Goal: Task Accomplishment & Management: Manage account settings

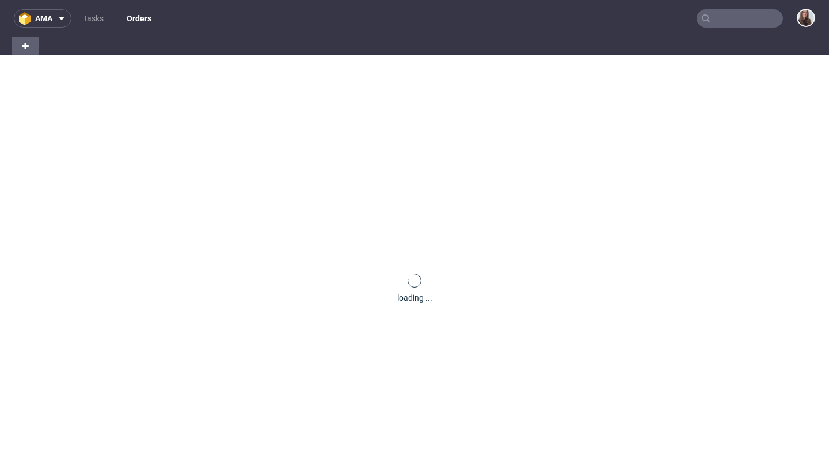
click at [737, 16] on input "text" at bounding box center [739, 18] width 86 height 18
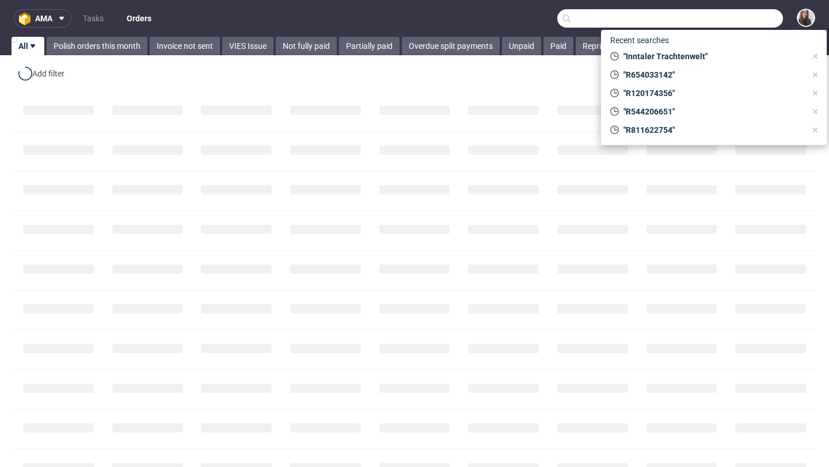
paste input "R544206651"
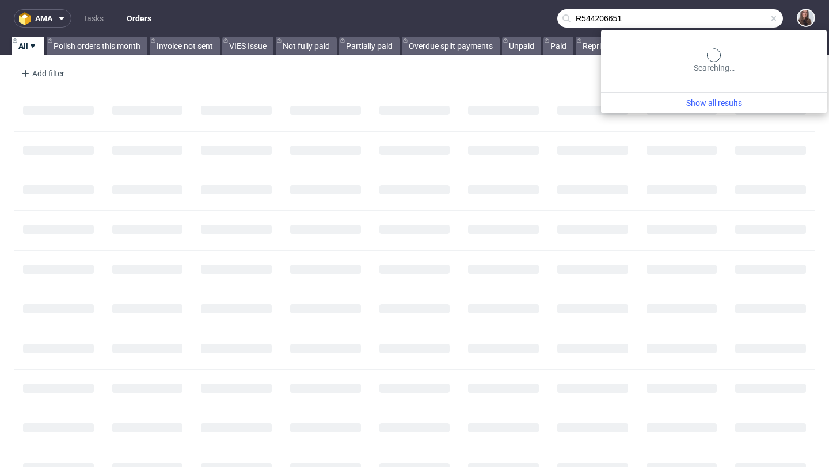
type input "R544206651"
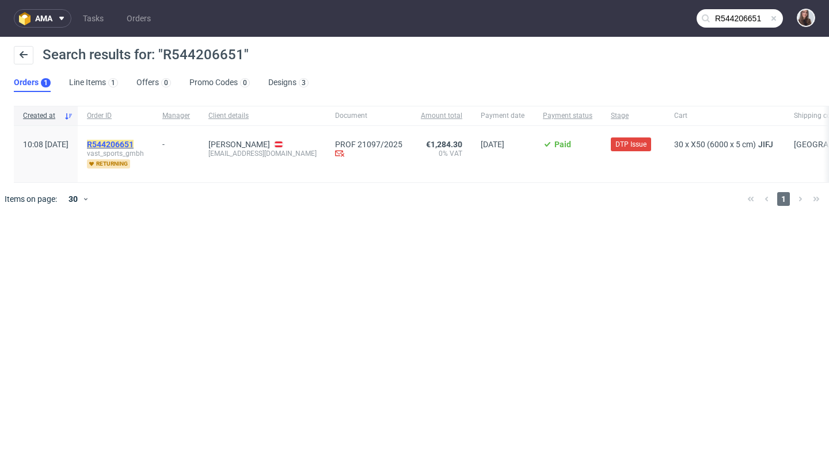
click at [133, 143] on mark "R544206651" at bounding box center [110, 144] width 47 height 9
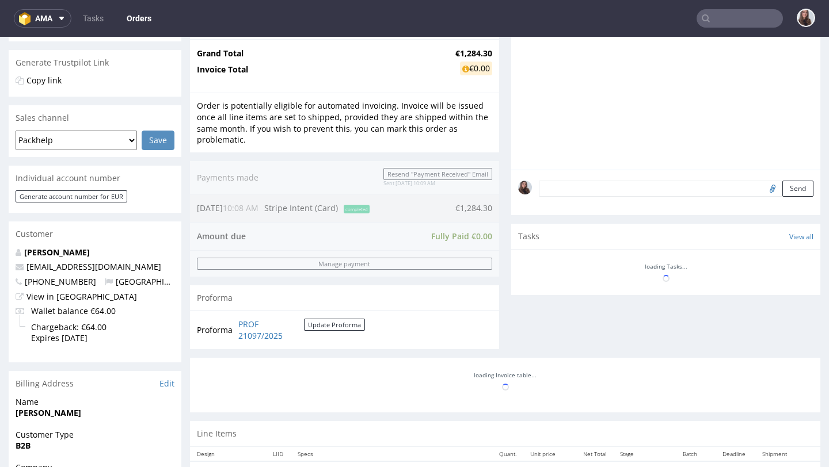
scroll to position [419, 0]
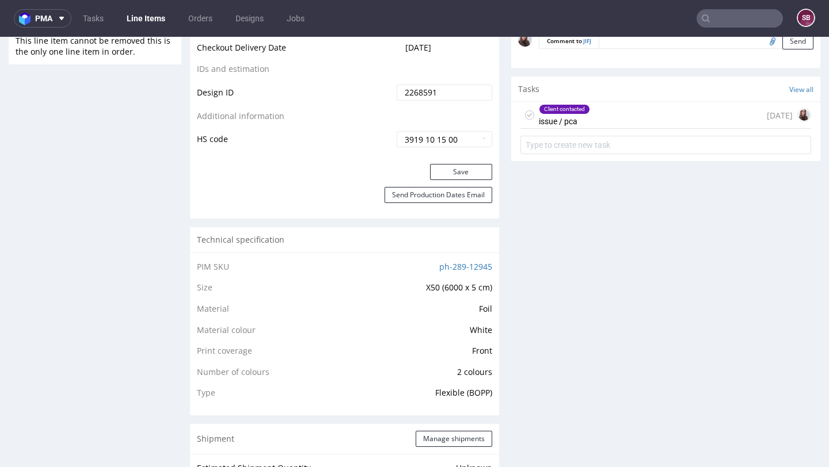
scroll to position [616, 0]
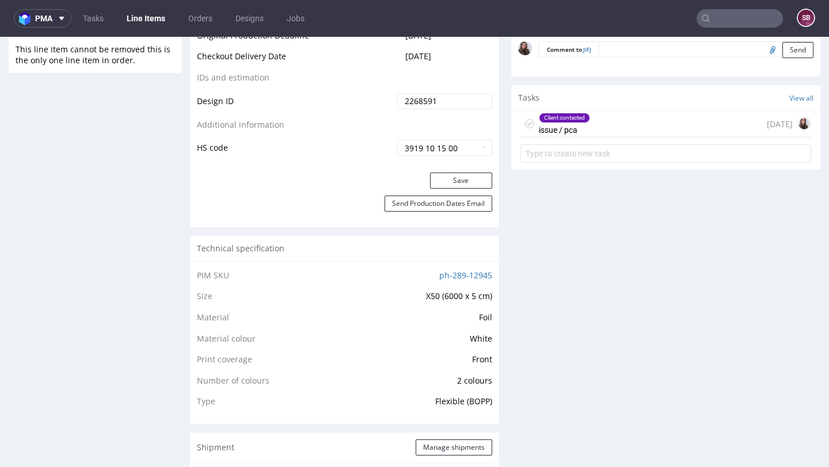
click at [600, 138] on div "Client contacted issue / pca 4 days ago" at bounding box center [665, 123] width 291 height 27
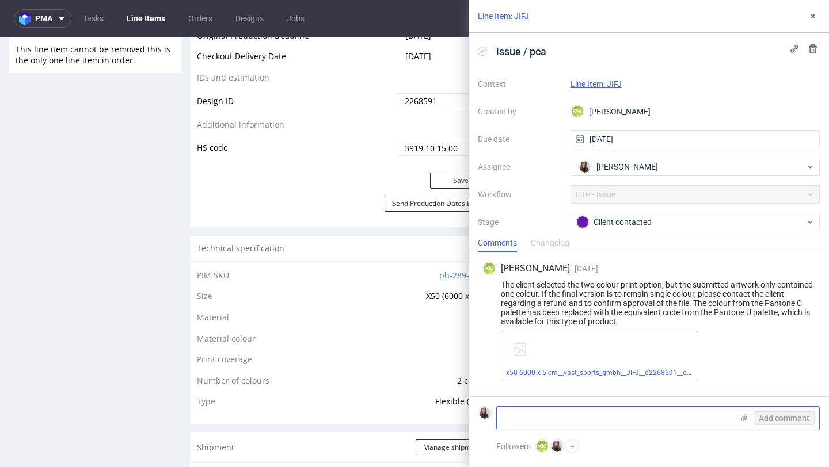
click at [570, 419] on textarea at bounding box center [615, 418] width 236 height 23
type textarea "Only one color needed, SKU changed"
click at [777, 414] on span "Add comment" at bounding box center [783, 418] width 51 height 8
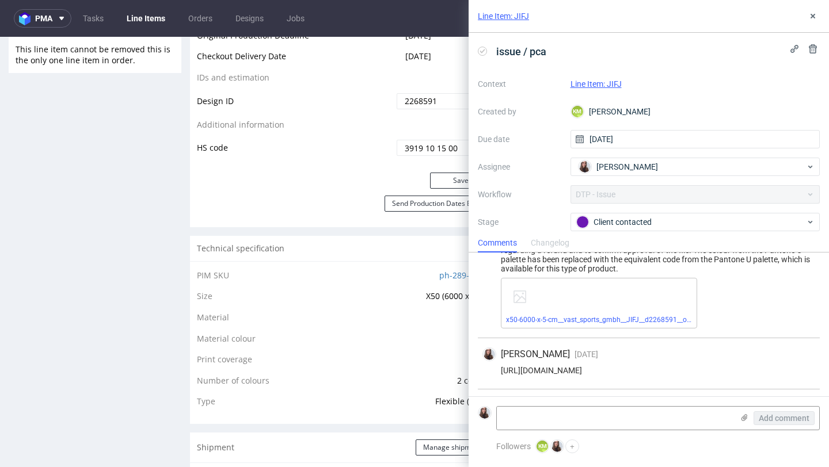
scroll to position [97, 0]
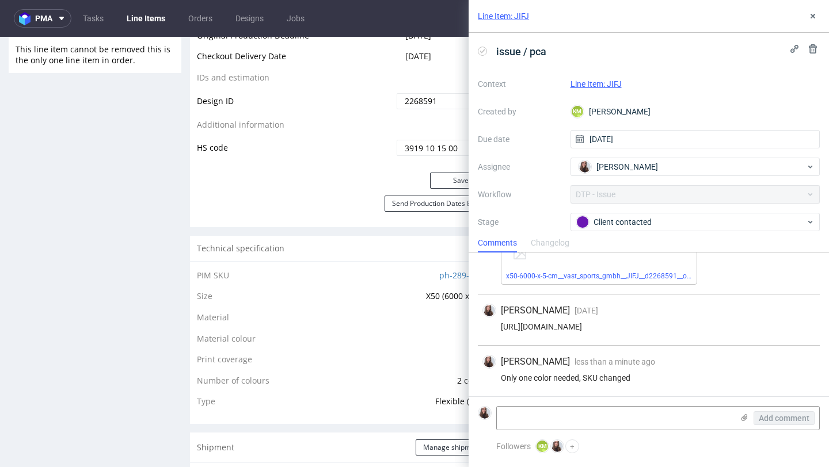
click at [590, 85] on link "Line Item: JIFJ" at bounding box center [595, 83] width 51 height 9
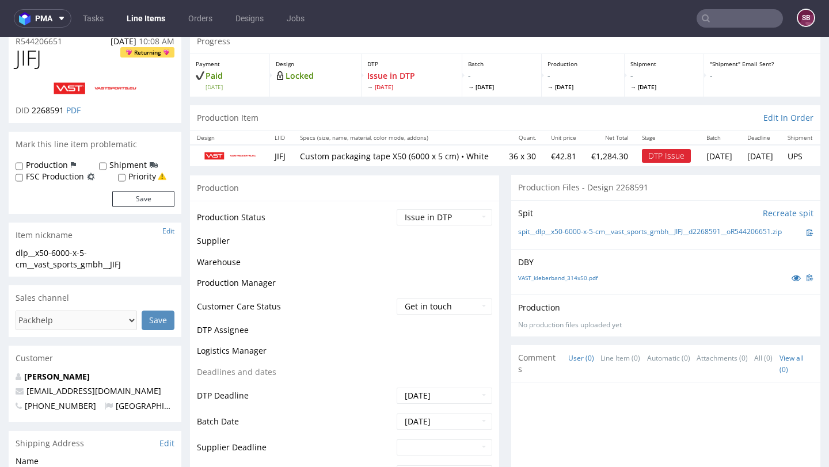
scroll to position [156, 0]
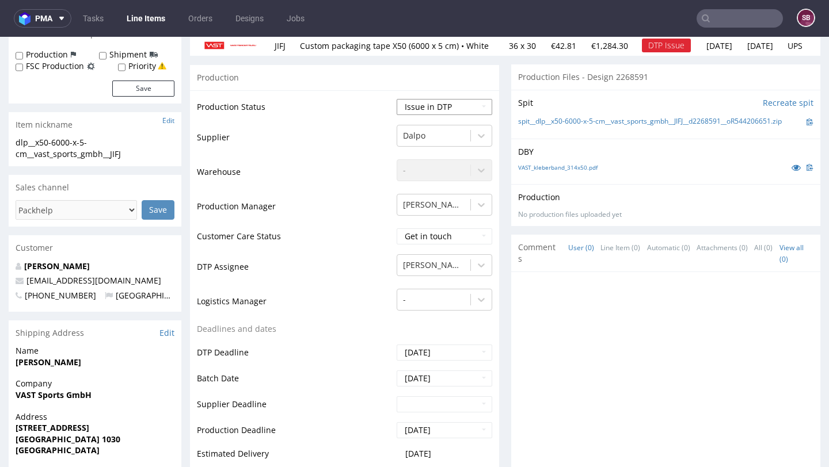
click at [423, 115] on select "Waiting for Artwork Waiting for Diecut Waiting for Mockup Waiting for DTP Waiti…" at bounding box center [444, 107] width 96 height 16
select select "back_for_dtp"
click at [396, 99] on select "Waiting for Artwork Waiting for Diecut Waiting for Mockup Waiting for DTP Waiti…" at bounding box center [444, 107] width 96 height 16
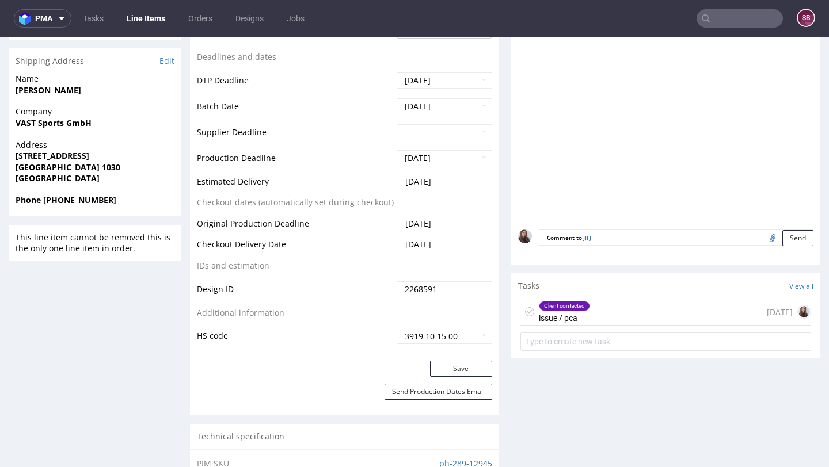
scroll to position [429, 0]
click at [464, 376] on button "Save" at bounding box center [461, 368] width 62 height 16
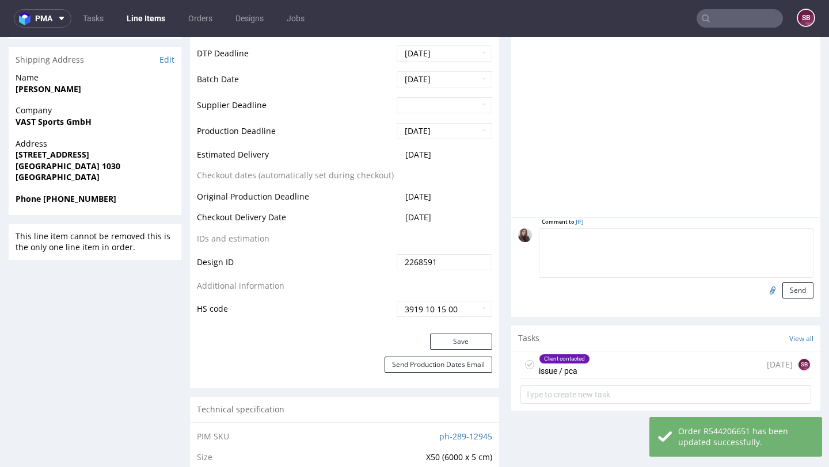
click at [624, 251] on textarea at bounding box center [676, 252] width 274 height 49
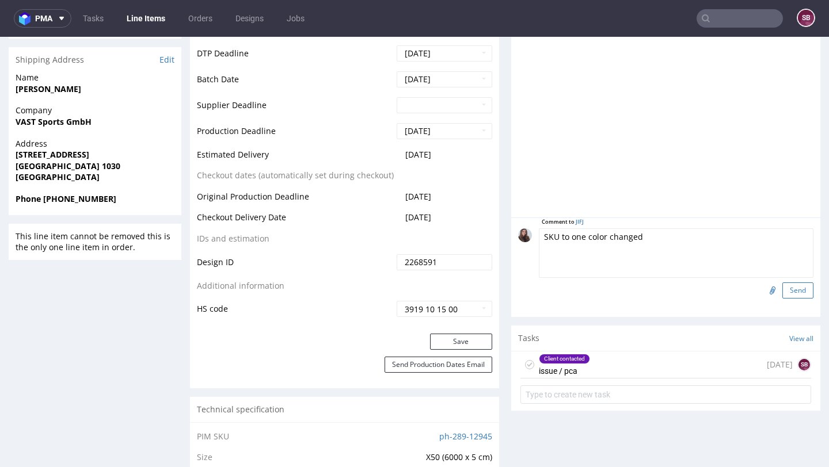
type textarea "SKU to one color changed"
click at [793, 299] on button "Send" at bounding box center [797, 291] width 31 height 16
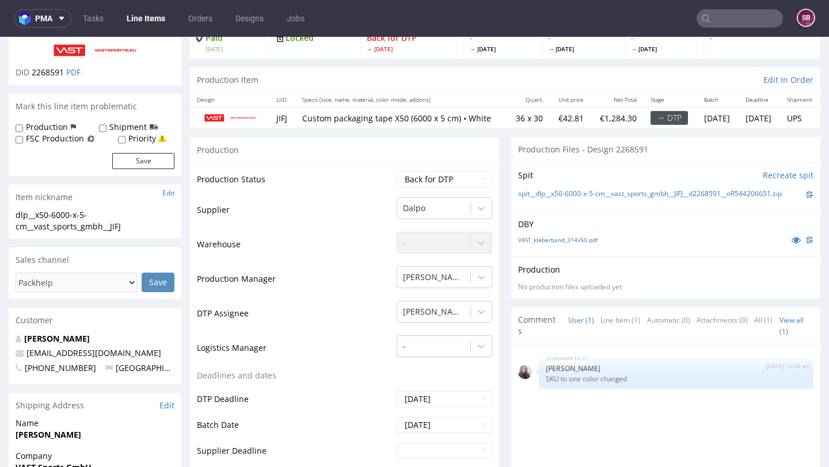
scroll to position [19, 0]
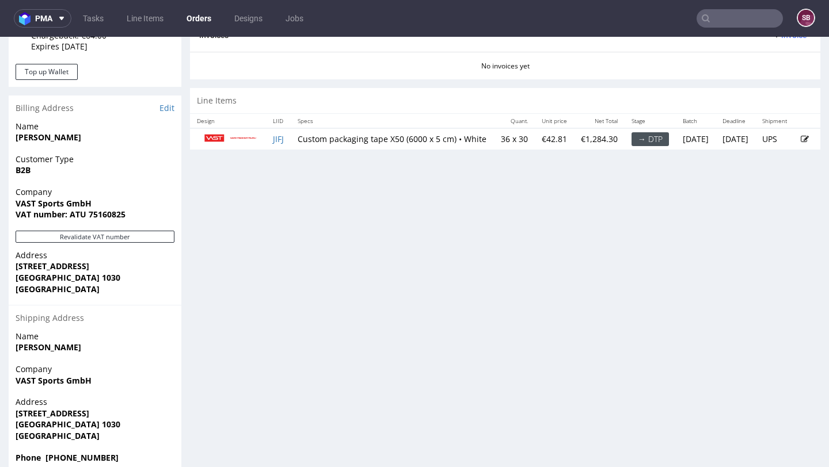
scroll to position [522, 0]
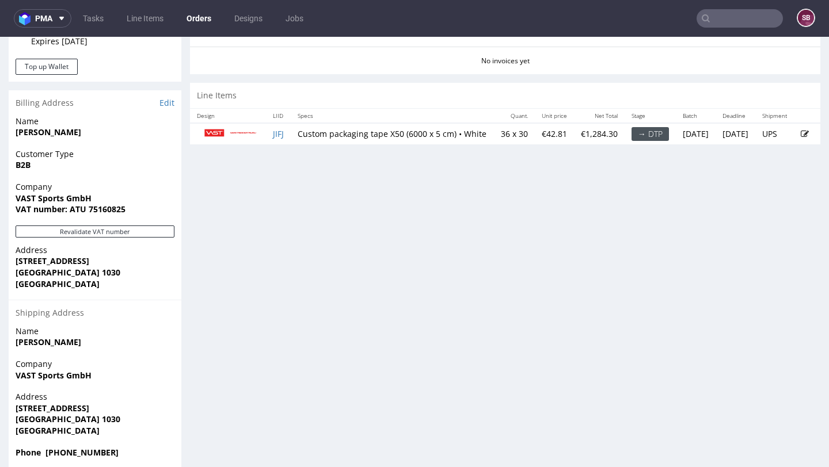
click at [800, 138] on icon at bounding box center [804, 134] width 8 height 8
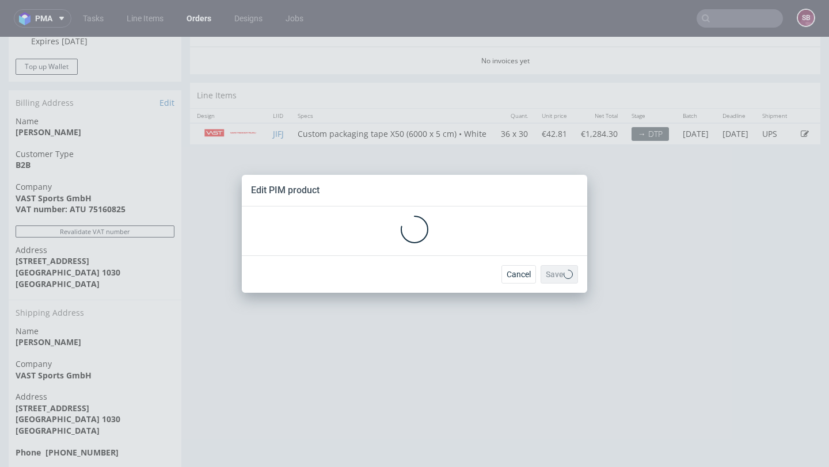
scroll to position [0, 0]
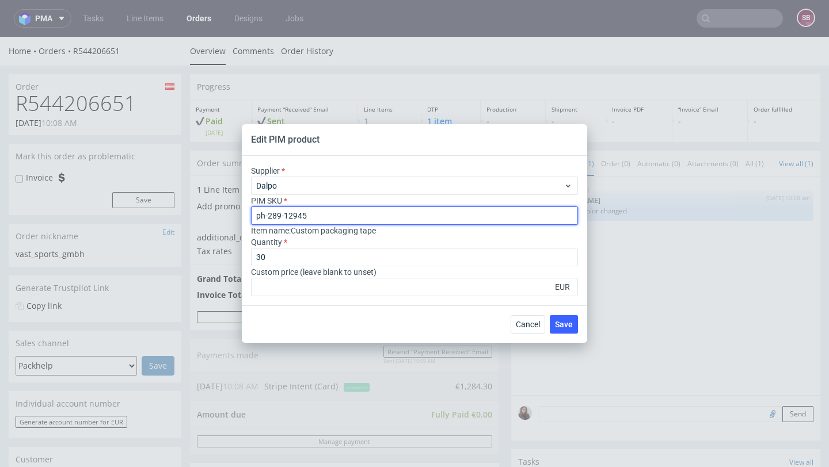
drag, startPoint x: 318, startPoint y: 221, endPoint x: 250, endPoint y: 219, distance: 67.3
click at [251, 219] on input "ph-289-12945" at bounding box center [414, 216] width 327 height 18
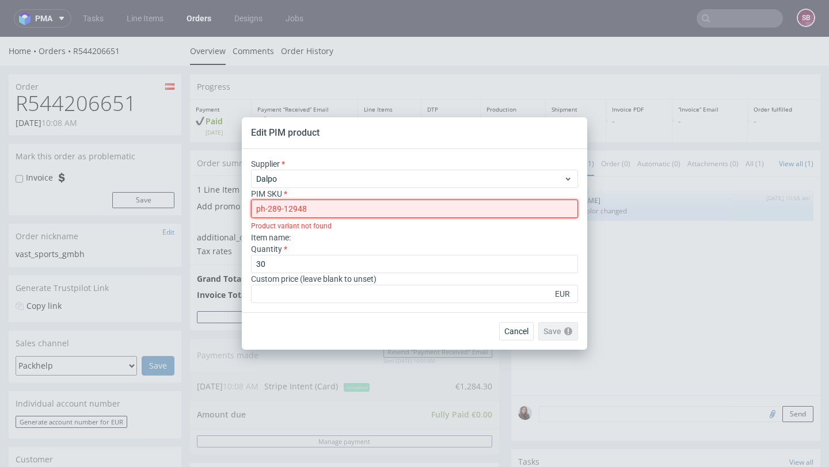
click at [259, 209] on input "ph-289-12948" at bounding box center [414, 209] width 327 height 18
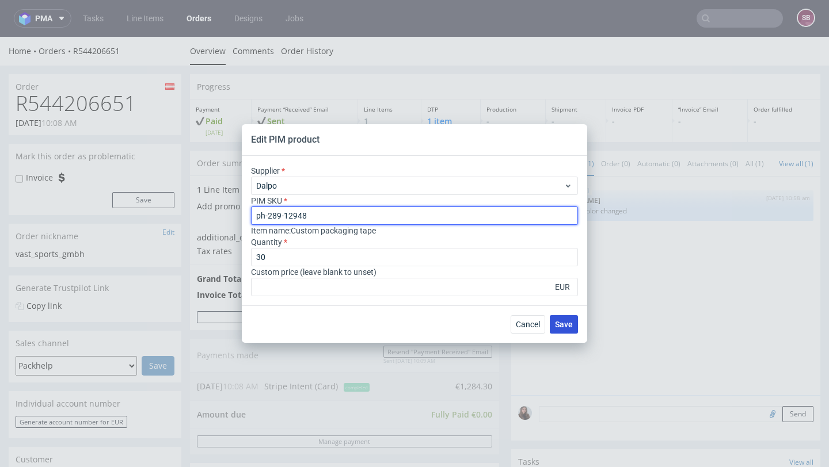
type input "ph-289-12948"
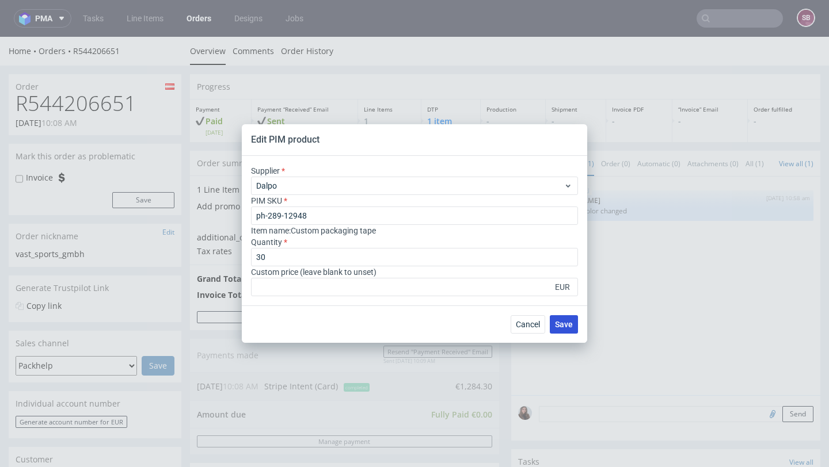
click at [564, 319] on button "Save" at bounding box center [563, 324] width 28 height 18
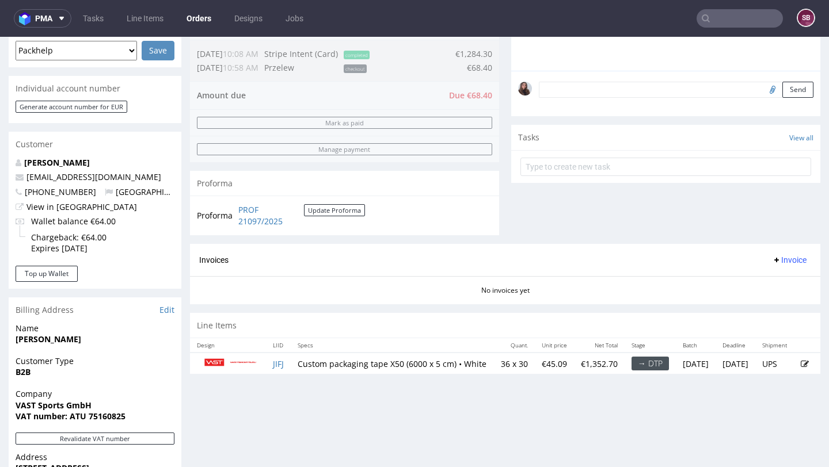
scroll to position [303, 0]
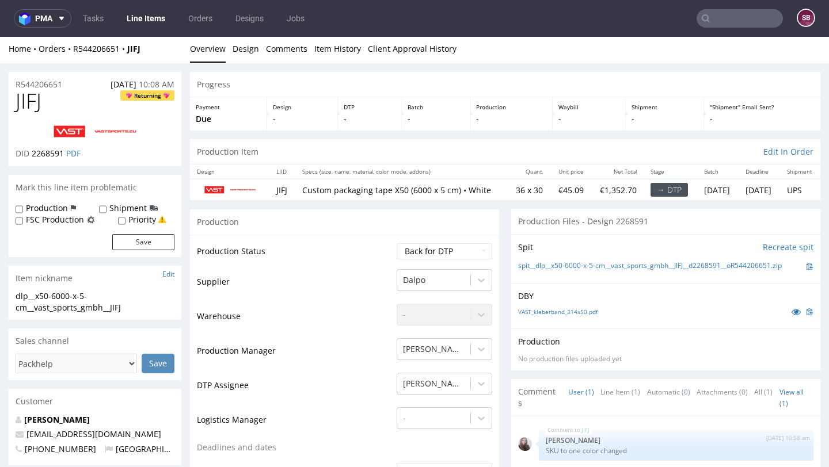
scroll to position [1, 0]
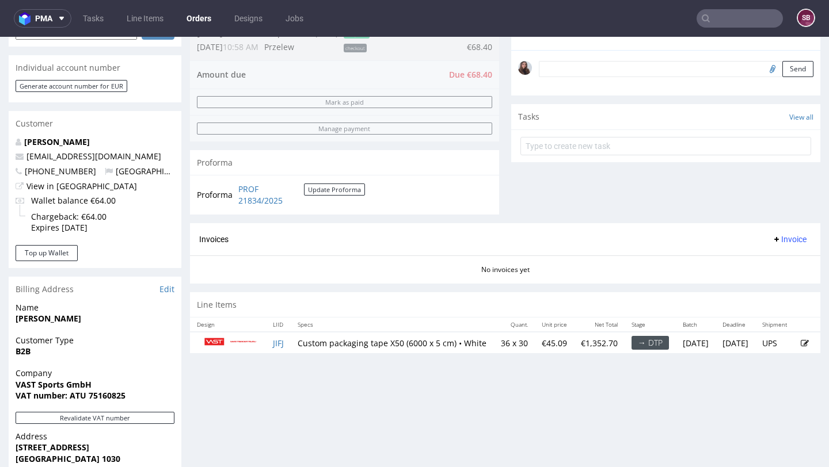
scroll to position [353, 0]
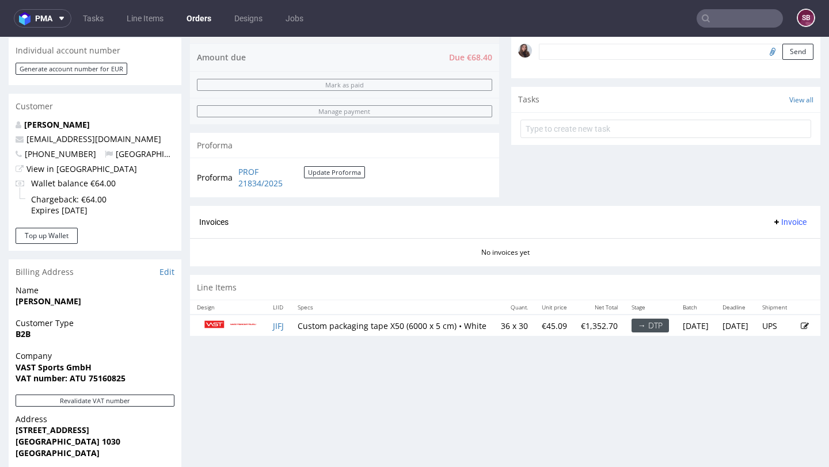
click at [793, 325] on td at bounding box center [806, 325] width 26 height 21
click at [800, 330] on icon at bounding box center [804, 326] width 8 height 8
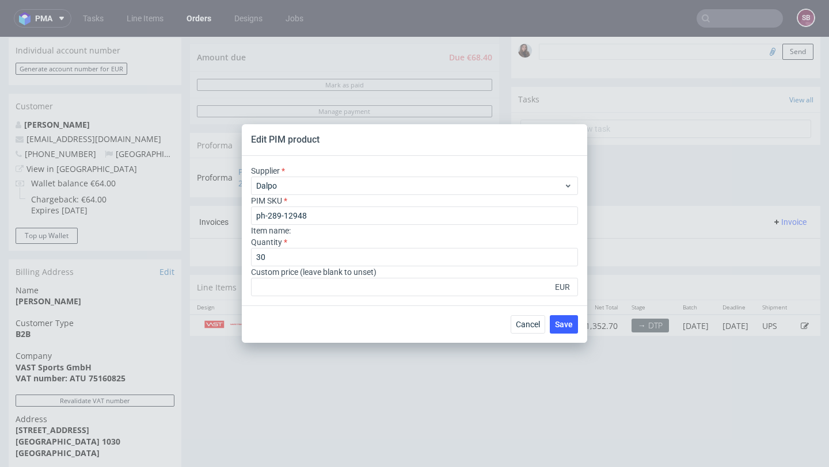
scroll to position [0, 0]
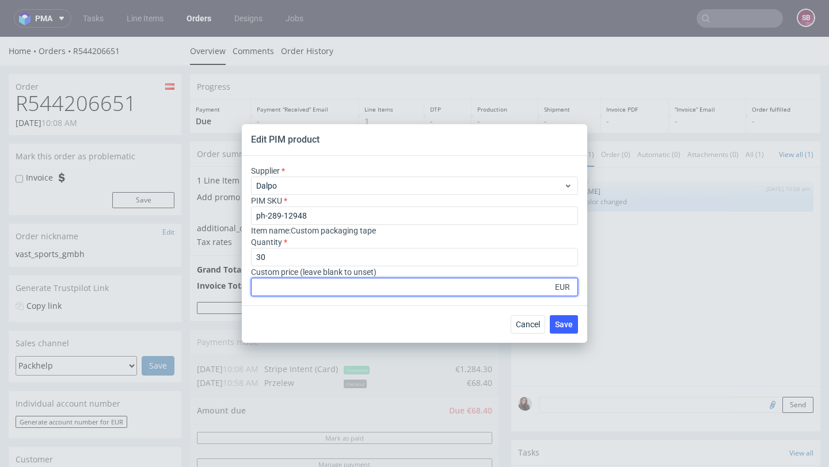
click at [279, 290] on input "number" at bounding box center [414, 287] width 327 height 18
type input "42.81"
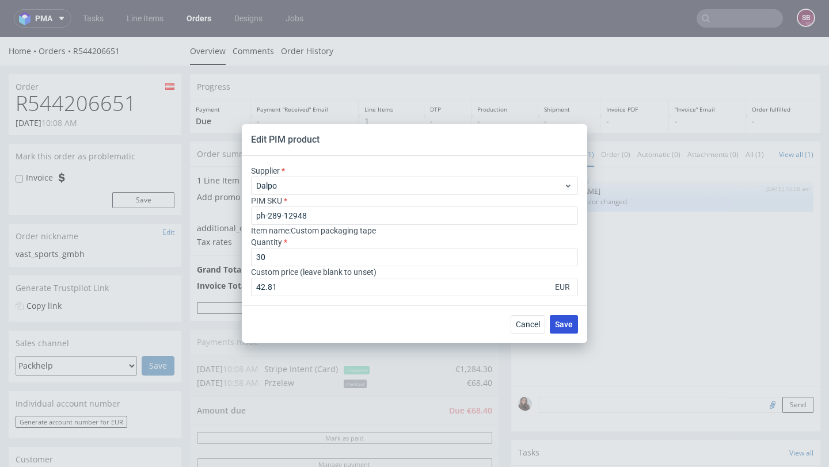
click at [564, 326] on span "Save" at bounding box center [564, 324] width 18 height 8
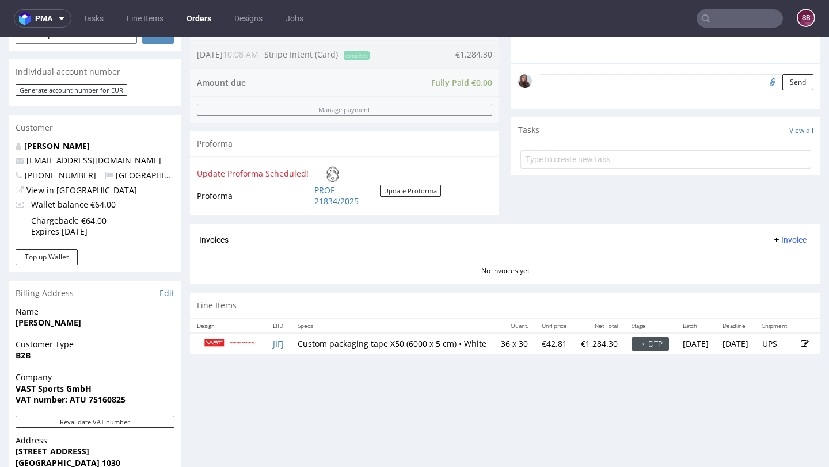
scroll to position [336, 0]
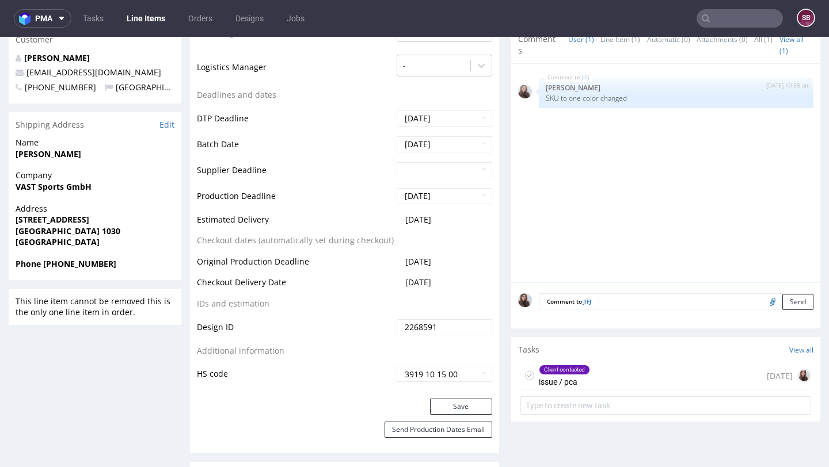
scroll to position [364, 0]
click at [580, 390] on div "Client contacted issue / pca" at bounding box center [564, 376] width 51 height 26
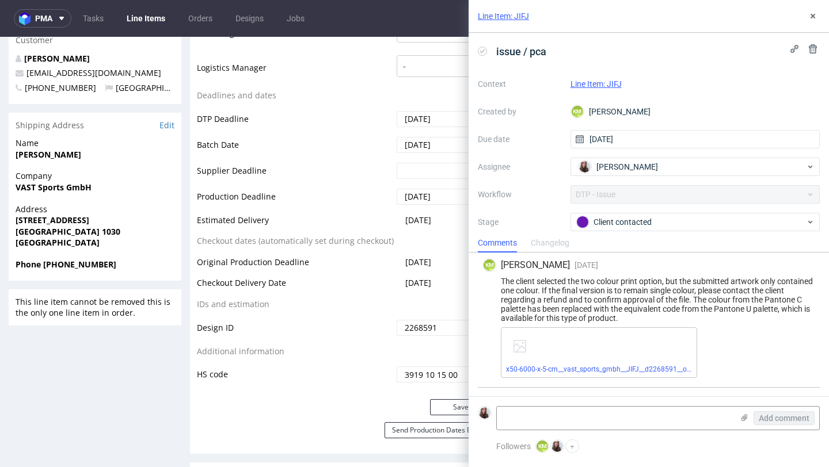
scroll to position [2, 0]
click at [811, 16] on icon at bounding box center [812, 16] width 9 height 9
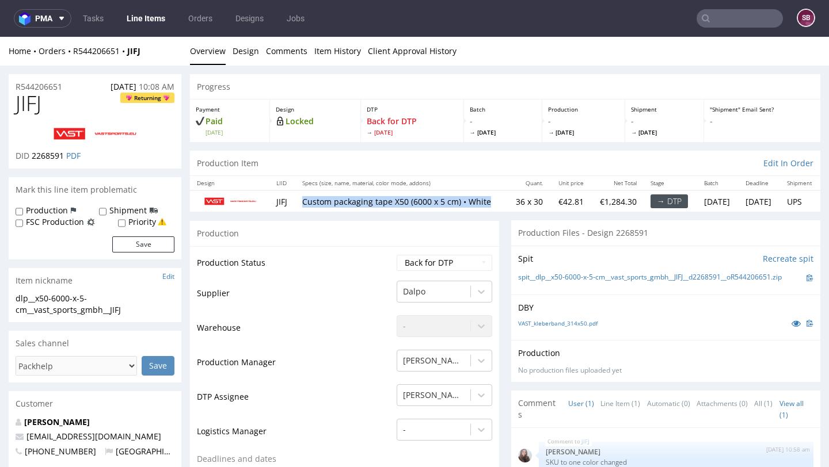
drag, startPoint x: 333, startPoint y: 211, endPoint x: 301, endPoint y: 200, distance: 33.5
click at [302, 200] on p "Custom packaging tape X50 (6000 x 5 cm) • White" at bounding box center [401, 202] width 198 height 12
copy p "Custom packaging tape X50 (6000 x 5 cm) • White"
drag, startPoint x: 138, startPoint y: 86, endPoint x: 94, endPoint y: 86, distance: 43.7
click at [94, 86] on div "R544206651 01.10.2025 10:08 AM" at bounding box center [95, 83] width 173 height 18
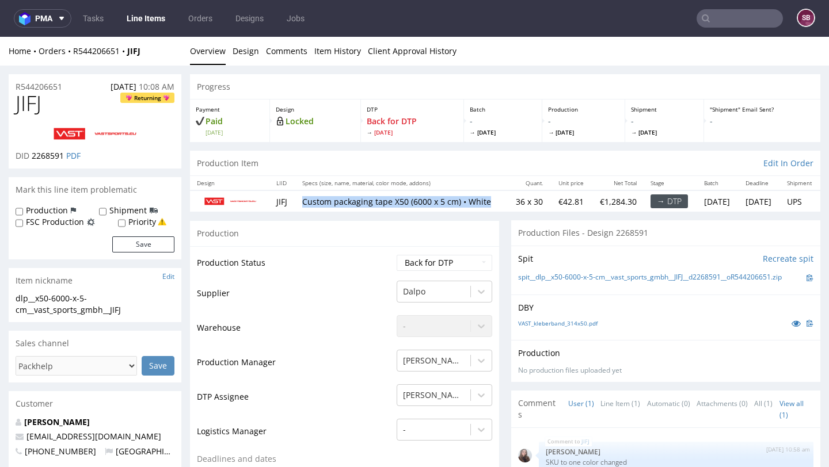
copy span "01.10.2025"
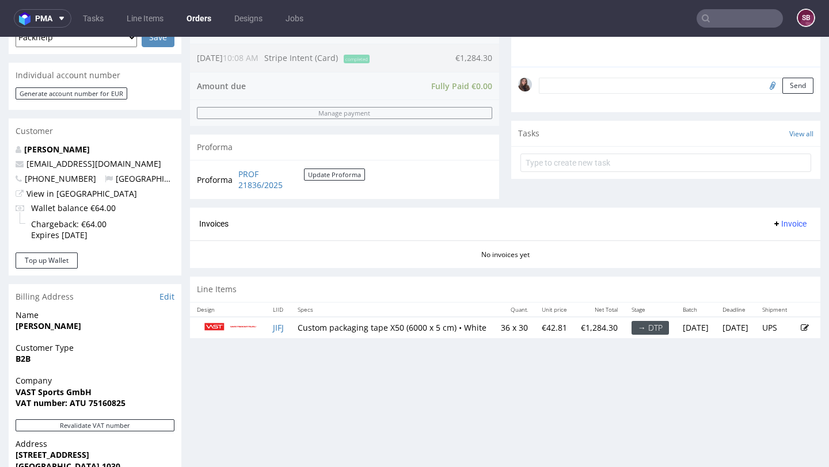
scroll to position [343, 0]
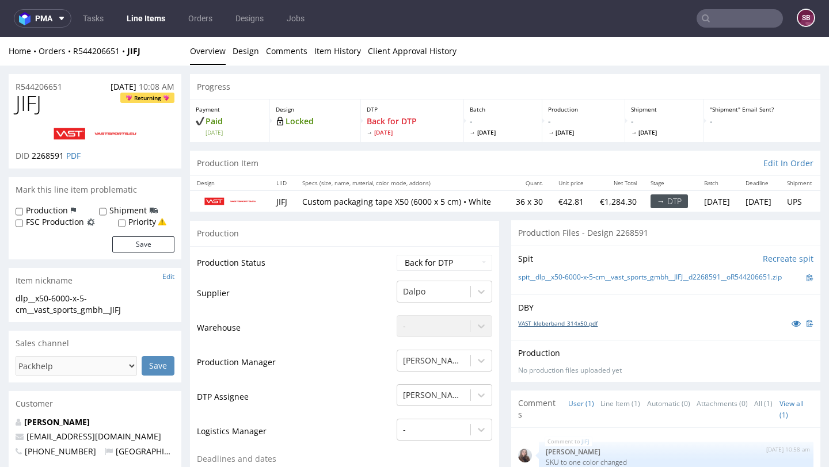
click at [567, 327] on link "VAST_kleberband_314x50.pdf" at bounding box center [557, 323] width 79 height 8
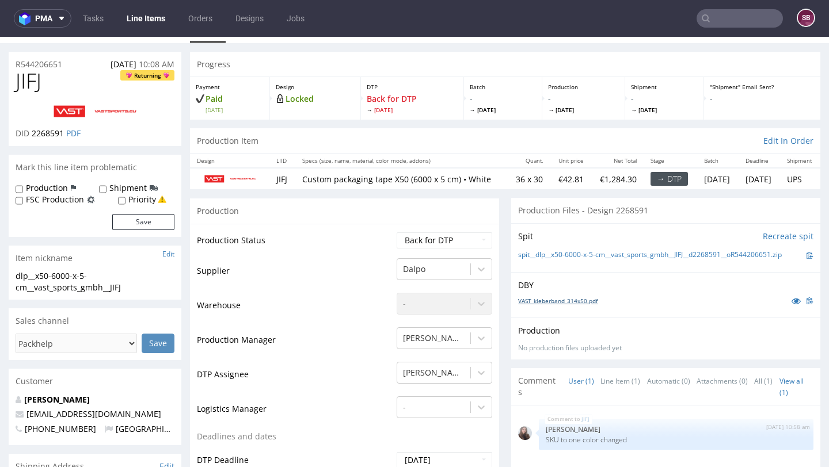
scroll to position [22, 0]
click at [571, 261] on link "spit__dlp__x50-6000-x-5-cm__vast_sports_gmbh__JIFJ__d2268591__oR544206651.zip" at bounding box center [650, 256] width 264 height 10
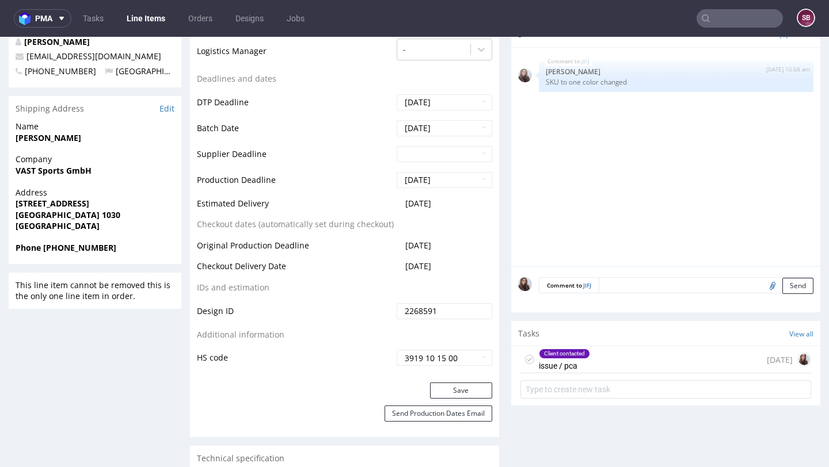
scroll to position [383, 0]
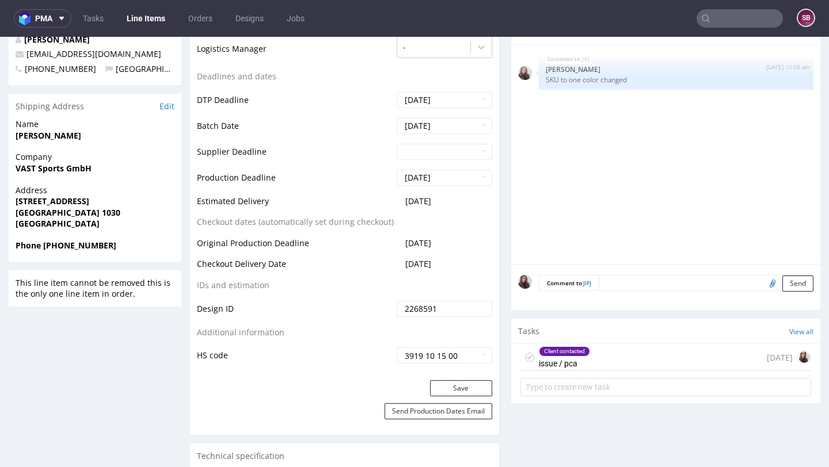
click at [596, 371] on div "Client contacted issue / pca 4 days ago" at bounding box center [665, 357] width 291 height 27
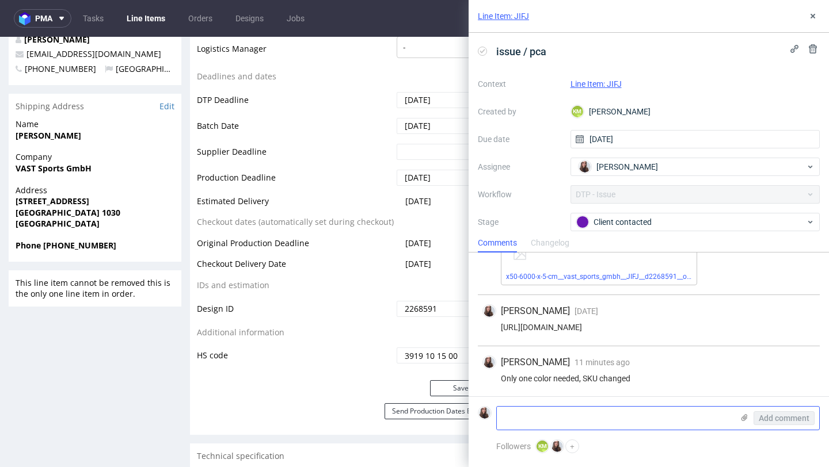
scroll to position [97, 0]
click at [584, 415] on textarea at bounding box center [615, 418] width 236 height 23
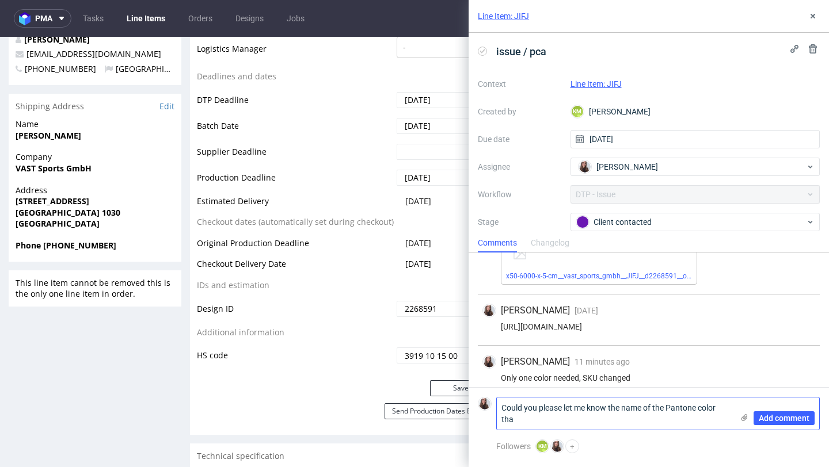
scroll to position [0, 0]
type textarea "Could you please let me know the name of the Pantone color that will be used on…"
click at [776, 415] on span "Add comment" at bounding box center [783, 418] width 51 height 8
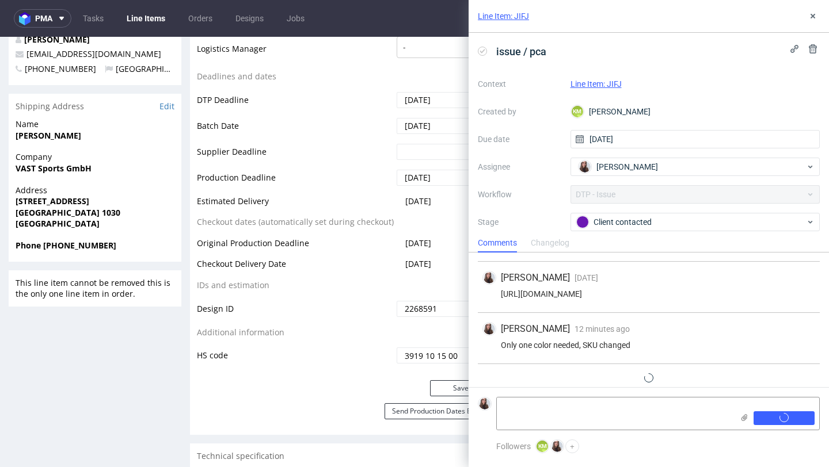
scroll to position [157, 0]
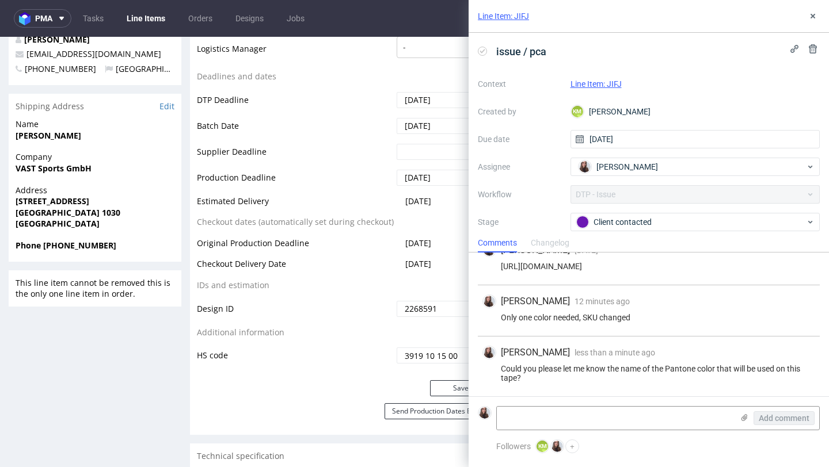
click at [596, 80] on link "Line Item: JIFJ" at bounding box center [595, 83] width 51 height 9
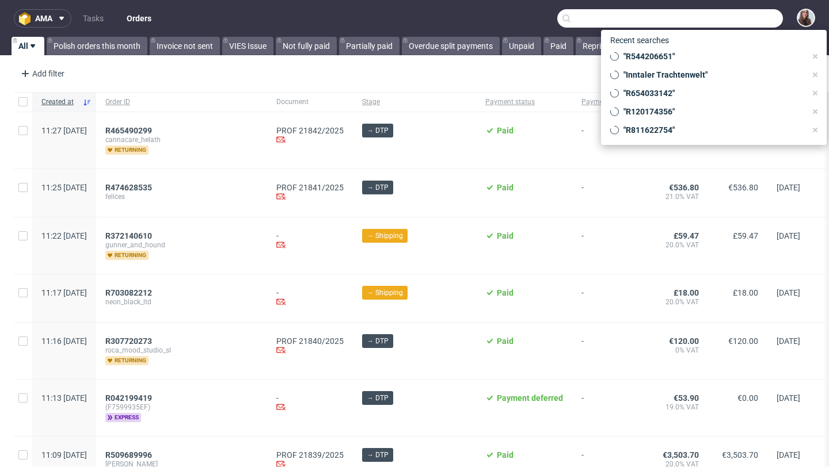
click at [735, 14] on input "text" at bounding box center [670, 18] width 226 height 18
paste input "R986714003"
type input "R986714003"
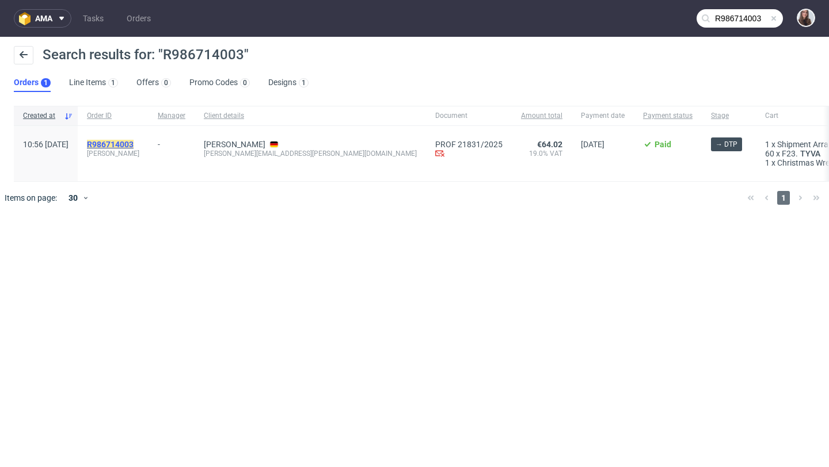
click at [133, 142] on mark "R986714003" at bounding box center [110, 144] width 47 height 9
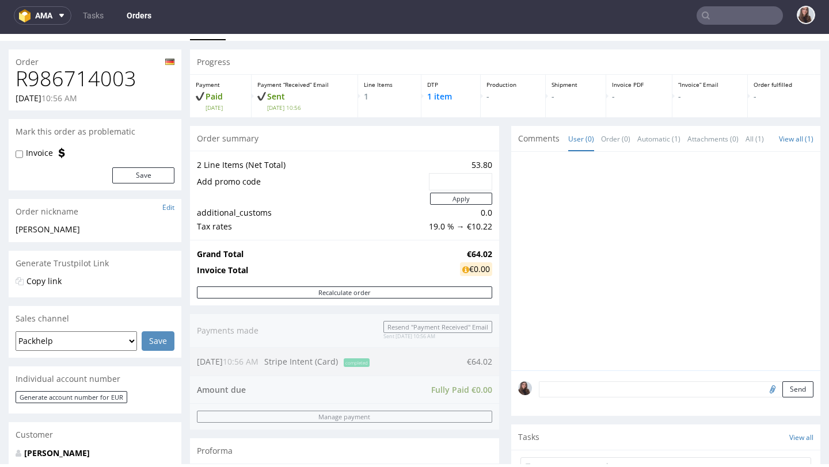
scroll to position [34, 0]
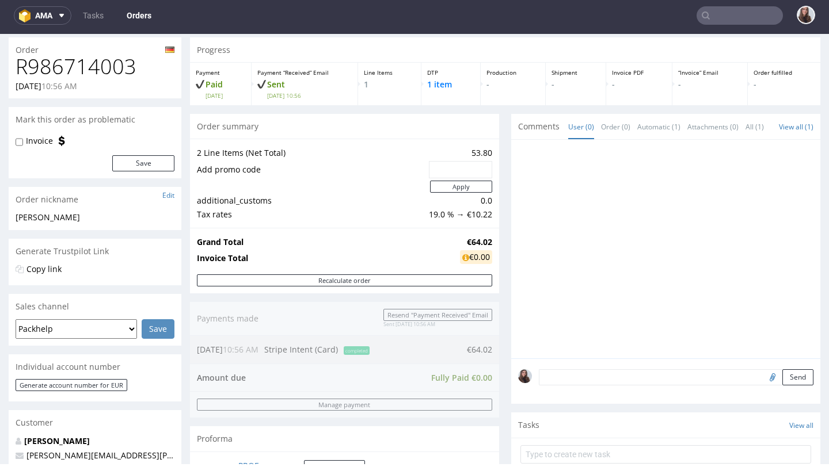
click at [451, 180] on td "Apply" at bounding box center [459, 187] width 66 height 14
click at [444, 171] on input "text" at bounding box center [460, 170] width 47 height 16
paste input "R986714003"
drag, startPoint x: 480, startPoint y: 169, endPoint x: 415, endPoint y: 168, distance: 65.6
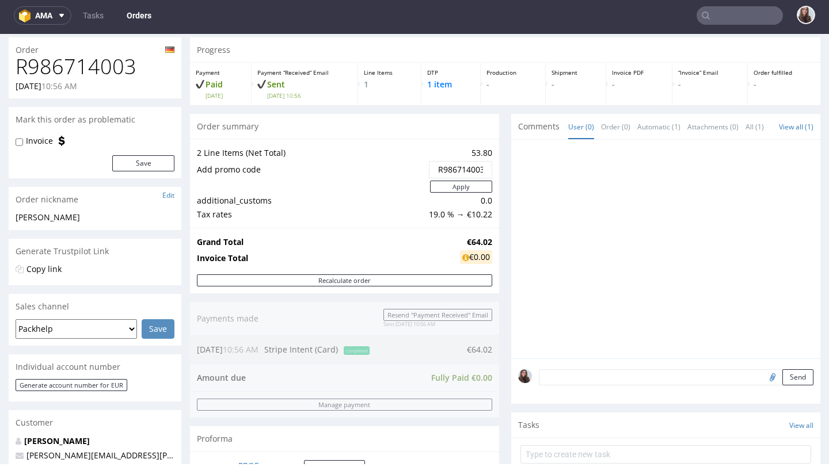
click at [415, 169] on tr "Add promo code R986714003" at bounding box center [344, 170] width 295 height 20
click at [467, 167] on input "R986714003" at bounding box center [460, 170] width 47 height 16
drag, startPoint x: 479, startPoint y: 168, endPoint x: 432, endPoint y: 167, distance: 46.6
click at [432, 168] on div "R986714003" at bounding box center [460, 169] width 63 height 17
type input "3"
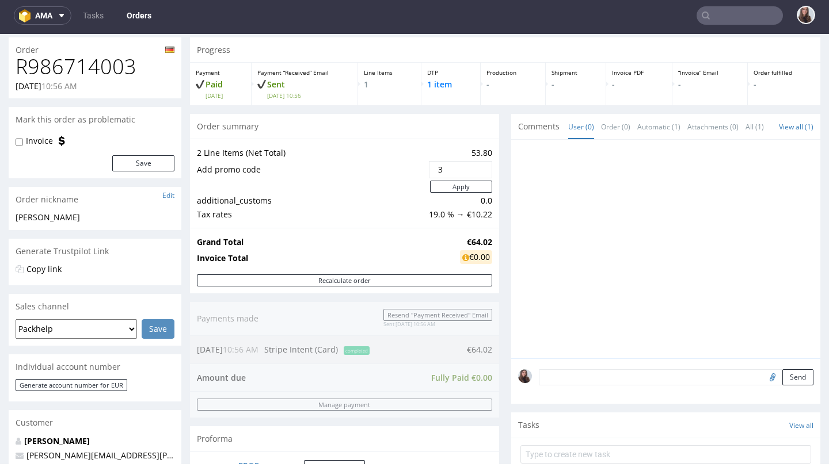
click at [445, 171] on input "3" at bounding box center [460, 170] width 47 height 16
paste input "BB15NK"
type input "BB15NK"
click at [451, 185] on button "Apply" at bounding box center [461, 187] width 62 height 12
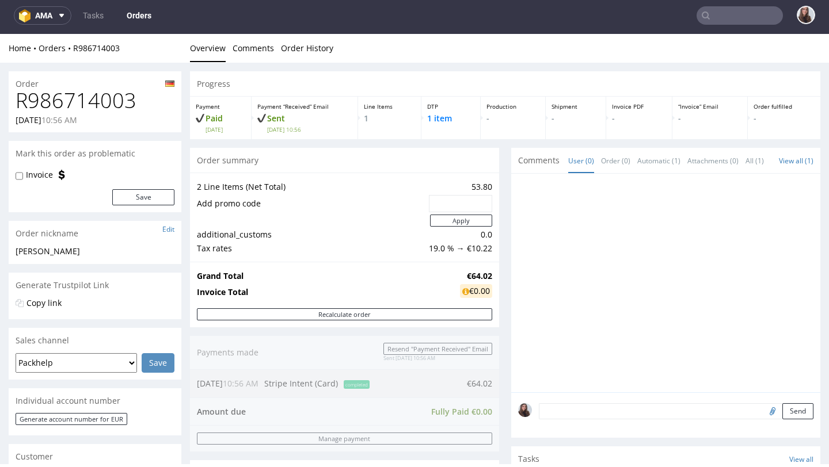
click at [444, 198] on input "text" at bounding box center [460, 204] width 47 height 16
paste input "BB15NK"
type input "BB15NK"
click at [449, 223] on button "Apply" at bounding box center [461, 221] width 62 height 12
click at [446, 203] on input "text" at bounding box center [460, 204] width 47 height 16
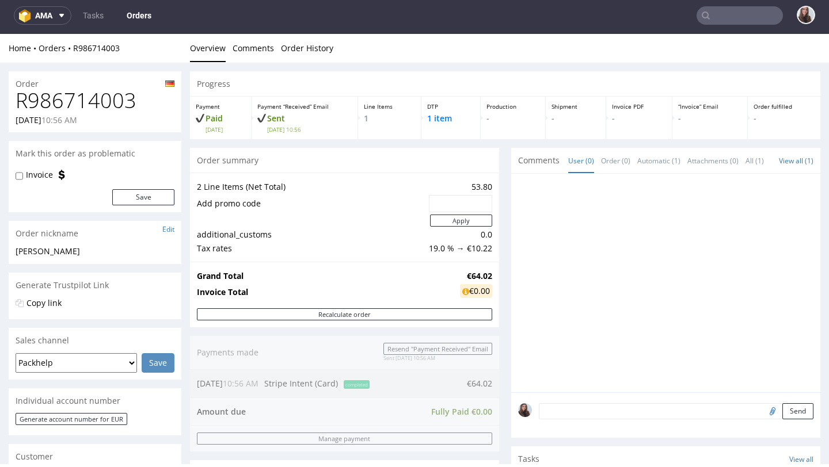
paste input "ca8f78e2"
type input "ca8f78e2"
click at [452, 223] on button "Apply" at bounding box center [461, 221] width 62 height 12
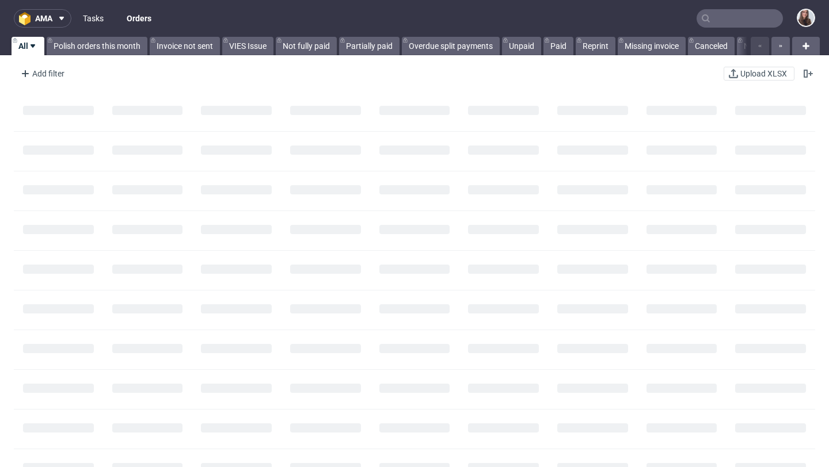
click at [101, 17] on link "Tasks" at bounding box center [93, 18] width 35 height 18
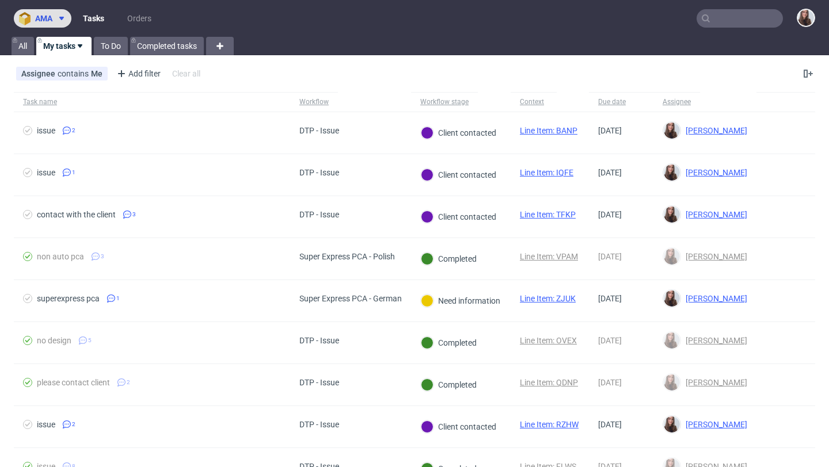
click at [60, 20] on icon at bounding box center [61, 18] width 9 height 9
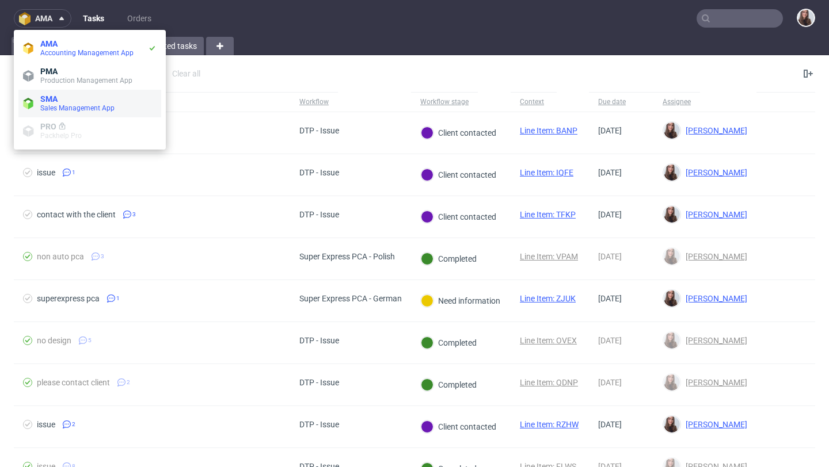
click at [63, 99] on span "SMA" at bounding box center [98, 98] width 116 height 9
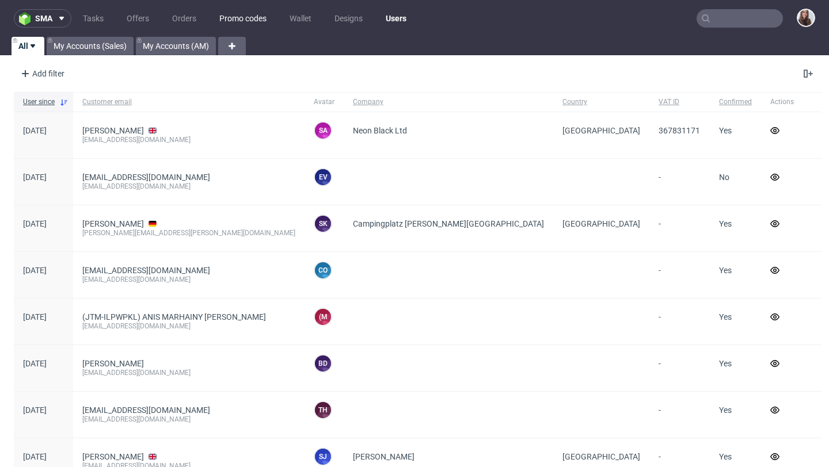
click at [234, 14] on link "Promo codes" at bounding box center [242, 18] width 61 height 18
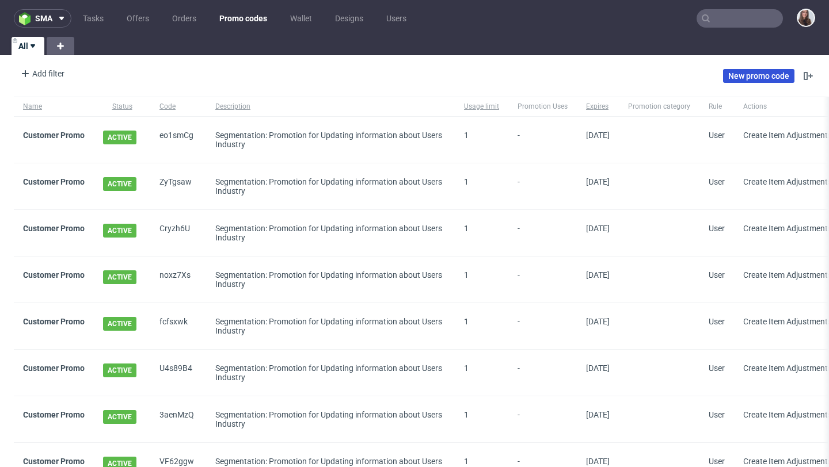
click at [732, 82] on link "New promo code" at bounding box center [758, 76] width 71 height 14
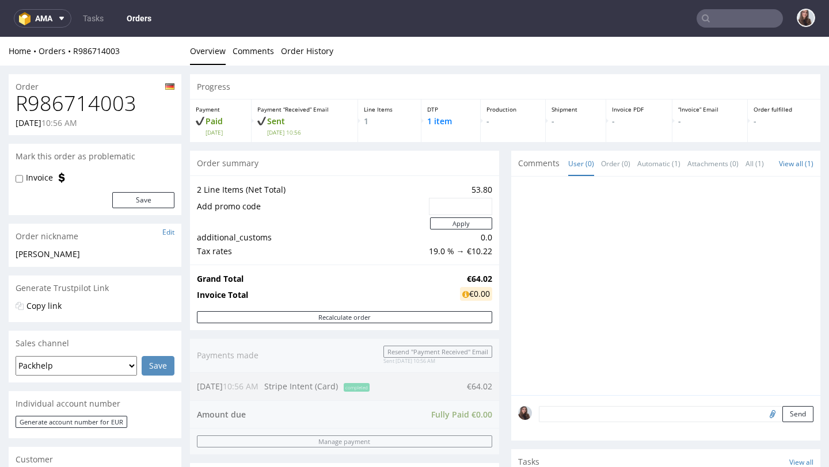
click at [446, 211] on input "text" at bounding box center [460, 207] width 47 height 16
paste input "ca8f78e2"
type input "ca8f78e2"
click at [451, 229] on button "Apply" at bounding box center [461, 223] width 62 height 12
click at [453, 211] on input "text" at bounding box center [460, 207] width 47 height 16
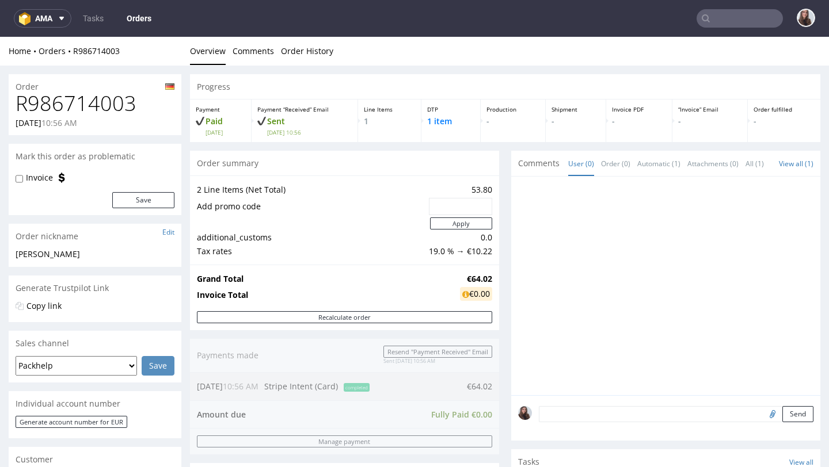
paste input "ca8f78e2"
type input "ca8f78e2"
click at [455, 227] on button "Apply" at bounding box center [461, 223] width 62 height 12
click at [437, 201] on input "text" at bounding box center [460, 207] width 47 height 16
paste input "ca8f78e2"
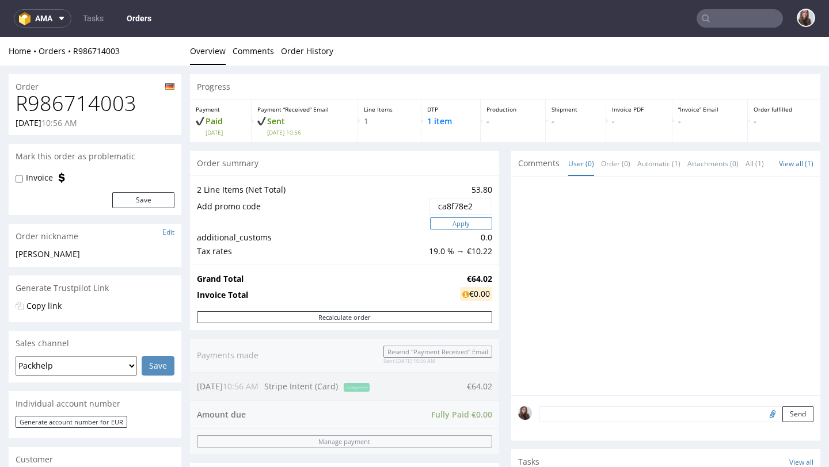
type input "ca8f78e2"
click at [452, 228] on button "Apply" at bounding box center [461, 223] width 62 height 12
click at [465, 227] on button "Apply" at bounding box center [461, 223] width 62 height 12
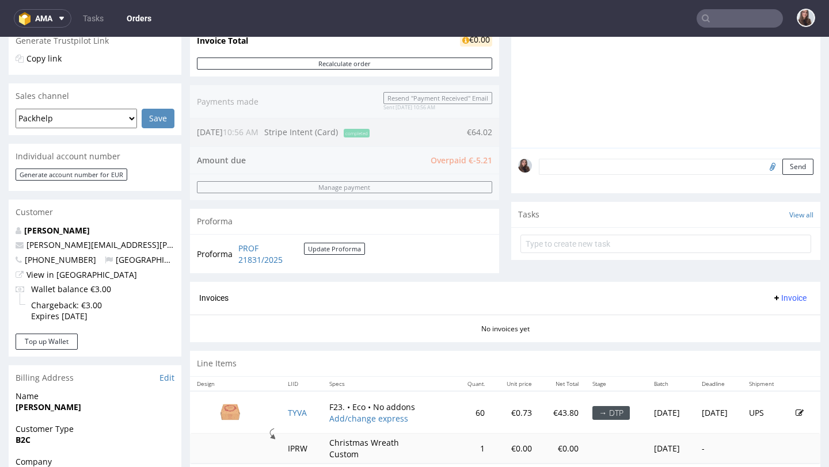
scroll to position [259, 0]
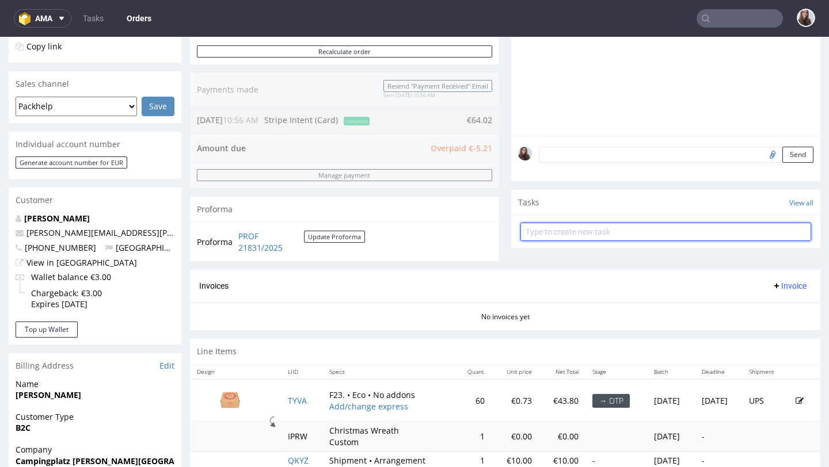
click at [552, 241] on input "text" at bounding box center [665, 232] width 291 height 18
type input "refund"
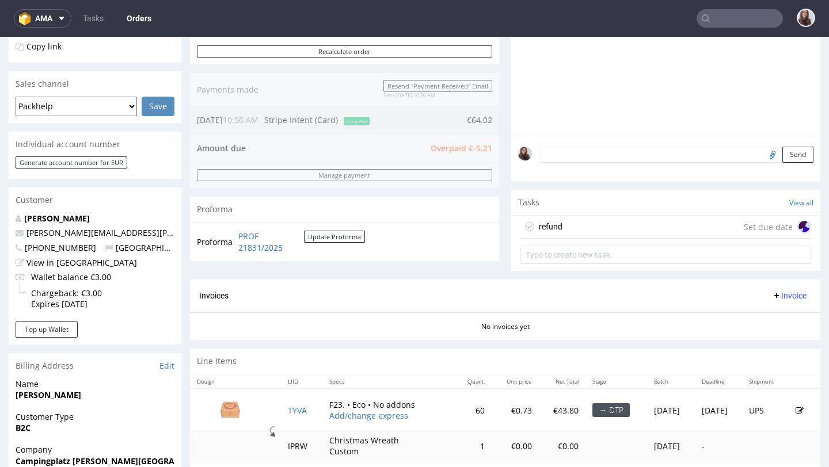
click at [576, 236] on div "refund Set due date" at bounding box center [665, 227] width 291 height 23
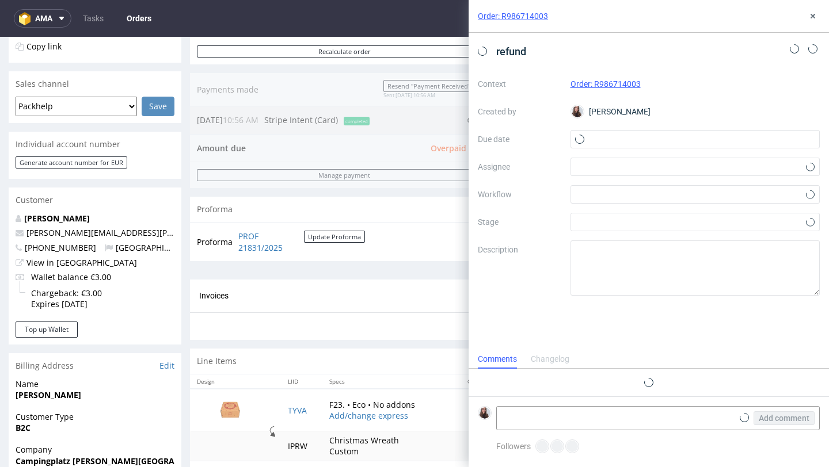
scroll to position [9, 0]
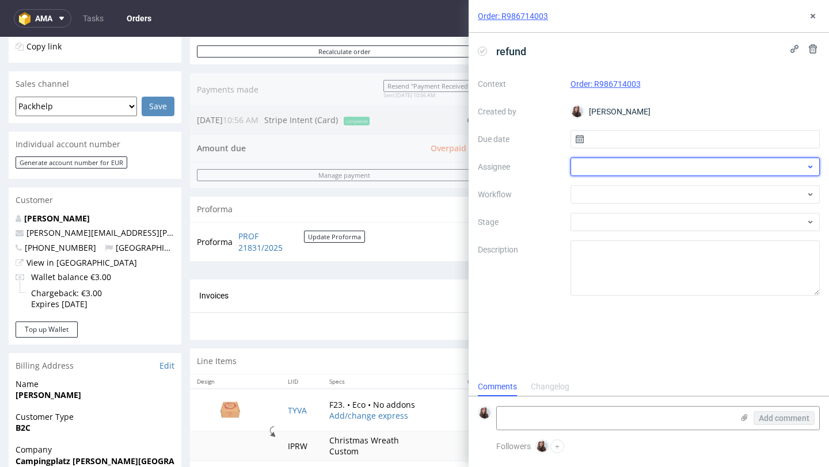
click at [621, 166] on div at bounding box center [695, 167] width 250 height 18
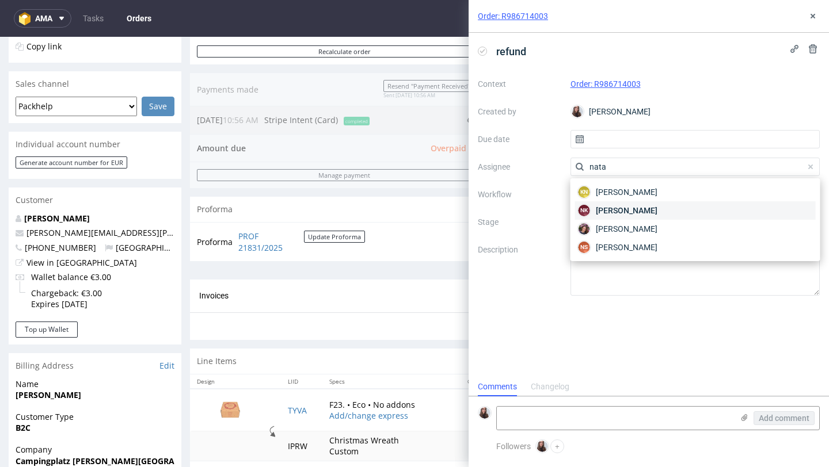
type input "nata"
click at [609, 207] on span "Natalia Kaczorowska" at bounding box center [627, 211] width 62 height 12
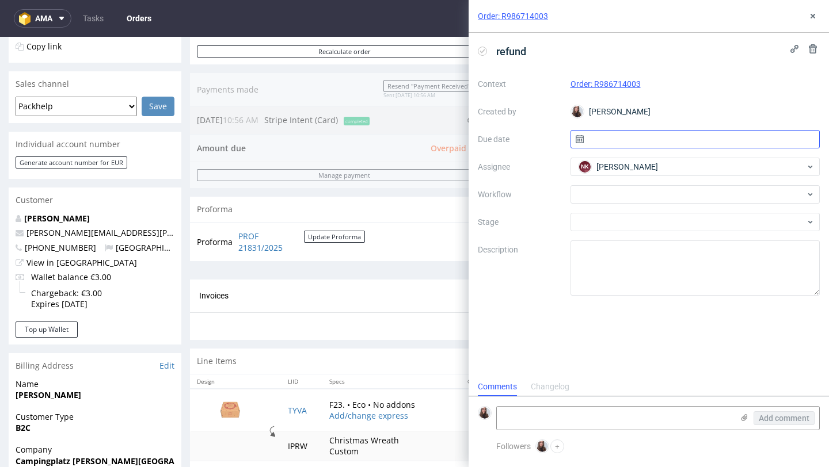
click at [612, 143] on input "text" at bounding box center [695, 139] width 250 height 18
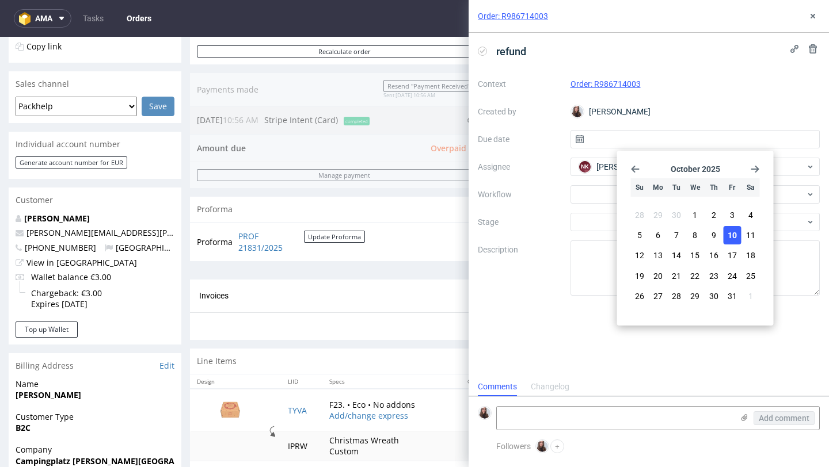
click at [731, 231] on span "10" at bounding box center [731, 236] width 9 height 12
type input "10/10/2025"
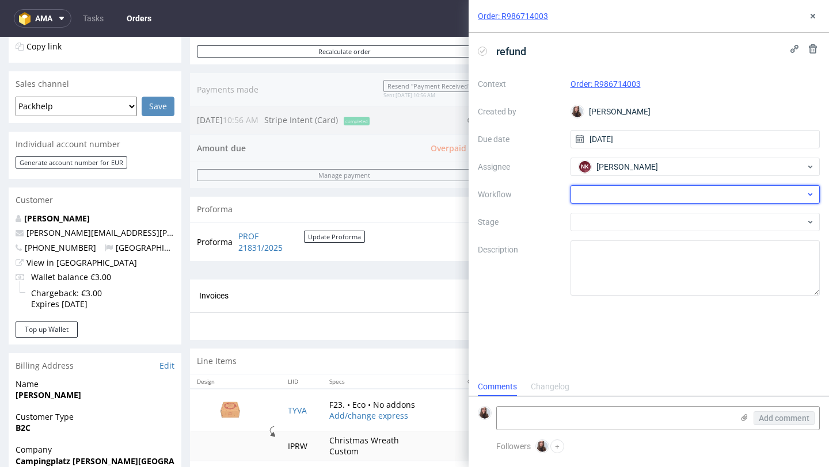
click at [650, 194] on div at bounding box center [695, 194] width 250 height 18
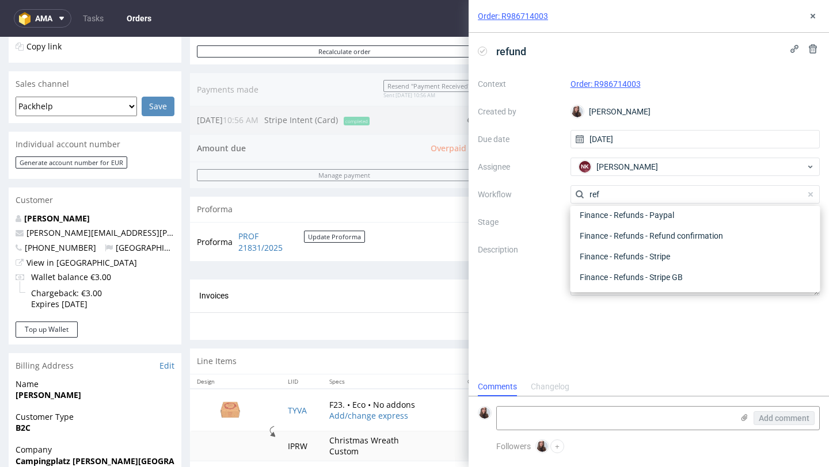
scroll to position [62, 0]
type input "refun"
click at [654, 258] on div "Finance - Refunds - Stripe" at bounding box center [695, 256] width 241 height 21
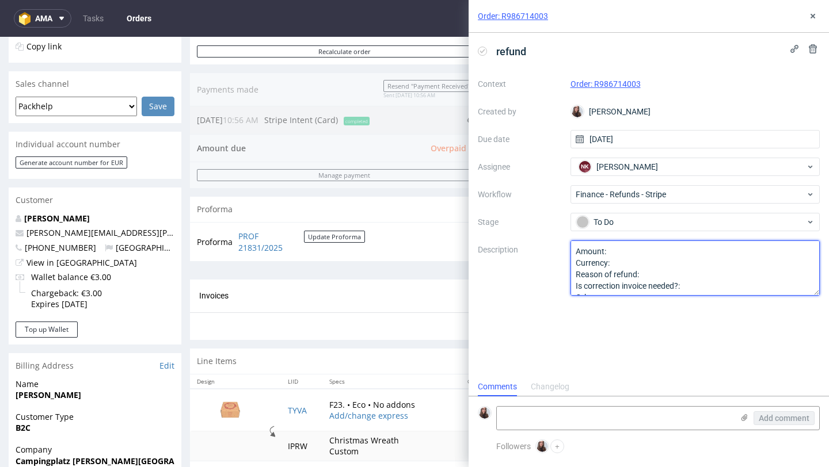
click at [616, 253] on textarea "Amount: Currency: Reason of refund: Is correction invoice needed?: Other:" at bounding box center [695, 268] width 250 height 55
click at [622, 259] on textarea "Amount: Currency: Reason of refund: Is correction invoice needed?: Other:" at bounding box center [695, 268] width 250 height 55
click at [650, 271] on textarea "Amount: Currency: Reason of refund: Is correction invoice needed?: Other:" at bounding box center [695, 268] width 250 height 55
click at [704, 276] on textarea "Amount: Currency: Reason of refund: Is correction invoice needed?: Other:" at bounding box center [695, 268] width 250 height 55
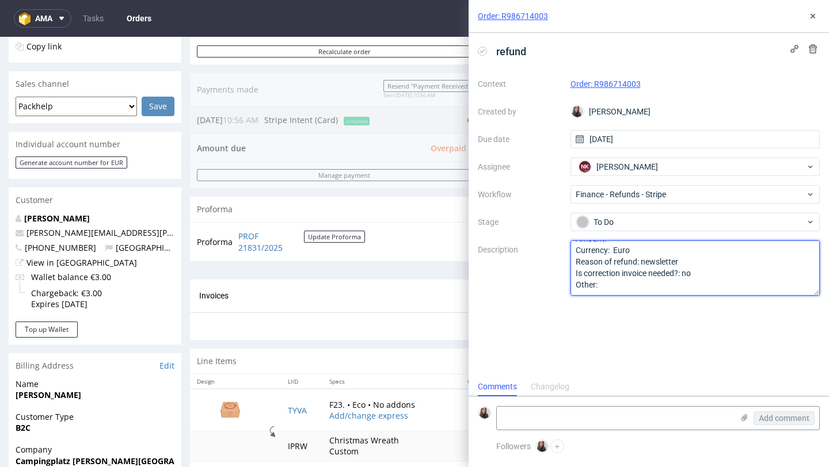
scroll to position [0, 0]
type textarea "Amount: Currency: Euro Reason of refund: newsletter Is correction invoice neede…"
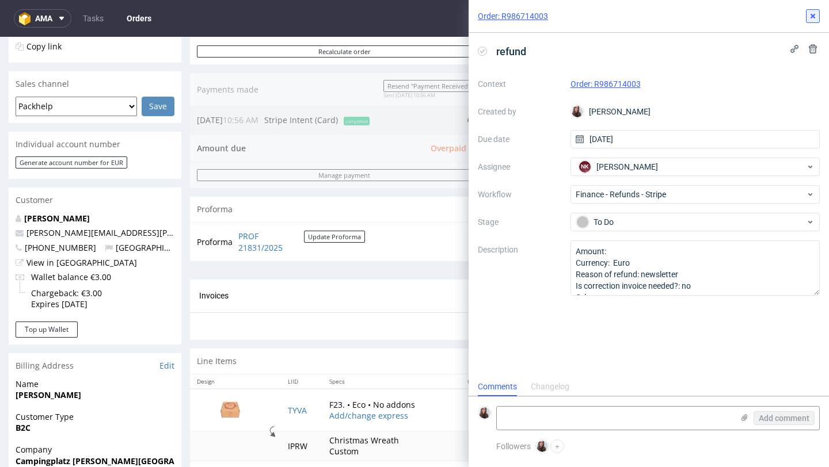
click at [810, 20] on icon at bounding box center [812, 16] width 9 height 9
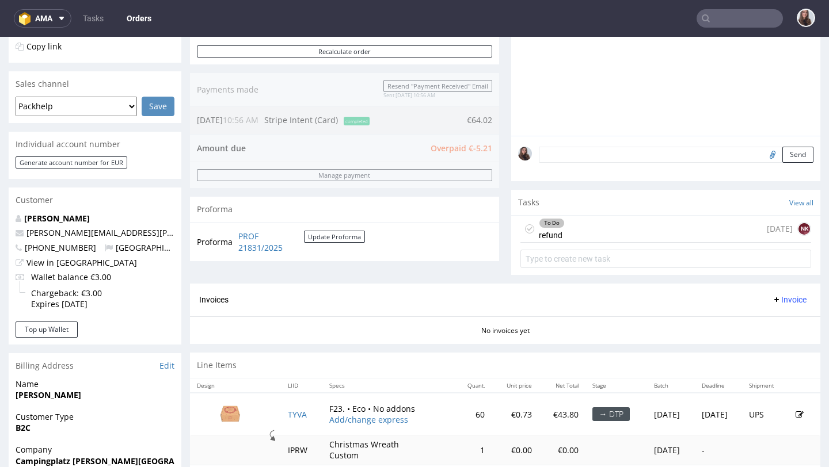
click at [581, 235] on div "To Do refund today NK" at bounding box center [665, 229] width 291 height 27
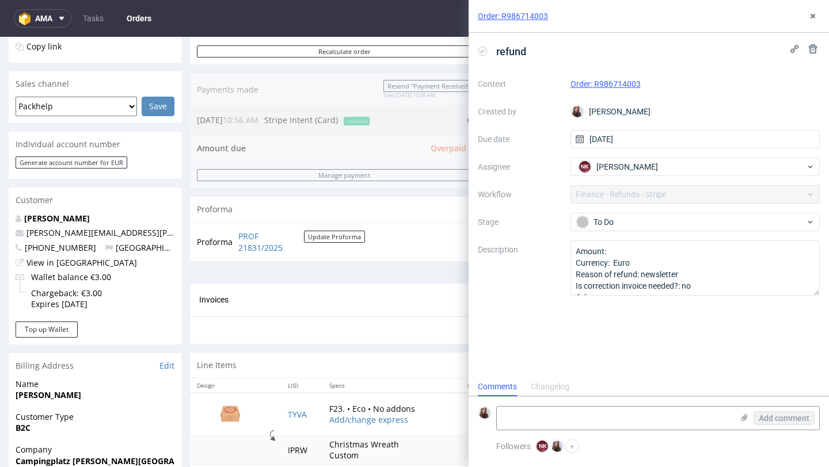
scroll to position [9, 0]
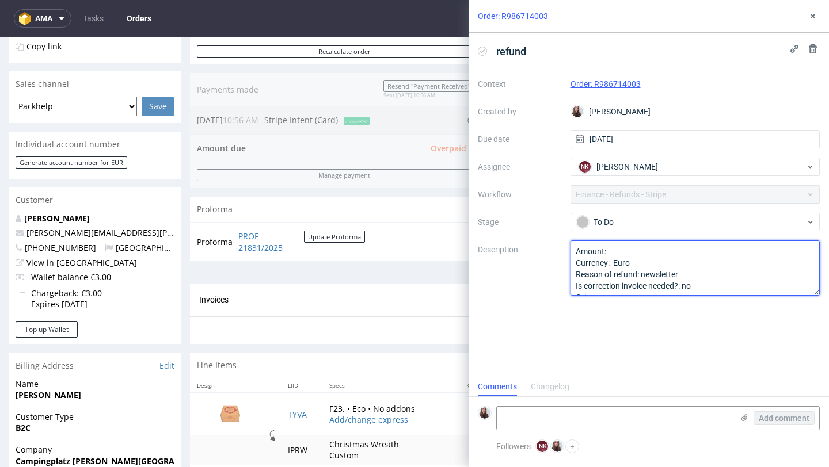
click at [626, 250] on textarea "Amount: Currency: Euro Reason of refund: newsletter Is correction invoice neede…" at bounding box center [695, 268] width 250 height 55
type textarea "Amount: 5,21 Currency: Euro Reason of refund: newsletter Is correction invoice …"
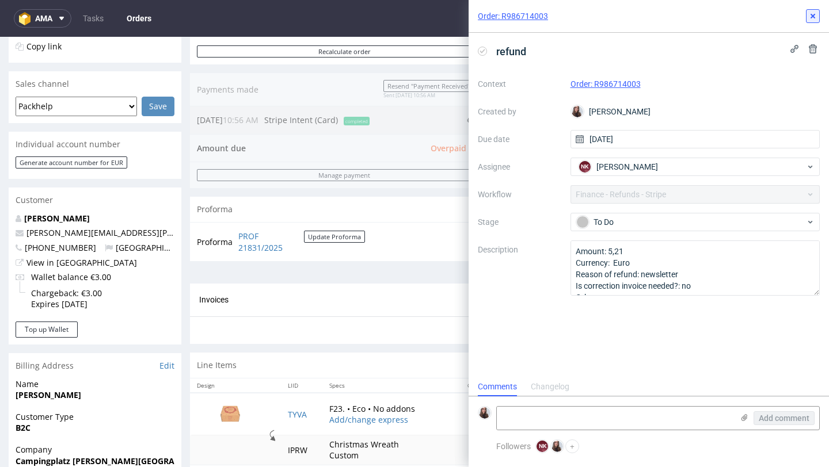
click at [812, 14] on icon at bounding box center [812, 16] width 9 height 9
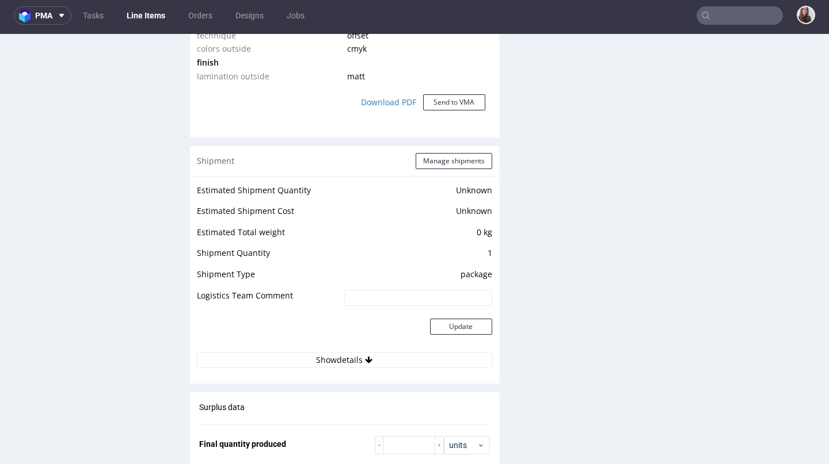
scroll to position [1115, 0]
click at [338, 348] on td at bounding box center [269, 332] width 144 height 37
click at [342, 354] on button "Show details" at bounding box center [344, 360] width 295 height 16
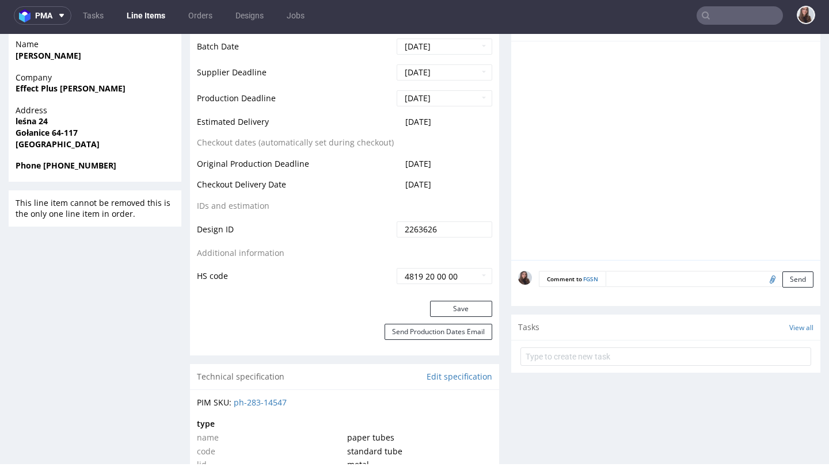
scroll to position [70, 0]
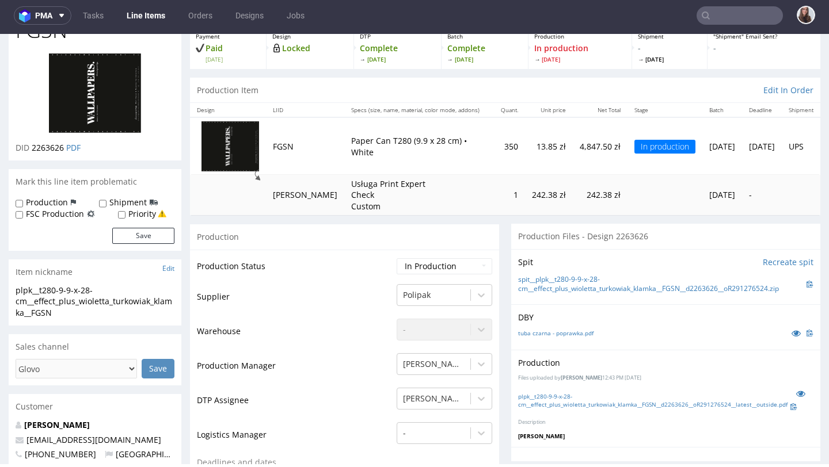
click at [738, 20] on input "text" at bounding box center [739, 15] width 86 height 18
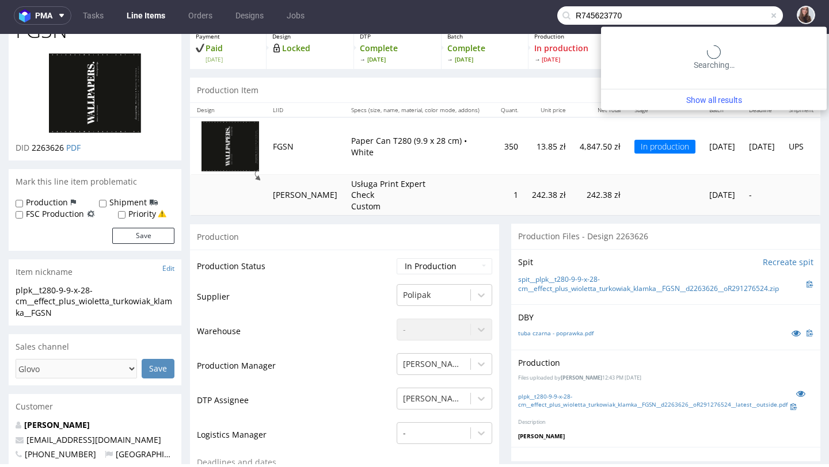
type input "R745623770"
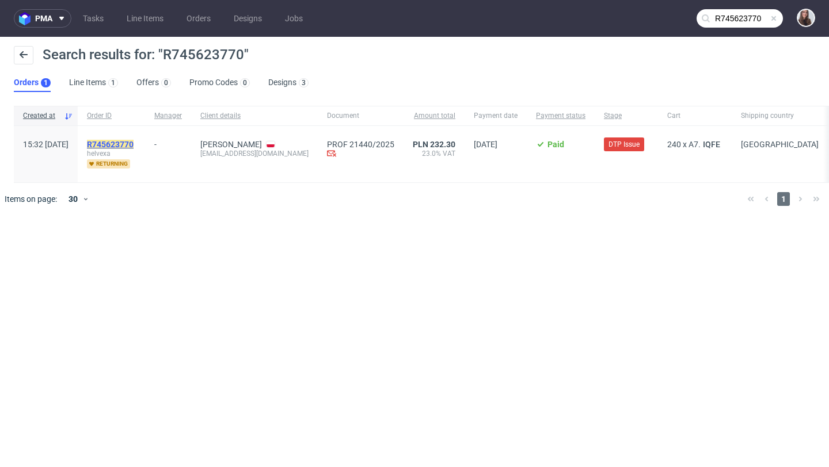
click at [133, 142] on mark "R745623770" at bounding box center [110, 144] width 47 height 9
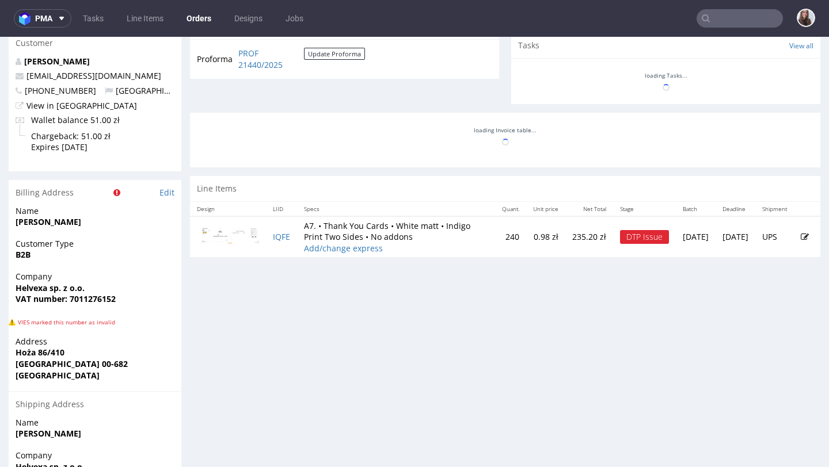
scroll to position [452, 0]
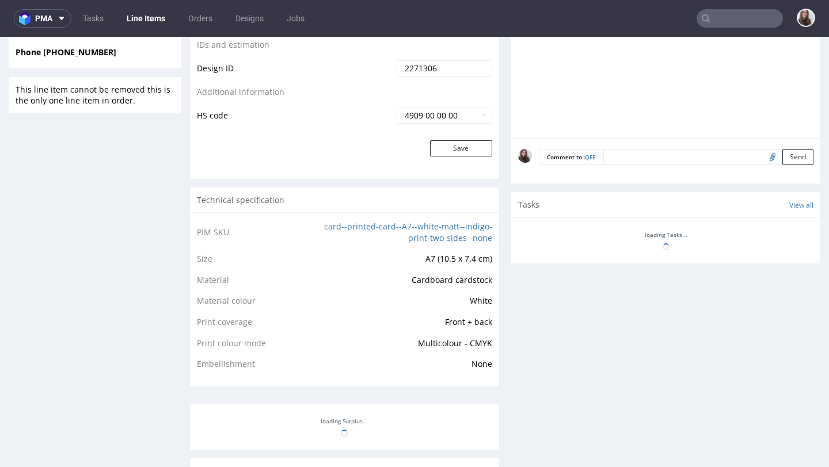
scroll to position [610, 0]
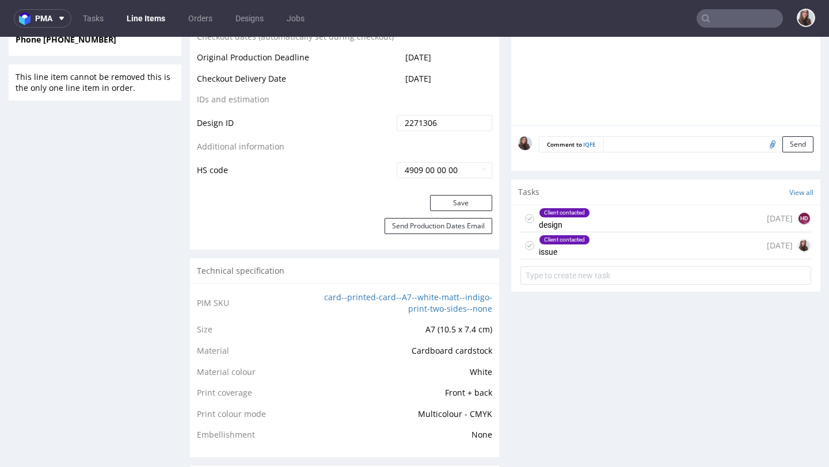
click at [613, 238] on div "Client contacted issue 2 days ago" at bounding box center [665, 245] width 291 height 27
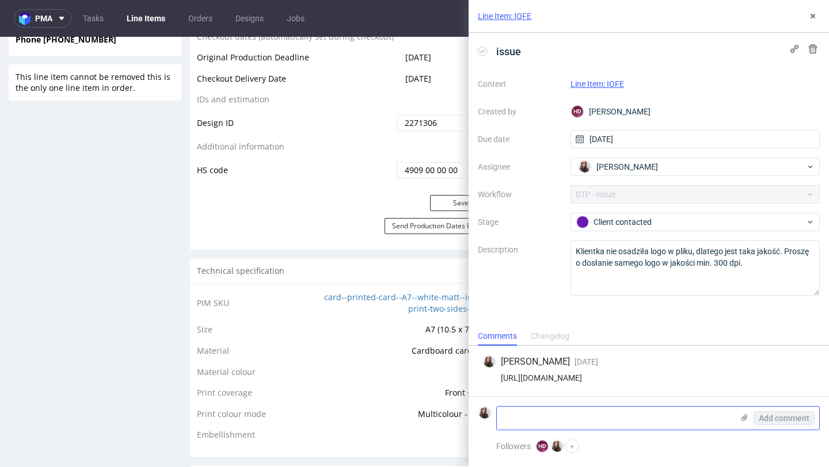
click at [551, 410] on textarea at bounding box center [615, 418] width 236 height 23
paste textarea "R745623770"
type textarea "R745623770"
drag, startPoint x: 577, startPoint y: 419, endPoint x: 481, endPoint y: 419, distance: 96.1
click at [481, 419] on div "R745623770 Add comment" at bounding box center [649, 418] width 342 height 24
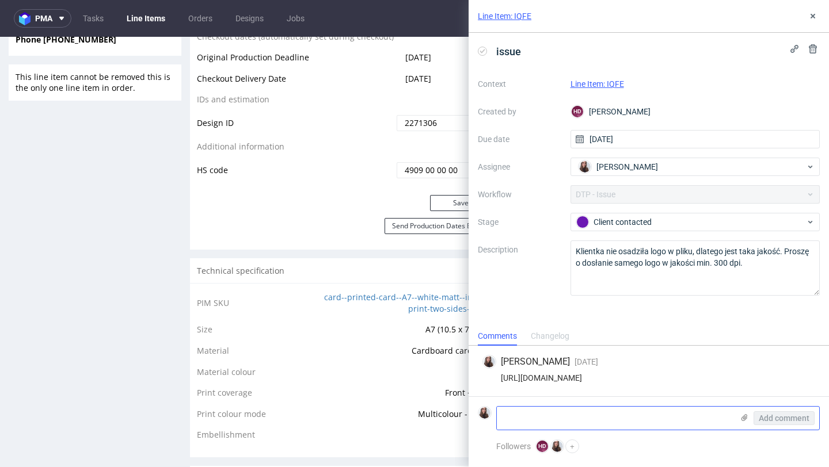
click at [745, 421] on icon at bounding box center [743, 417] width 9 height 9
click at [0, 0] on input "file" at bounding box center [0, 0] width 0 height 0
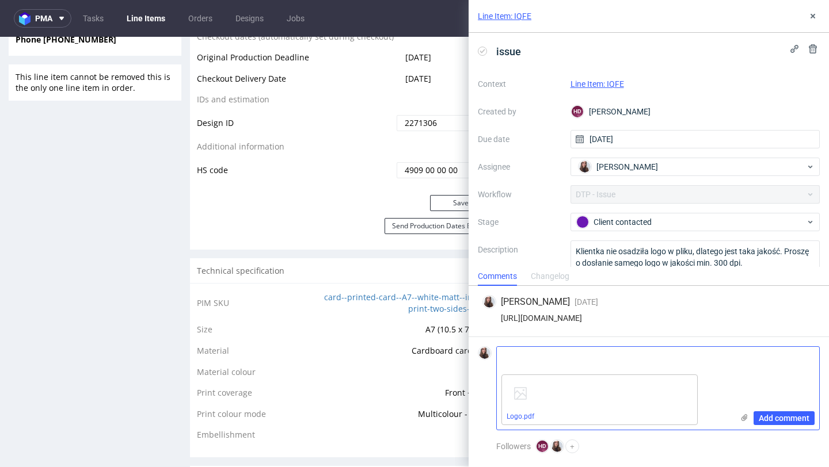
click at [616, 364] on textarea at bounding box center [615, 358] width 236 height 23
paste textarea "W załączniku przesyłam logo w formacie wektorowym, tylko że proszę zmienić kolo…"
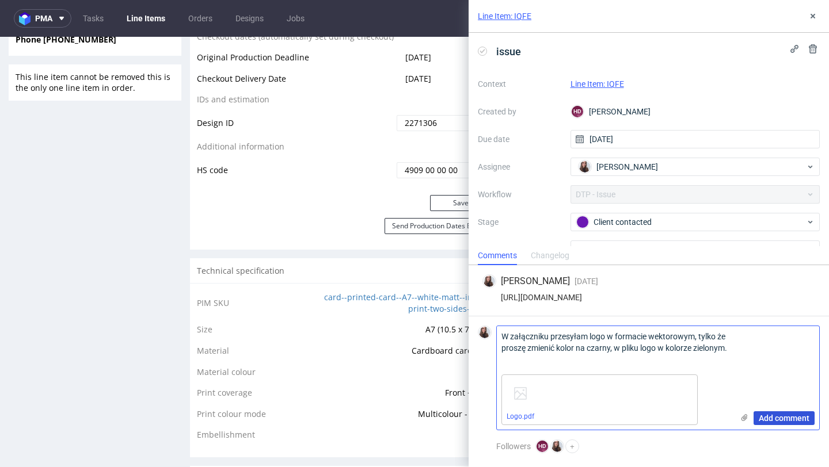
type textarea "W załączniku przesyłam logo w formacie wektorowym, tylko że proszę zmienić kolo…"
click at [782, 419] on span "Add comment" at bounding box center [783, 418] width 51 height 8
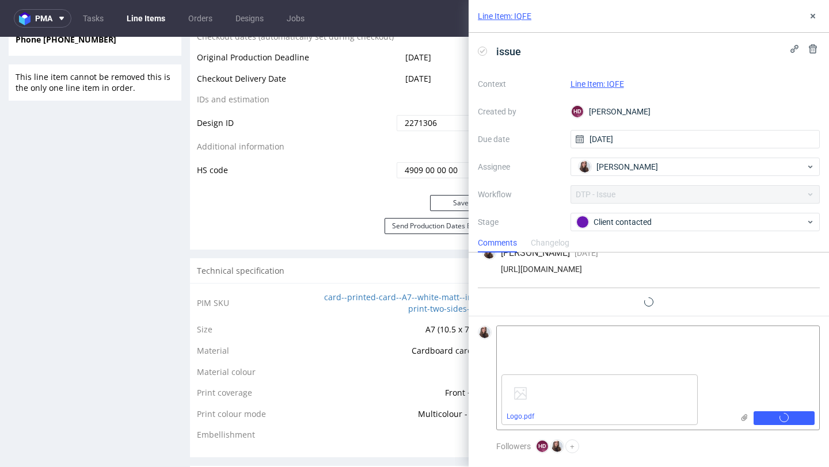
scroll to position [18, 0]
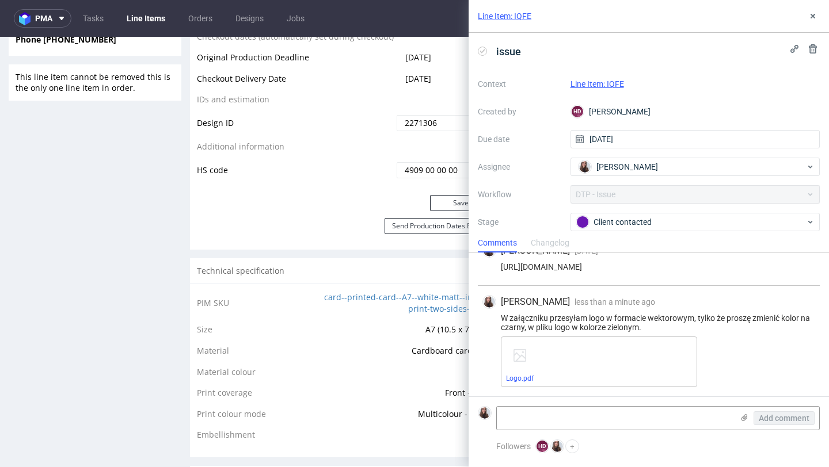
click at [608, 83] on link "Line Item: IQFE" at bounding box center [597, 83] width 54 height 9
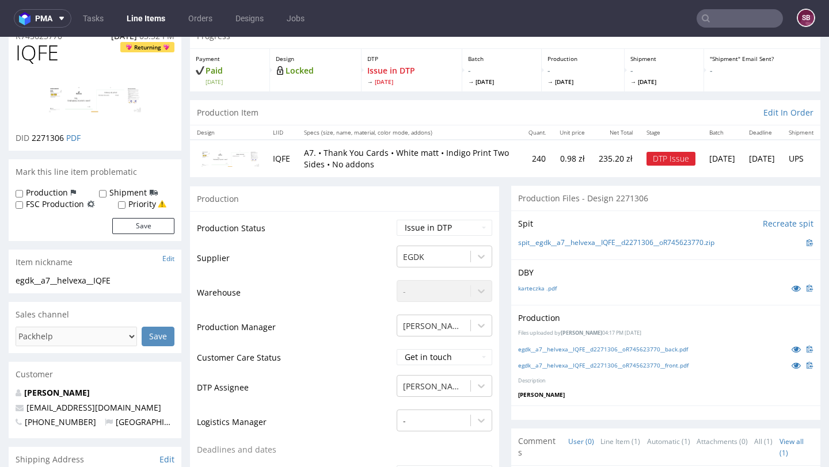
scroll to position [62, 0]
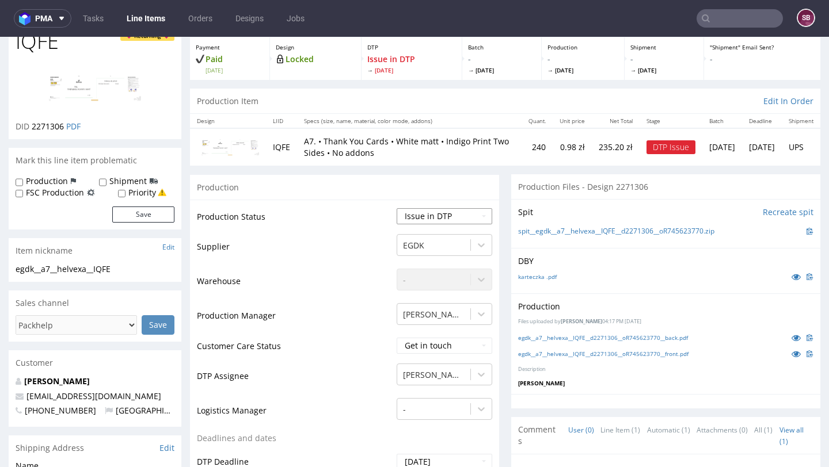
click at [416, 215] on select "Waiting for Artwork Waiting for Diecut Waiting for Mockup Waiting for DTP Waiti…" at bounding box center [444, 216] width 96 height 16
select select "back_for_dtp"
click at [396, 208] on select "Waiting for Artwork Waiting for Diecut Waiting for Mockup Waiting for DTP Waiti…" at bounding box center [444, 216] width 96 height 16
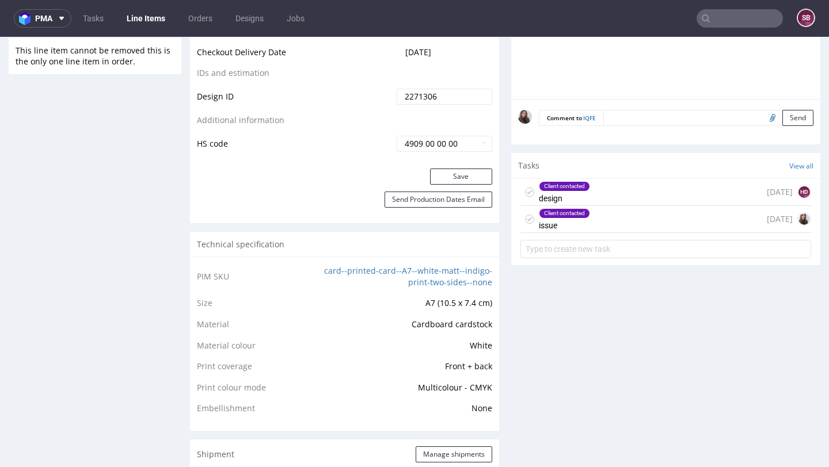
scroll to position [676, 0]
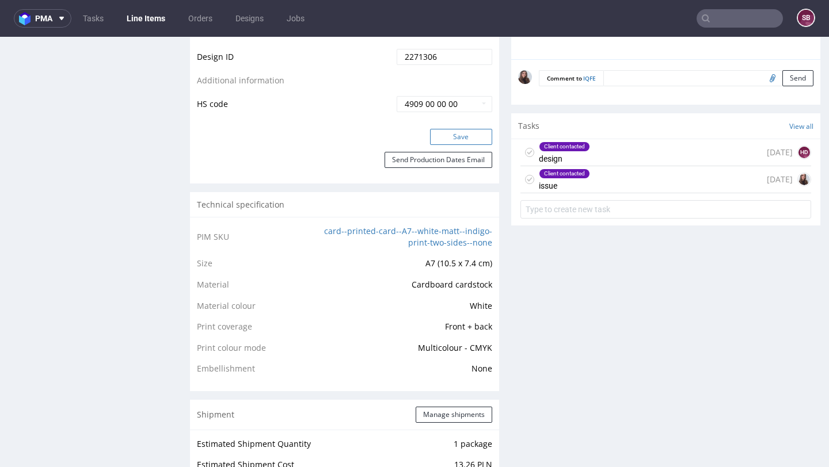
click at [467, 134] on button "Save" at bounding box center [461, 137] width 62 height 16
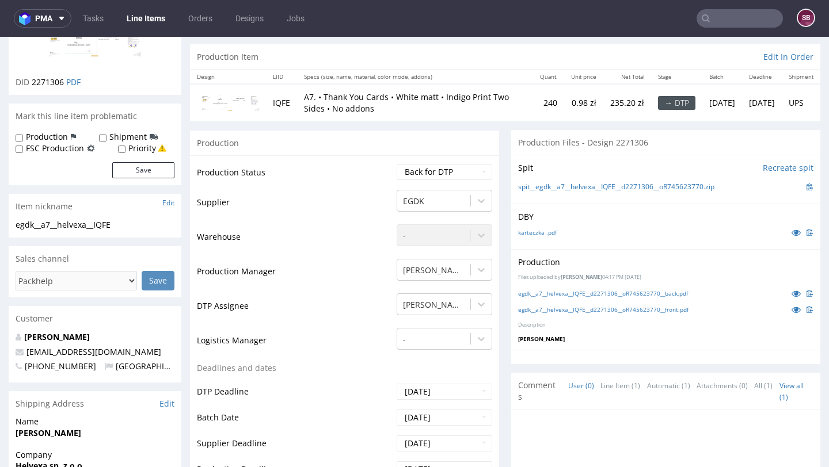
scroll to position [122, 0]
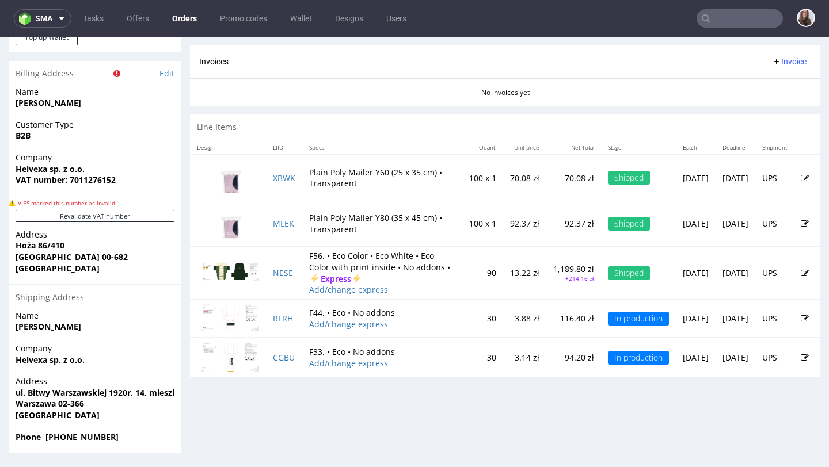
scroll to position [3, 0]
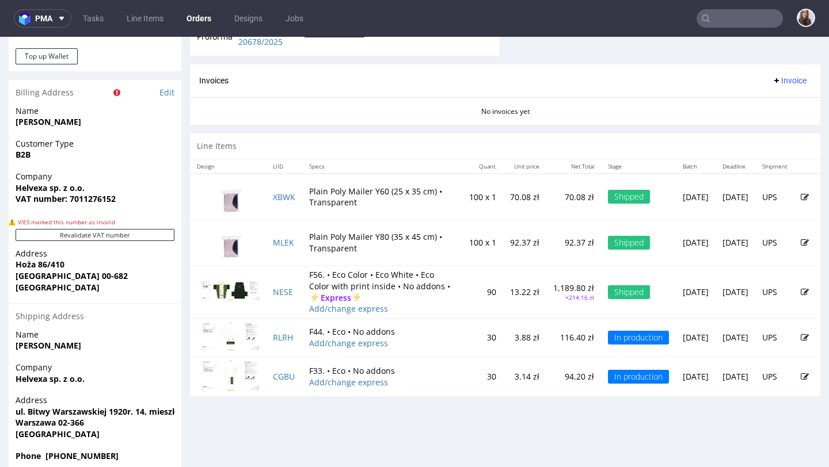
scroll to position [584, 0]
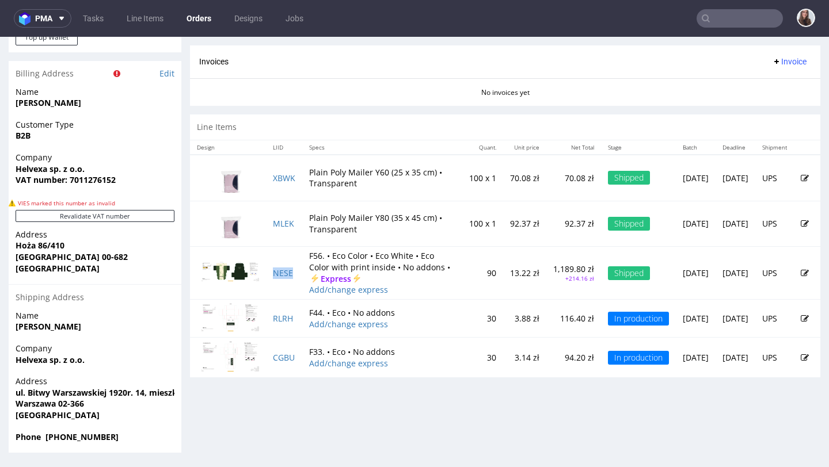
click at [276, 272] on td "NESE" at bounding box center [284, 273] width 36 height 52
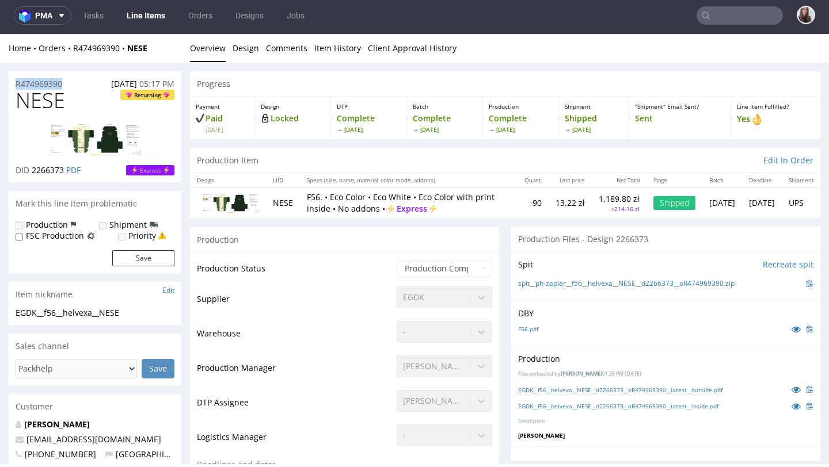
drag, startPoint x: 74, startPoint y: 82, endPoint x: 6, endPoint y: 85, distance: 67.9
copy p "R474969390"
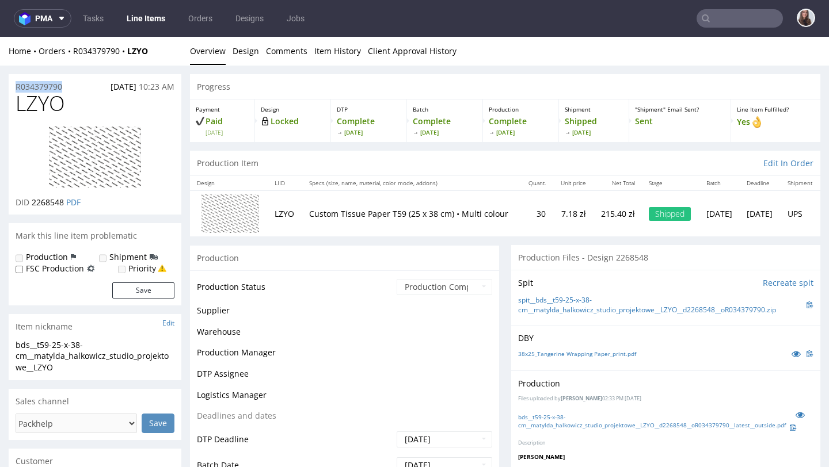
drag, startPoint x: 72, startPoint y: 82, endPoint x: 7, endPoint y: 82, distance: 65.0
copy p "R034379790"
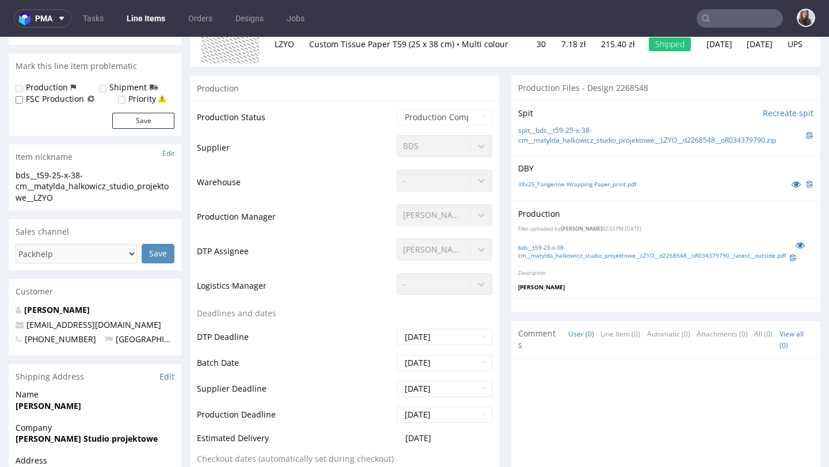
scroll to position [189, 0]
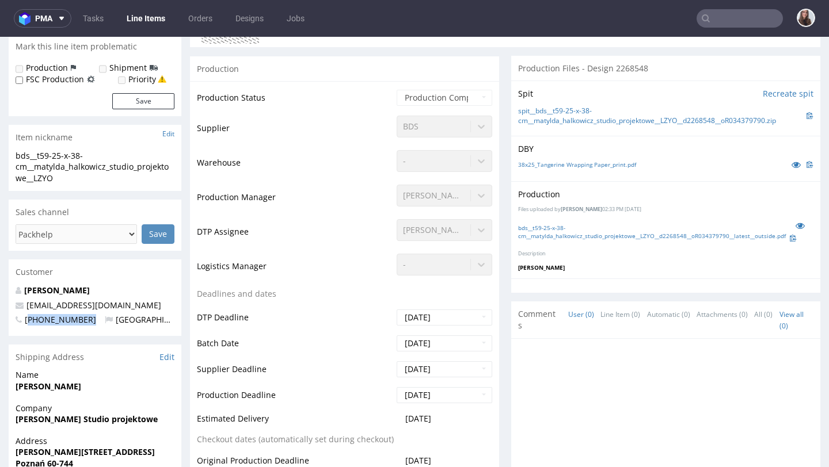
drag, startPoint x: 86, startPoint y: 320, endPoint x: 30, endPoint y: 321, distance: 55.8
click at [28, 321] on p "+48507245906 Poland" at bounding box center [95, 320] width 159 height 12
click at [151, 270] on div "Customer" at bounding box center [95, 271] width 173 height 25
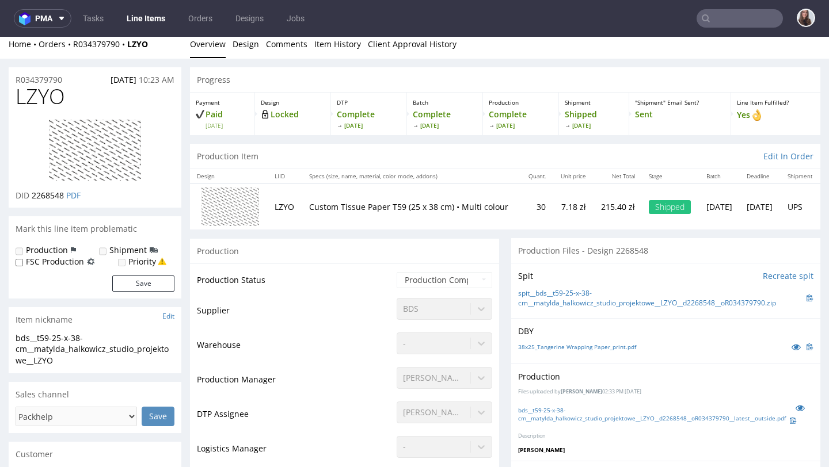
scroll to position [0, 0]
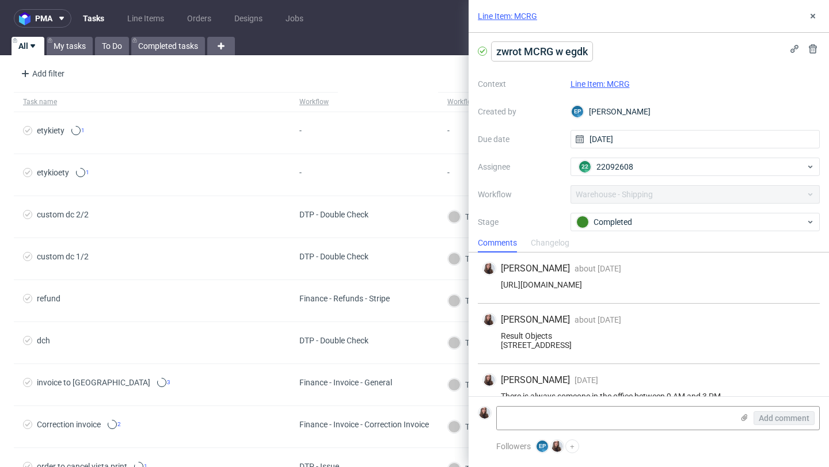
scroll to position [79, 0]
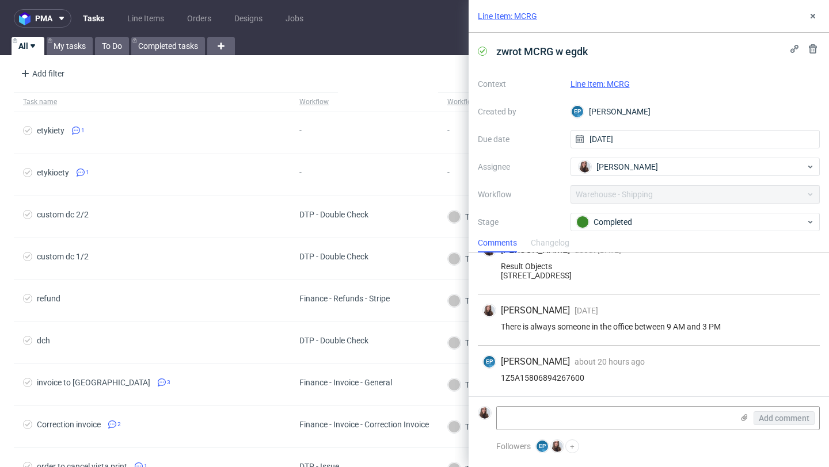
click at [619, 82] on link "Line Item: MCRG" at bounding box center [599, 83] width 59 height 9
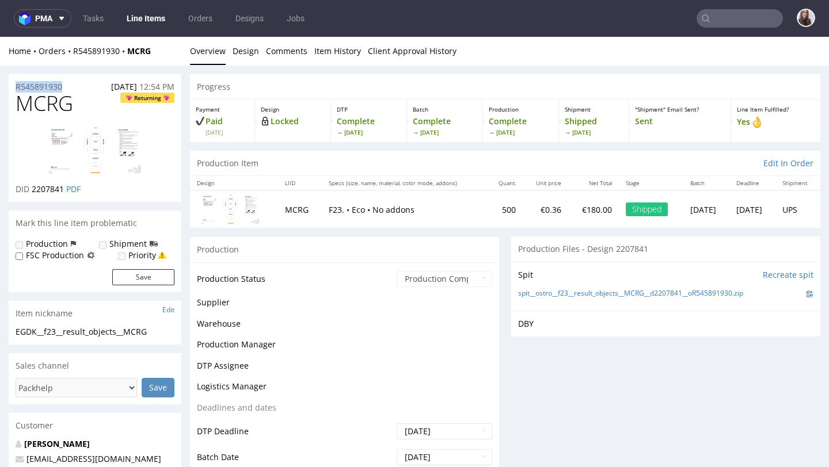
drag, startPoint x: 72, startPoint y: 86, endPoint x: 15, endPoint y: 83, distance: 57.6
click at [15, 83] on div "R545891930 [DATE] 12:54 PM" at bounding box center [95, 83] width 173 height 18
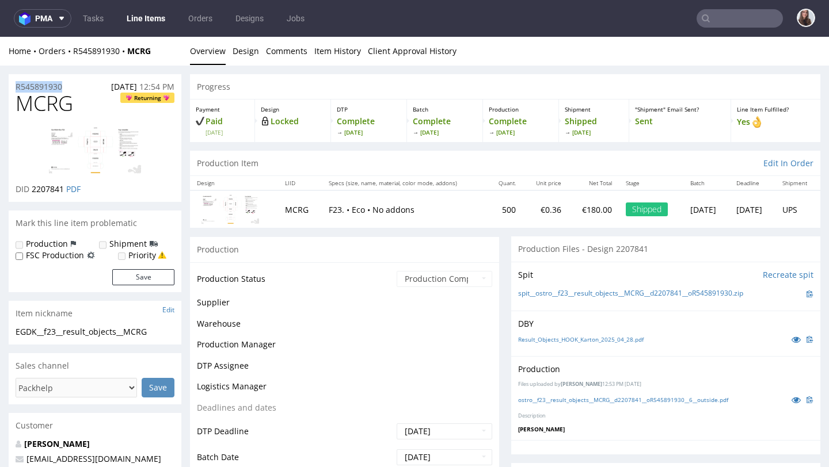
copy p "R545891930"
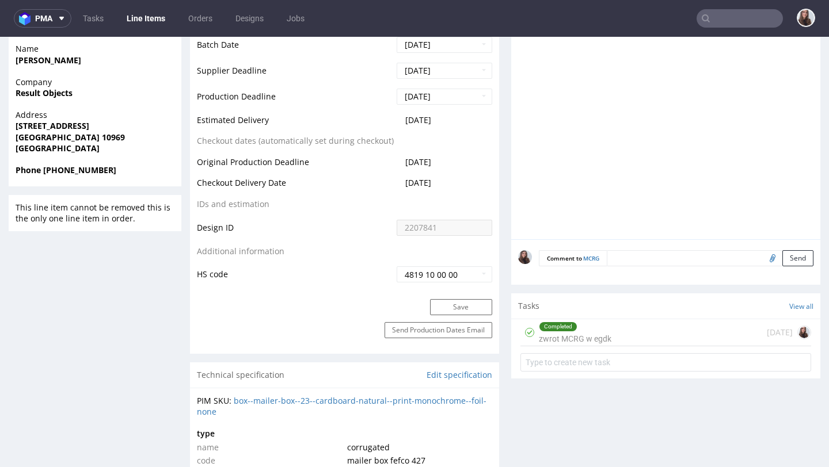
scroll to position [482, 0]
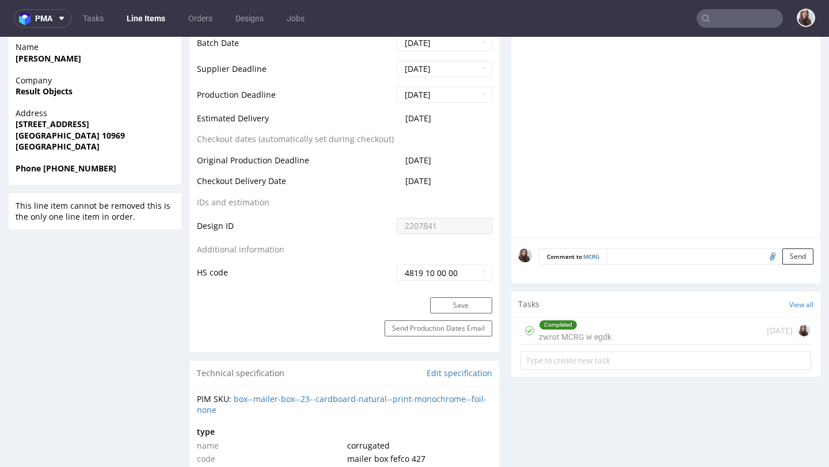
click at [577, 328] on div "Completed" at bounding box center [574, 324] width 71 height 9
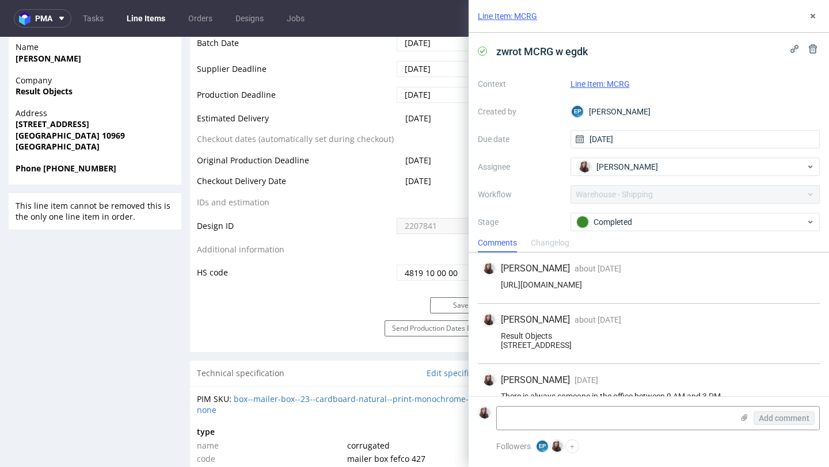
drag, startPoint x: 785, startPoint y: 290, endPoint x: 501, endPoint y: 285, distance: 284.3
click at [501, 285] on div "Sandra Beśka about 1 month ago 5th Sep 2025, 13:07 https://app-eu1.hubspot.com/…" at bounding box center [649, 278] width 342 height 51
copy div "https://app-eu1.hubspot.com/contacts/25600958/record/0-5/221495597277/"
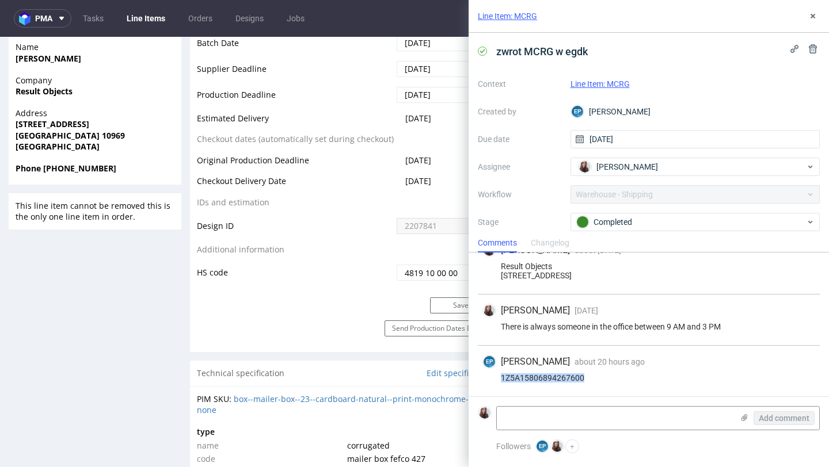
drag, startPoint x: 593, startPoint y: 378, endPoint x: 491, endPoint y: 378, distance: 101.8
click at [491, 378] on div "1Z5A15806894267600" at bounding box center [648, 377] width 333 height 9
copy div "1Z5A15806894267600"
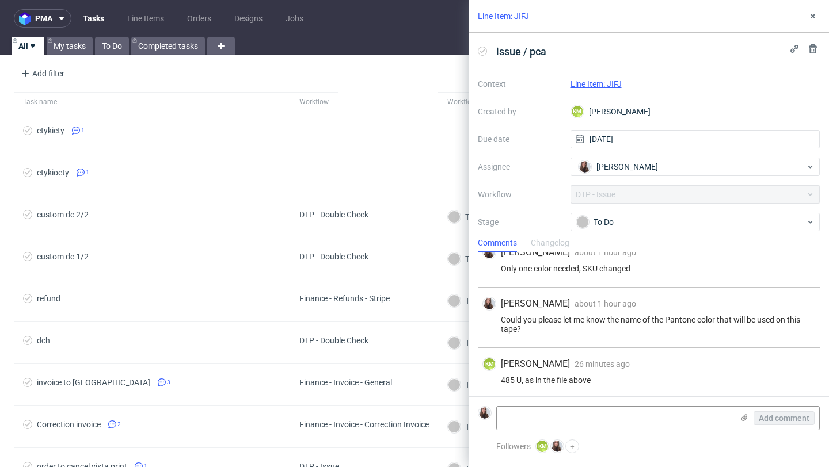
scroll to position [208, 0]
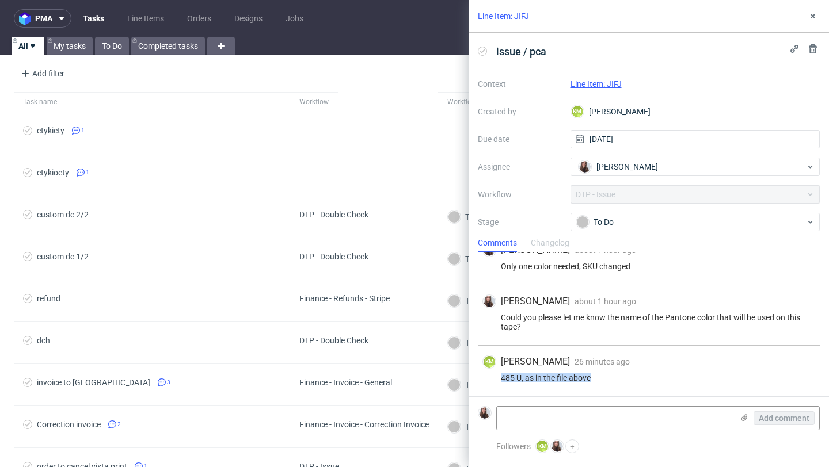
drag, startPoint x: 600, startPoint y: 377, endPoint x: 491, endPoint y: 375, distance: 108.8
click at [491, 375] on div "485 U, as in the file above" at bounding box center [648, 377] width 333 height 9
copy div "485 U, as in the file above"
click at [605, 83] on link "Line Item: JIFJ" at bounding box center [595, 83] width 51 height 9
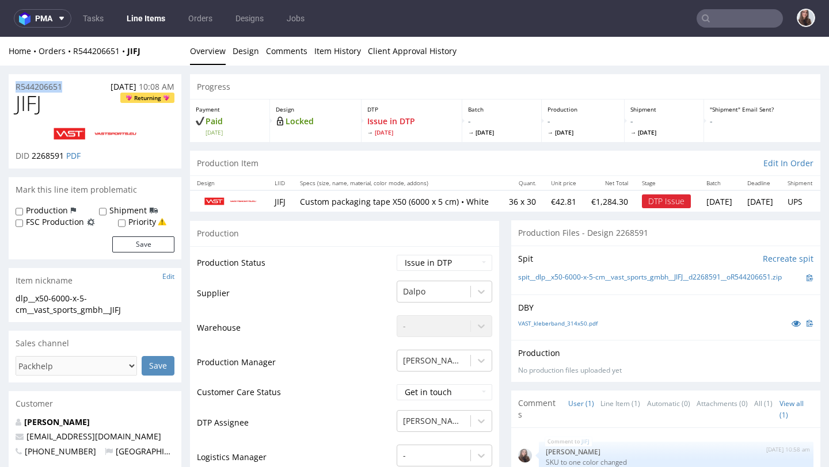
drag, startPoint x: 77, startPoint y: 86, endPoint x: 5, endPoint y: 86, distance: 71.9
copy p "R544206651"
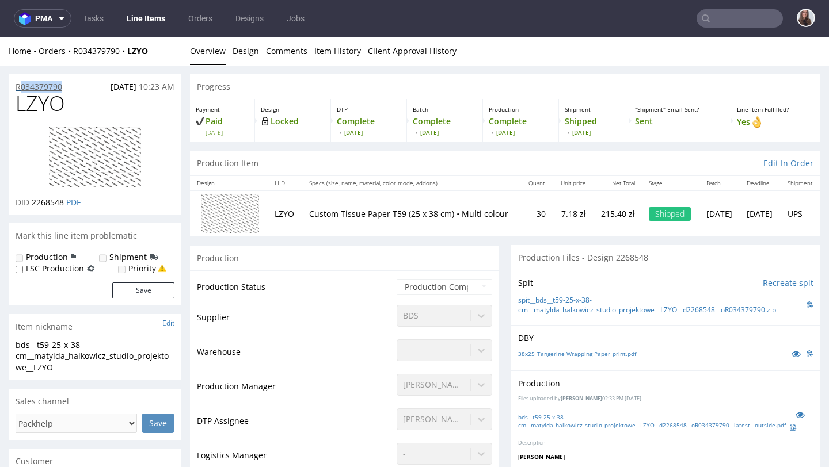
drag, startPoint x: 77, startPoint y: 85, endPoint x: 20, endPoint y: 85, distance: 57.0
click at [20, 85] on div "R034379790 [DATE] 10:23 AM" at bounding box center [95, 83] width 173 height 18
drag, startPoint x: 70, startPoint y: 87, endPoint x: 16, endPoint y: 85, distance: 54.7
click at [16, 85] on div "R034379790 [DATE] 10:23 AM" at bounding box center [95, 83] width 173 height 18
copy p "R034379790"
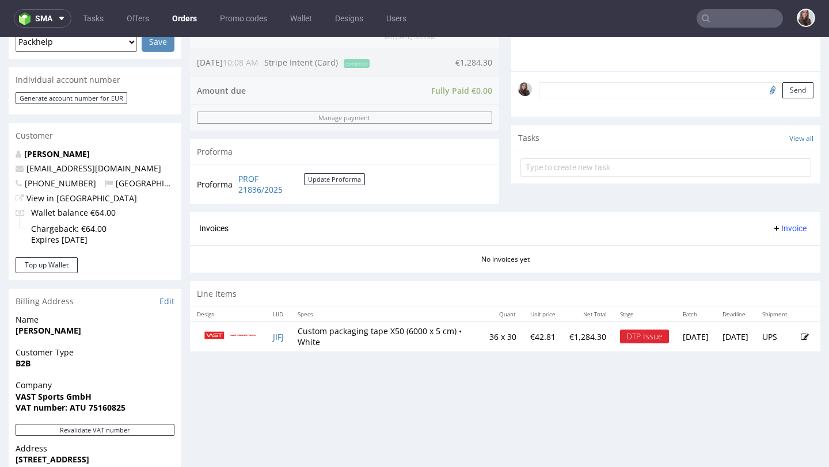
scroll to position [336, 0]
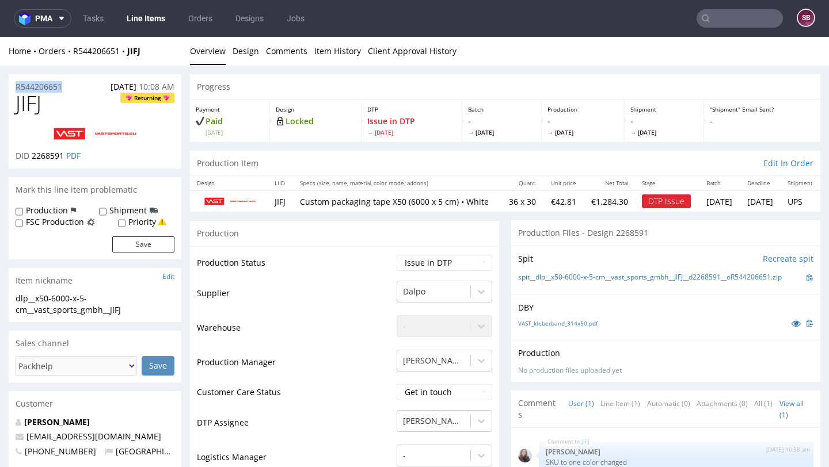
drag, startPoint x: 76, startPoint y: 86, endPoint x: 0, endPoint y: 85, distance: 76.0
copy p "R544206651"
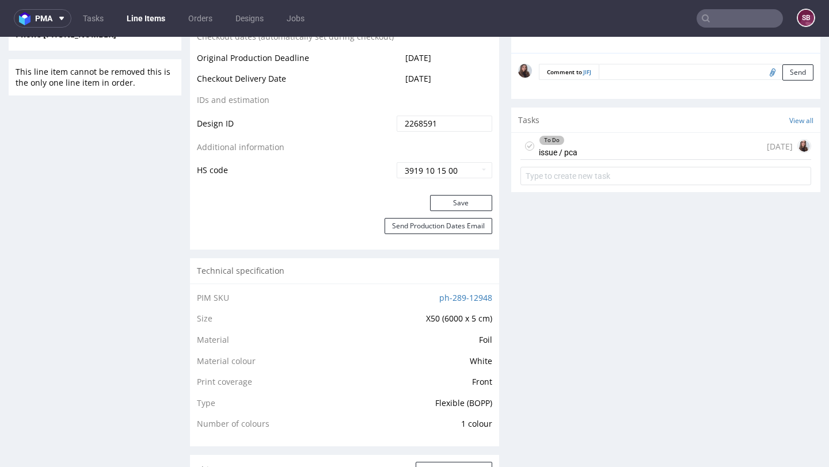
scroll to position [613, 0]
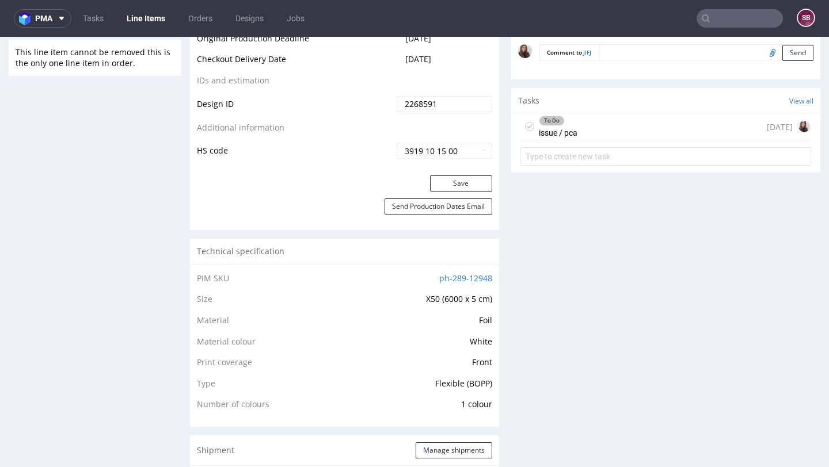
click at [574, 140] on div "To Do issue / pca 4 days ago" at bounding box center [665, 126] width 291 height 27
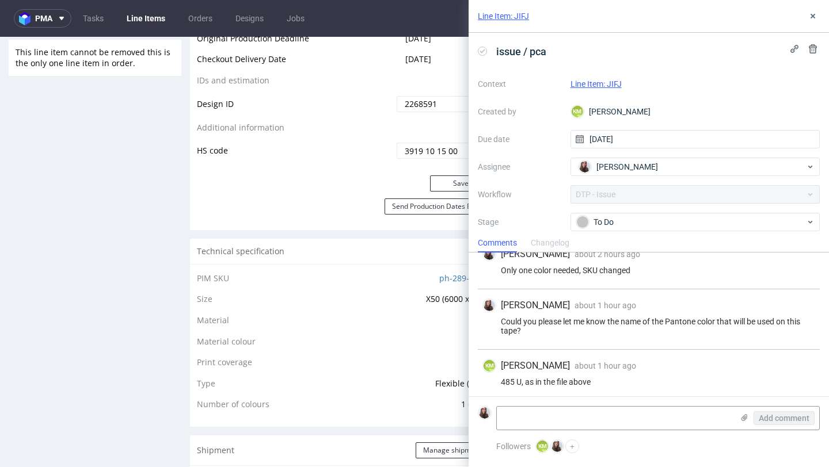
scroll to position [208, 0]
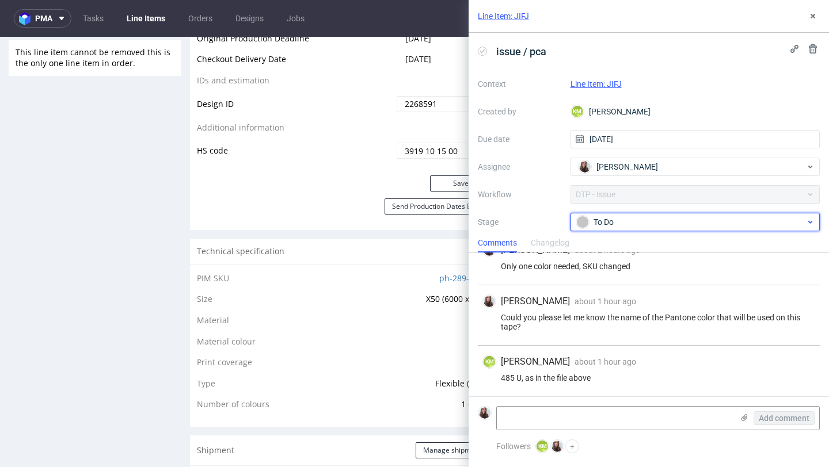
click at [608, 218] on div "To Do" at bounding box center [690, 222] width 229 height 13
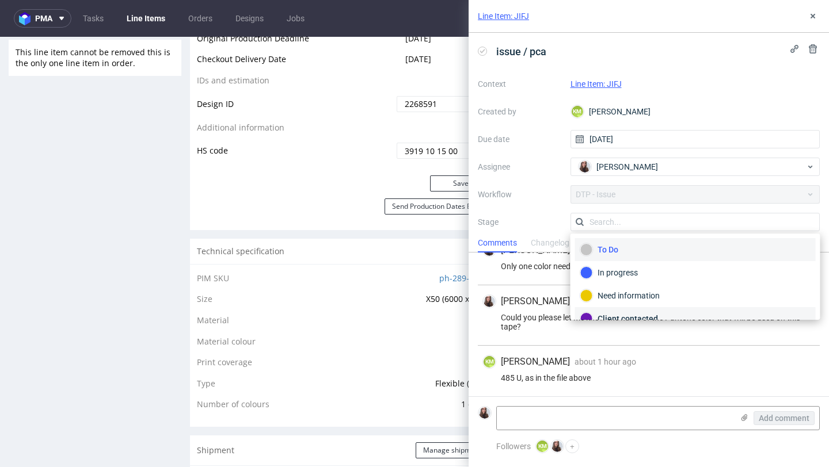
click at [625, 311] on div "Client contacted" at bounding box center [695, 318] width 241 height 23
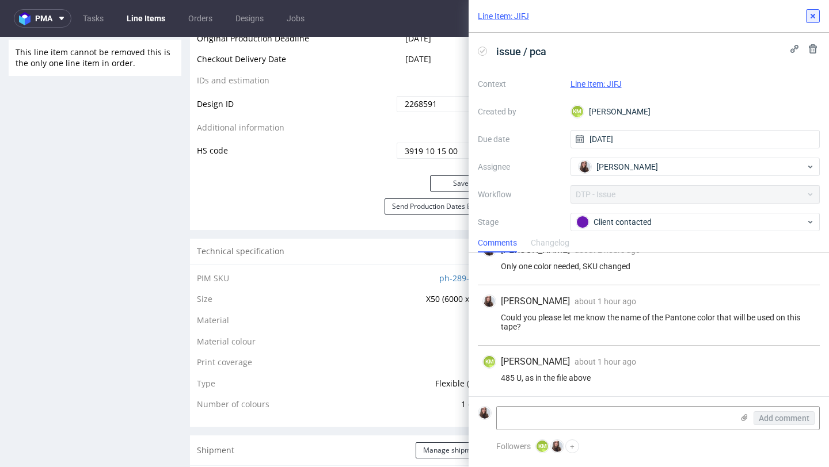
click at [812, 20] on icon at bounding box center [812, 16] width 9 height 9
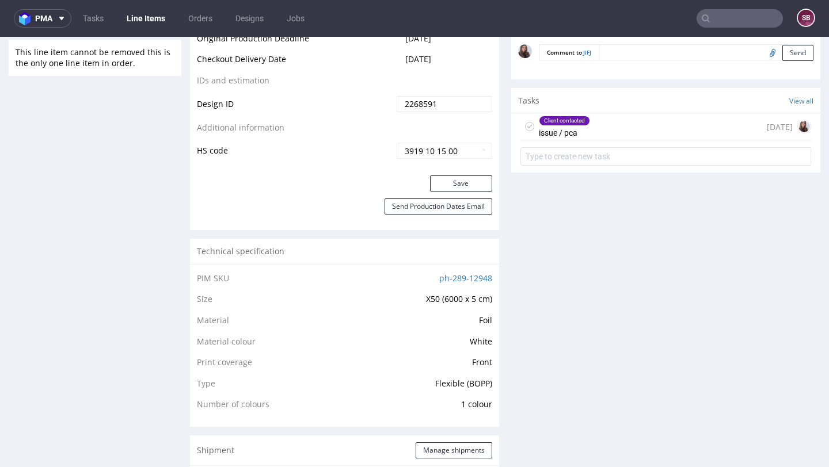
click at [603, 140] on div "Client contacted issue / pca 4 days ago" at bounding box center [665, 126] width 291 height 27
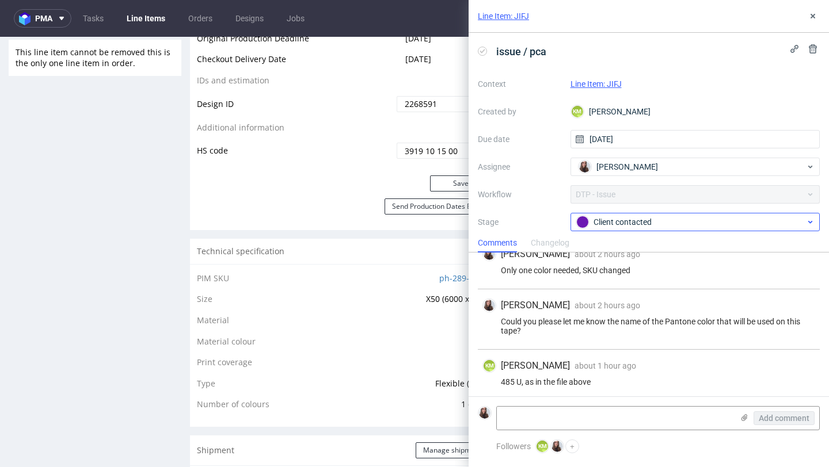
scroll to position [208, 0]
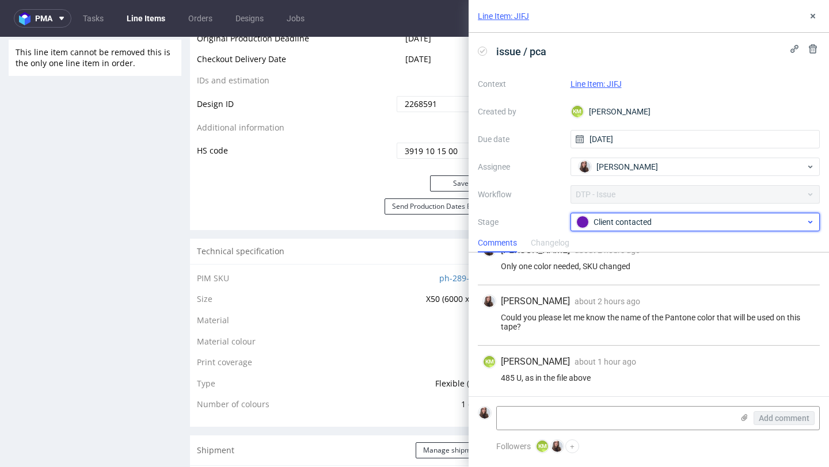
click at [624, 223] on div "Client contacted" at bounding box center [690, 222] width 229 height 13
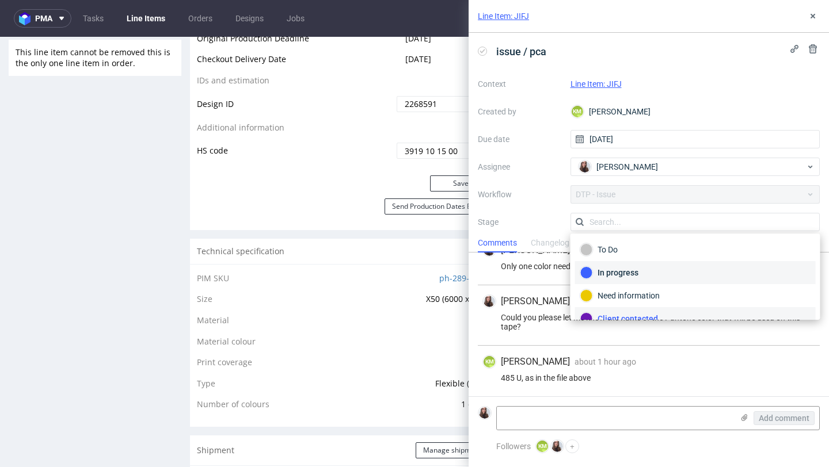
scroll to position [84, 0]
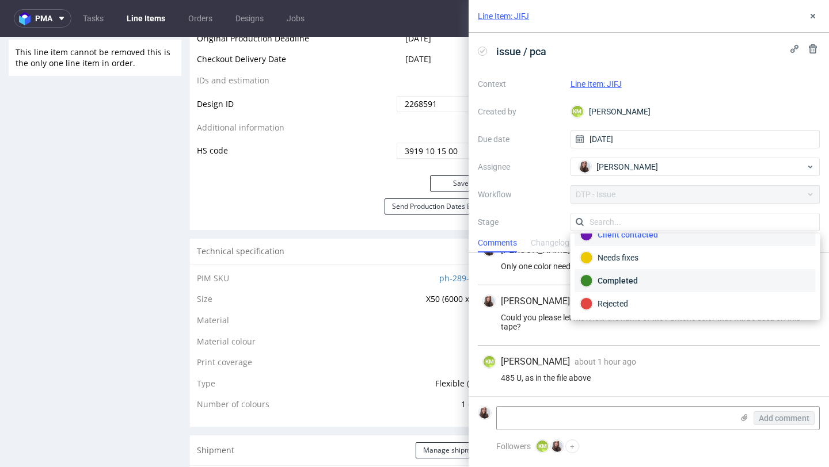
click at [633, 283] on div "Completed" at bounding box center [695, 280] width 230 height 13
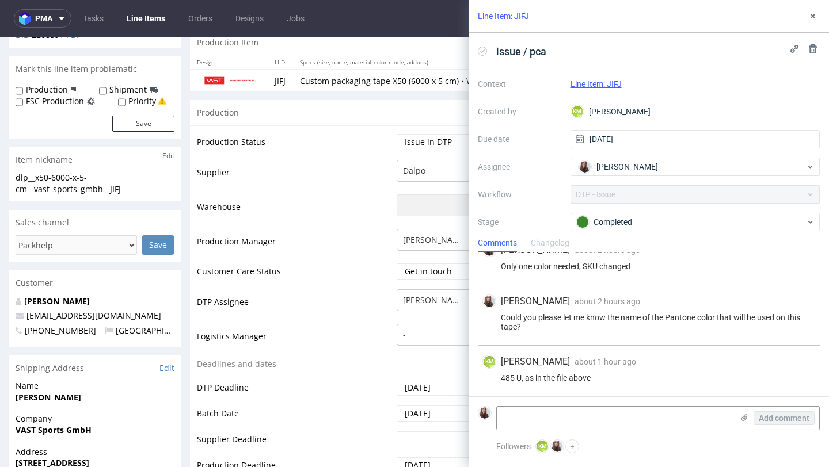
scroll to position [0, 0]
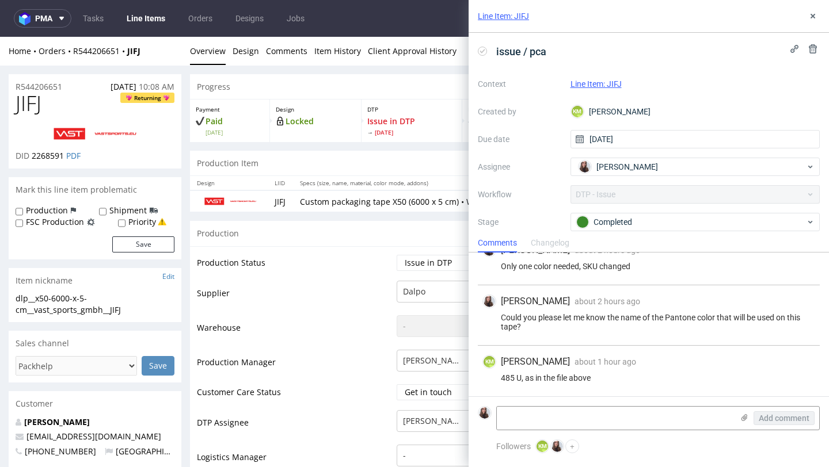
click at [520, 17] on link "Line Item: JIFJ" at bounding box center [503, 16] width 51 height 12
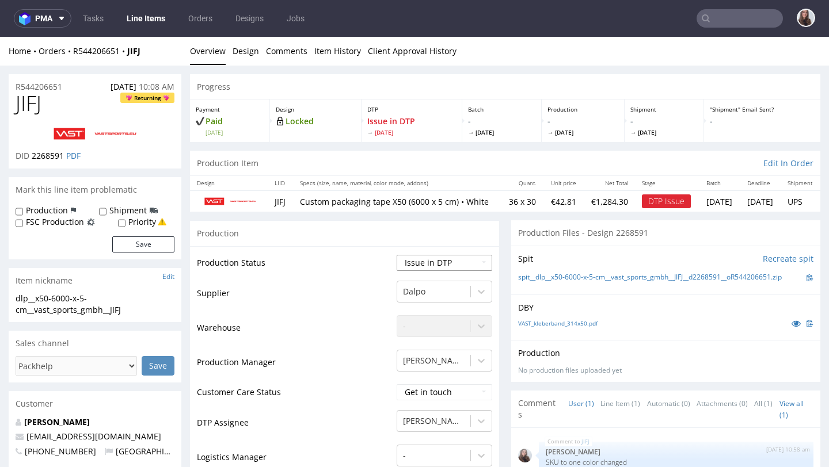
click at [435, 269] on select "Waiting for Artwork Waiting for Diecut Waiting for Mockup Waiting for DTP Waiti…" at bounding box center [444, 263] width 96 height 16
select select "back_for_dtp"
click at [396, 255] on select "Waiting for Artwork Waiting for Diecut Waiting for Mockup Waiting for DTP Waiti…" at bounding box center [444, 263] width 96 height 16
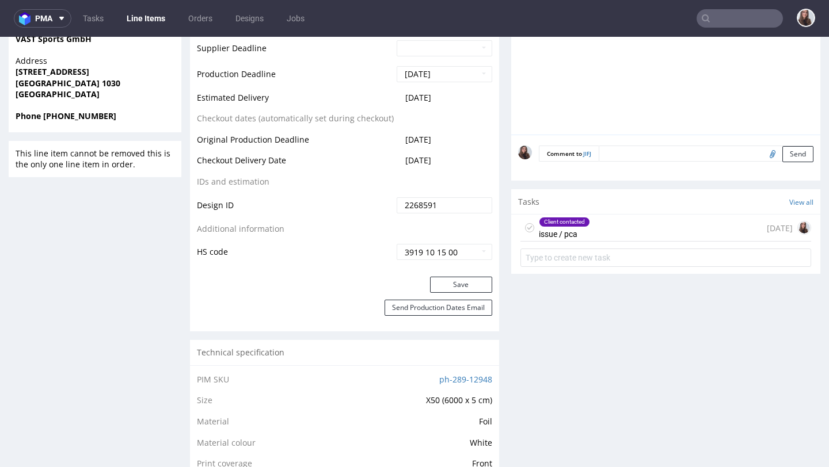
scroll to position [513, 0]
click at [446, 291] on button "Save" at bounding box center [461, 284] width 62 height 16
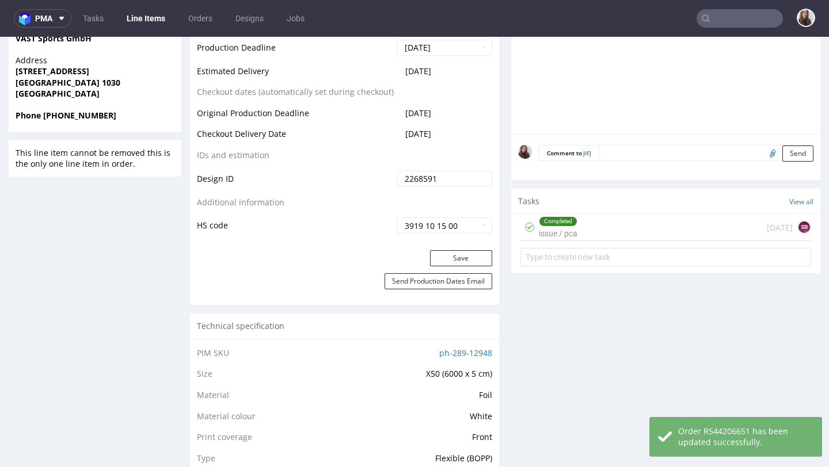
click at [569, 241] on div "Completed issue / pca" at bounding box center [558, 227] width 39 height 26
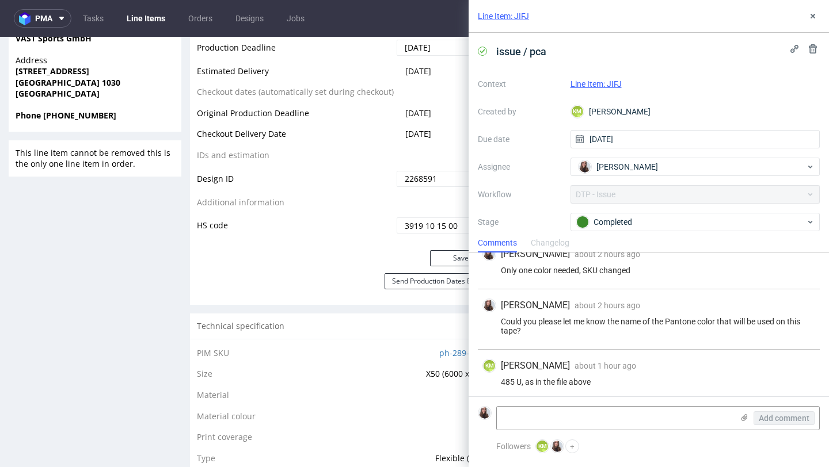
scroll to position [208, 0]
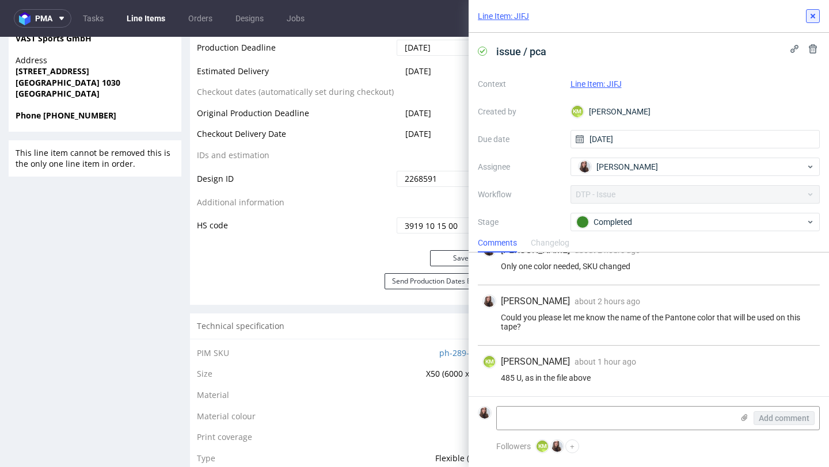
click at [815, 13] on icon at bounding box center [812, 16] width 9 height 9
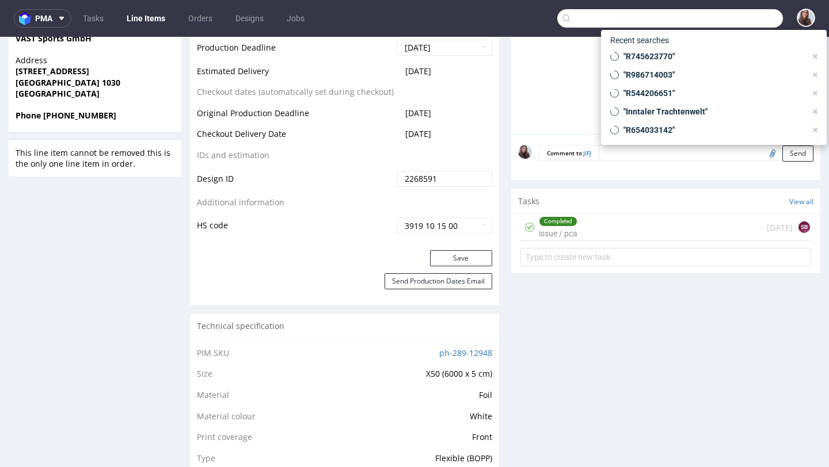
click at [704, 15] on input "text" at bounding box center [670, 18] width 226 height 18
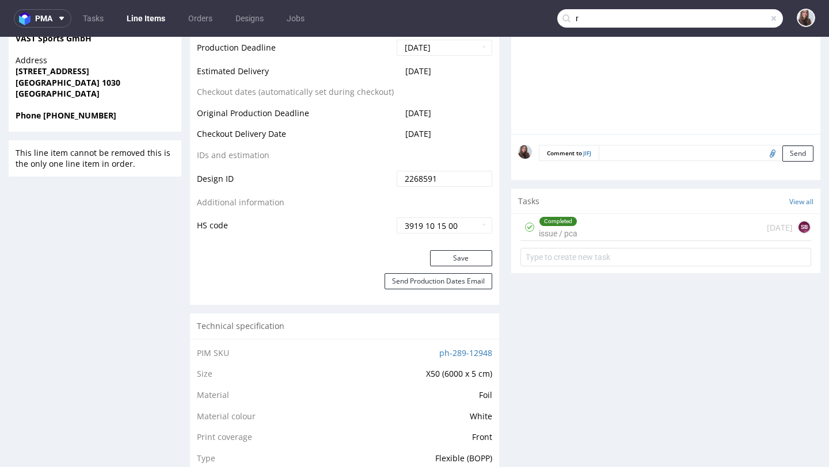
paste input "000824250"
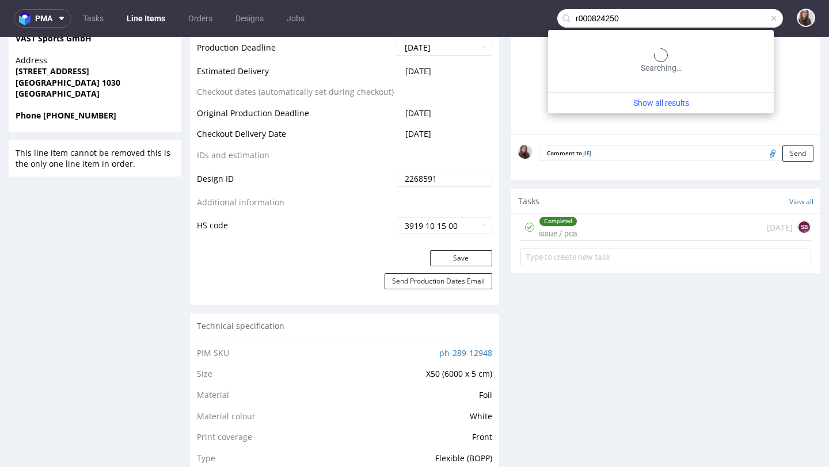
type input "r000824250"
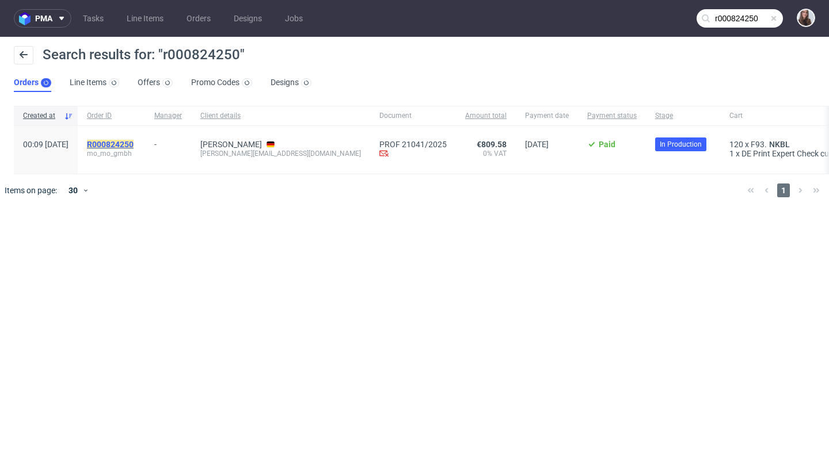
click at [133, 143] on mark "R000824250" at bounding box center [110, 144] width 47 height 9
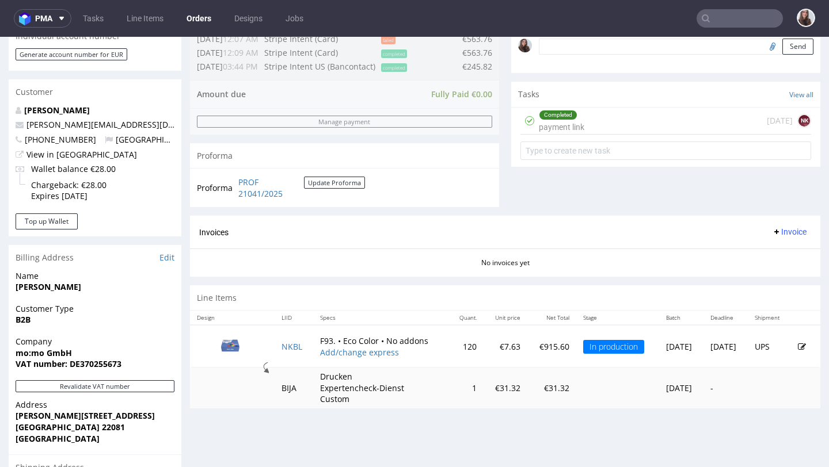
scroll to position [367, 0]
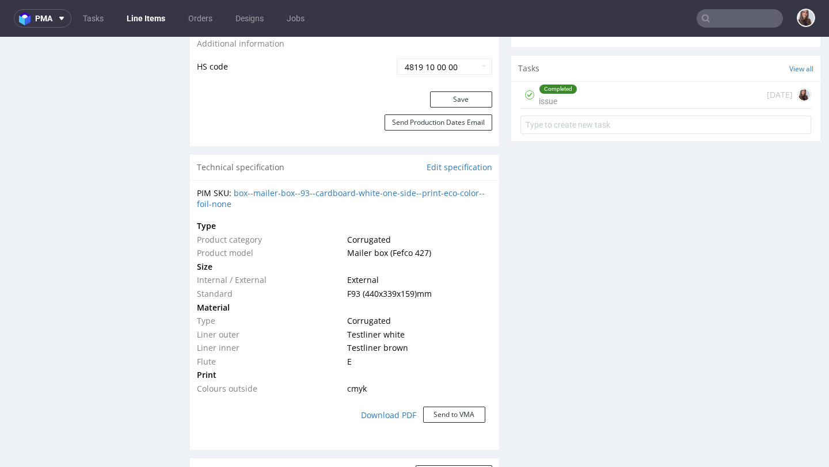
scroll to position [716, 0]
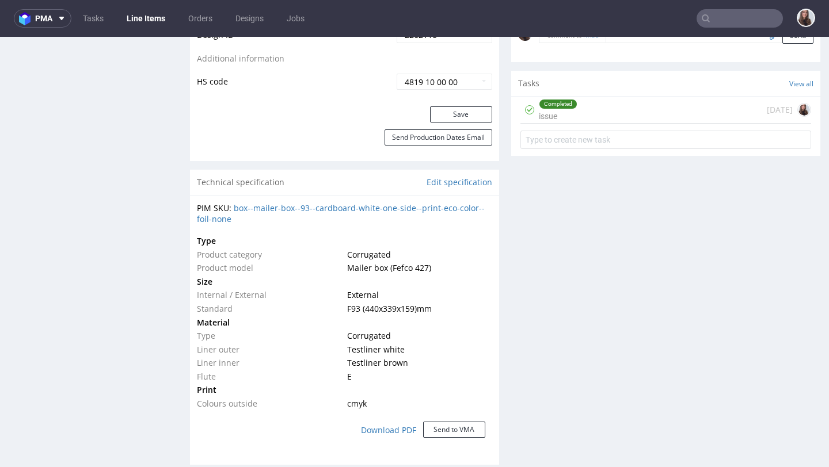
click at [621, 102] on div "Completed issue 15 days ago" at bounding box center [665, 110] width 291 height 27
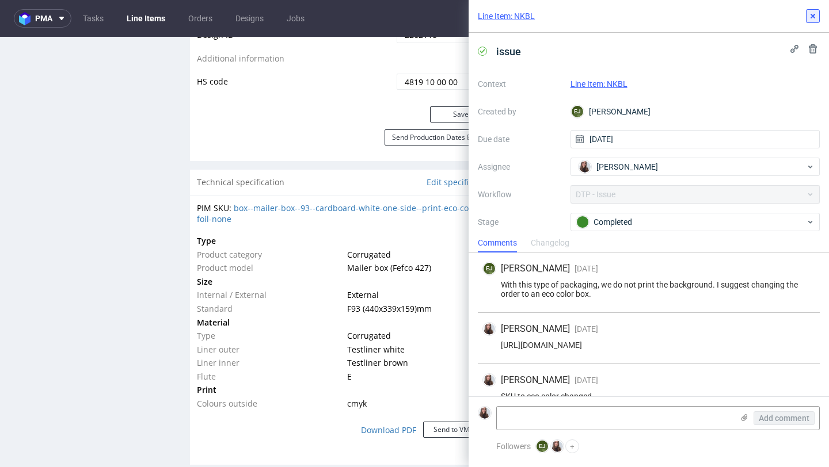
click at [812, 17] on use at bounding box center [812, 16] width 5 height 5
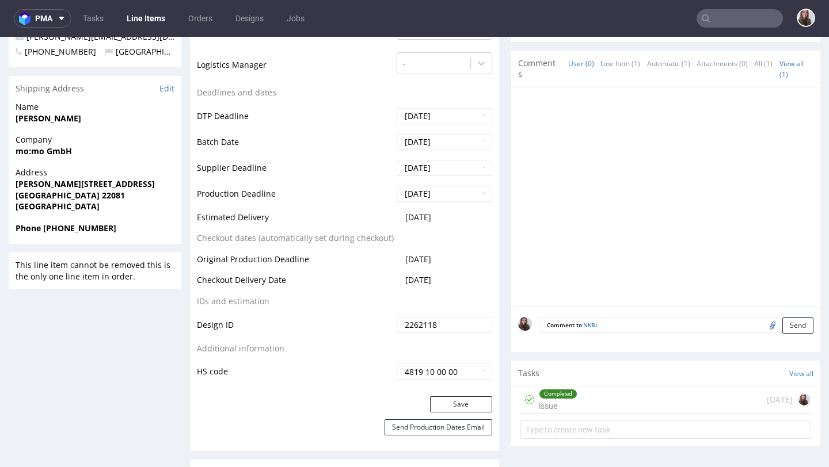
scroll to position [429, 0]
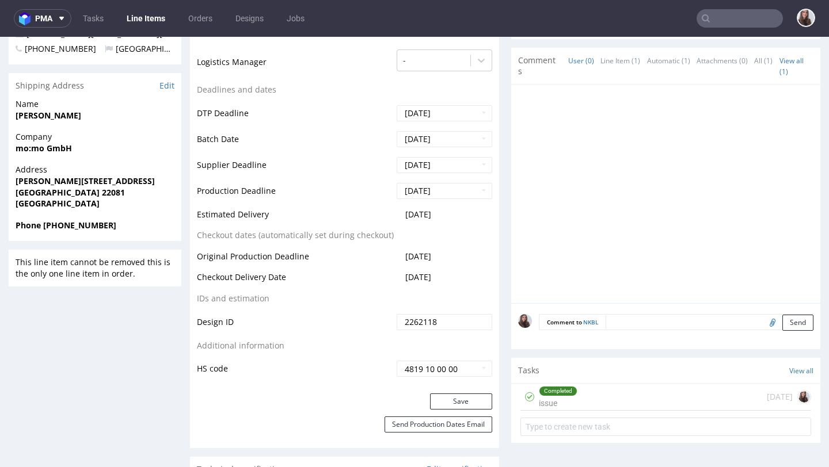
click at [578, 392] on div "Completed issue 15 days ago" at bounding box center [665, 397] width 291 height 27
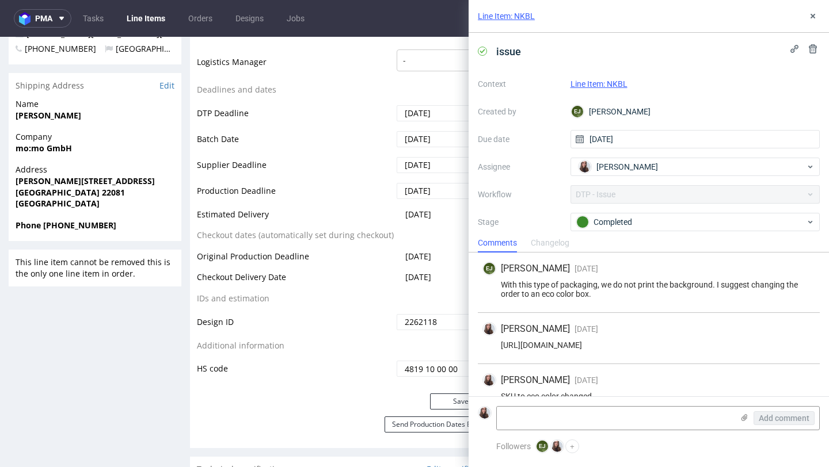
scroll to position [18, 0]
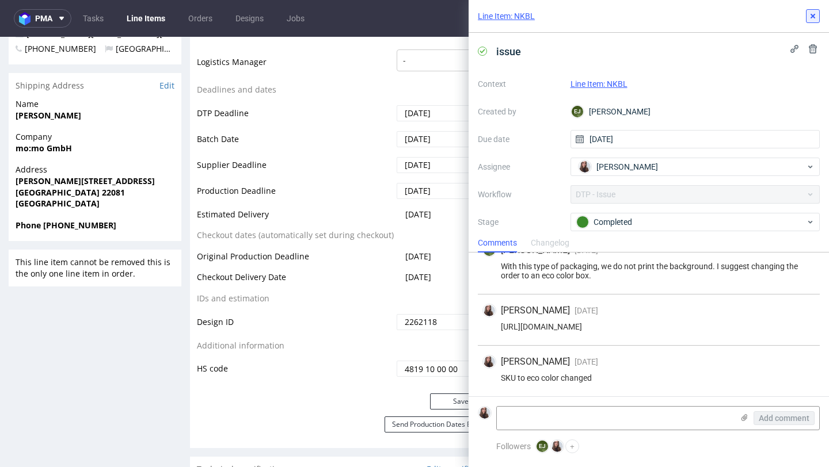
click at [810, 16] on icon at bounding box center [812, 16] width 9 height 9
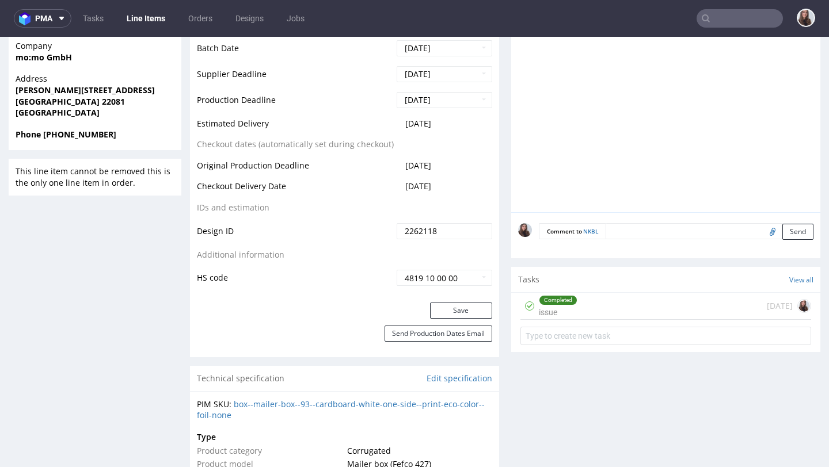
scroll to position [525, 0]
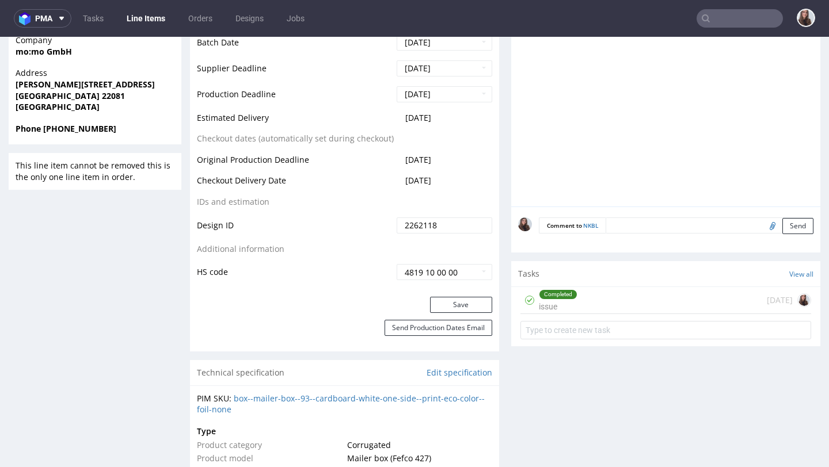
click at [601, 301] on div "Completed issue 15 days ago" at bounding box center [665, 300] width 291 height 27
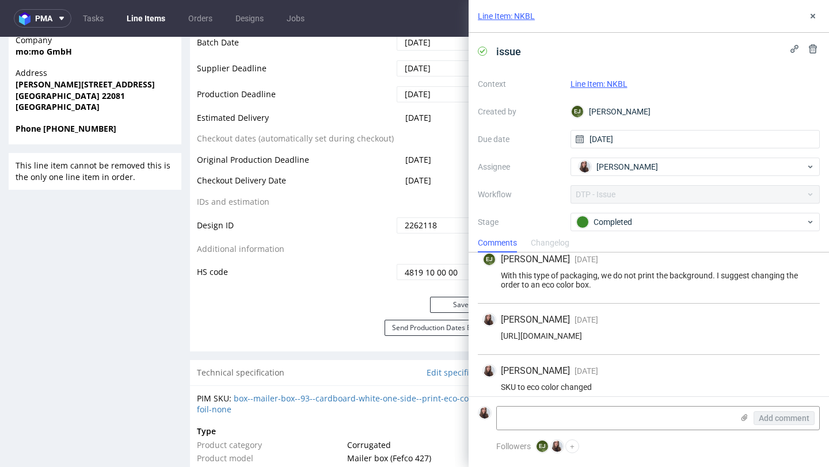
scroll to position [18, 0]
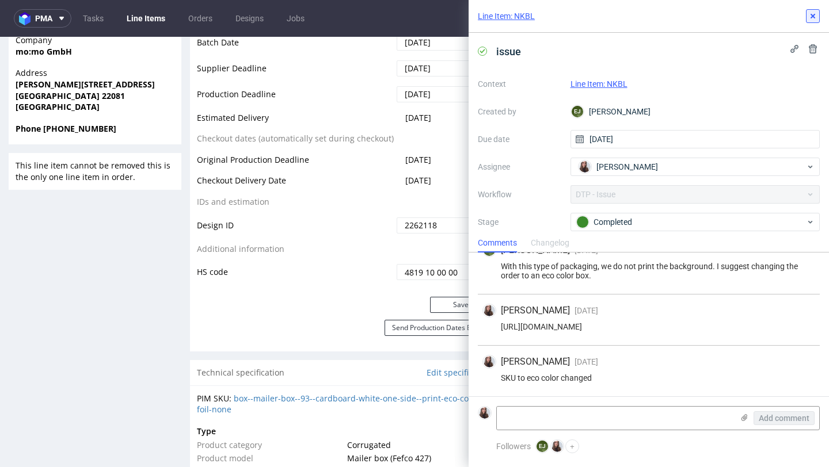
click at [810, 17] on use at bounding box center [812, 16] width 5 height 5
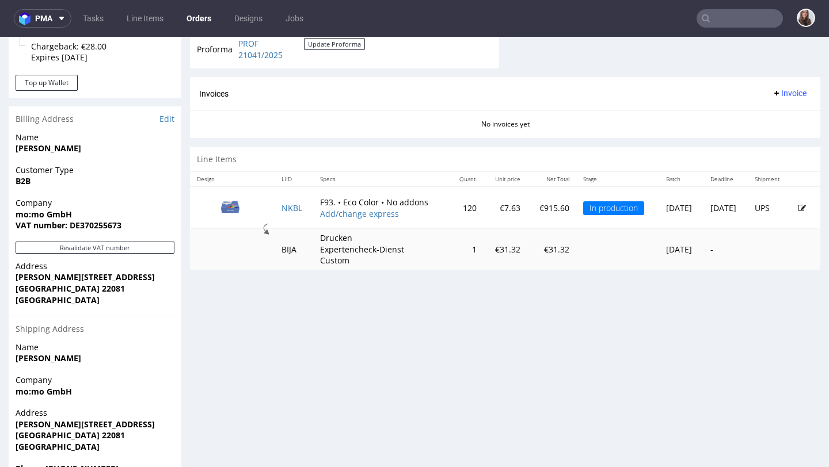
scroll to position [498, 0]
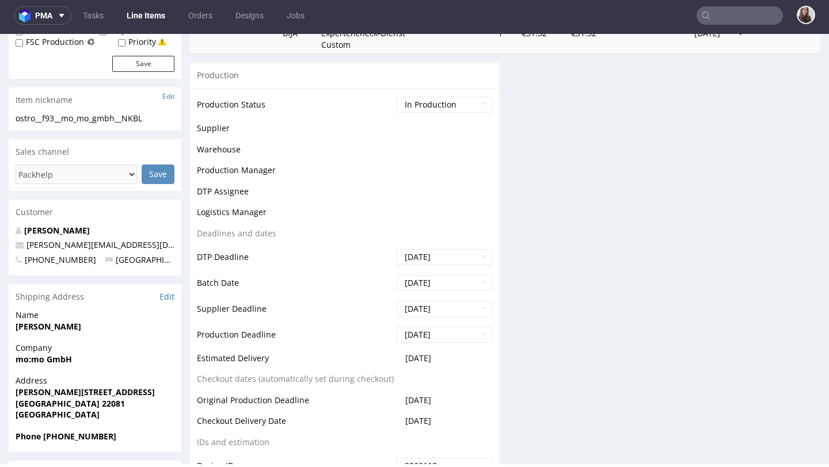
scroll to position [349, 0]
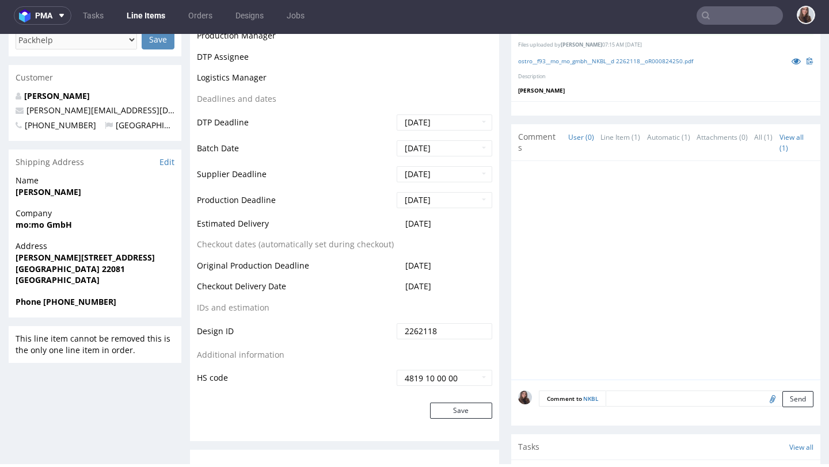
drag, startPoint x: 461, startPoint y: 288, endPoint x: 388, endPoint y: 288, distance: 73.6
click at [388, 288] on tr "Checkout Delivery Date 2025-10-07" at bounding box center [344, 290] width 295 height 21
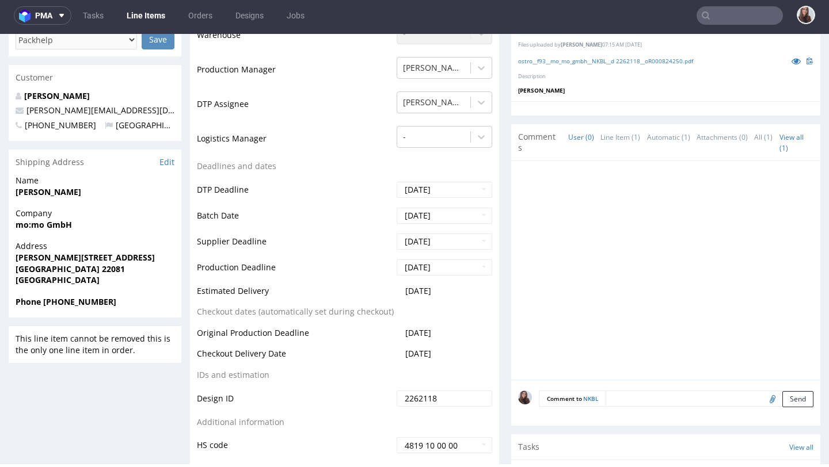
copy tr "2025-10-07"
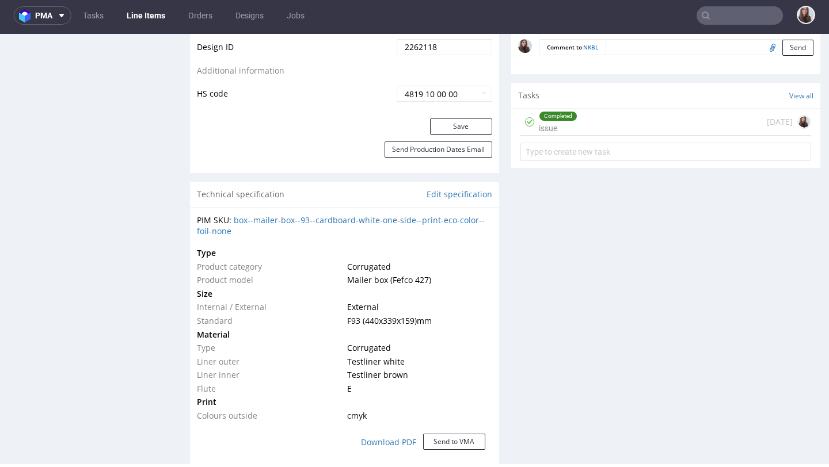
scroll to position [703, 0]
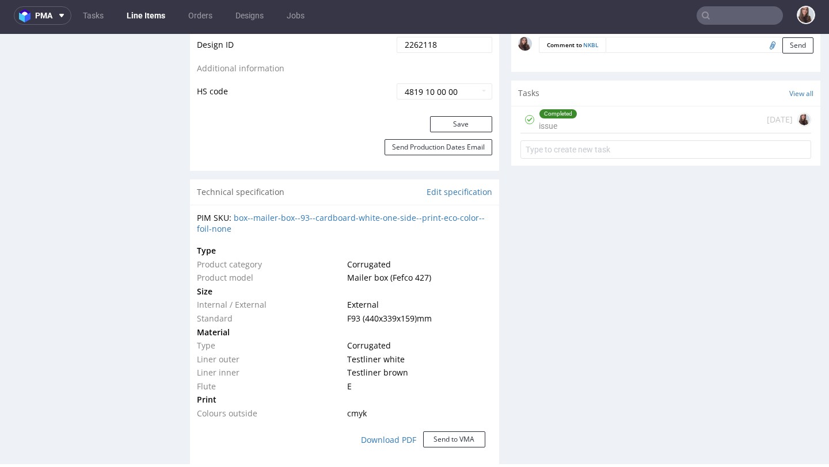
click at [572, 127] on div "Completed issue 15 days ago" at bounding box center [665, 119] width 291 height 27
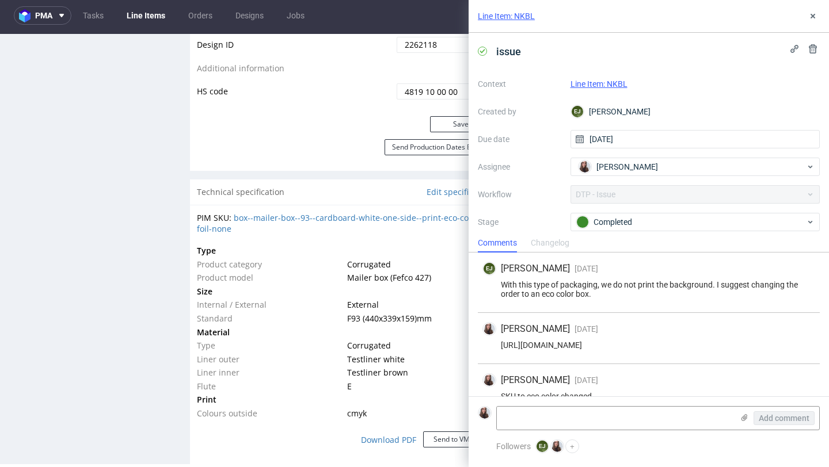
scroll to position [18, 0]
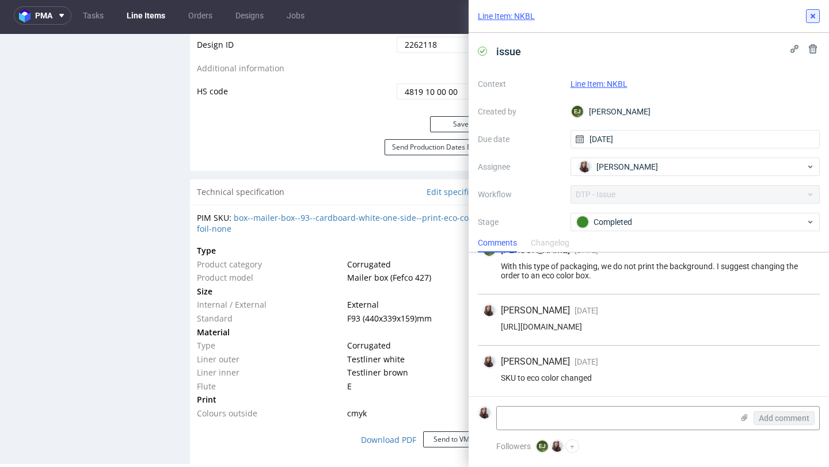
click at [809, 21] on button at bounding box center [813, 16] width 14 height 14
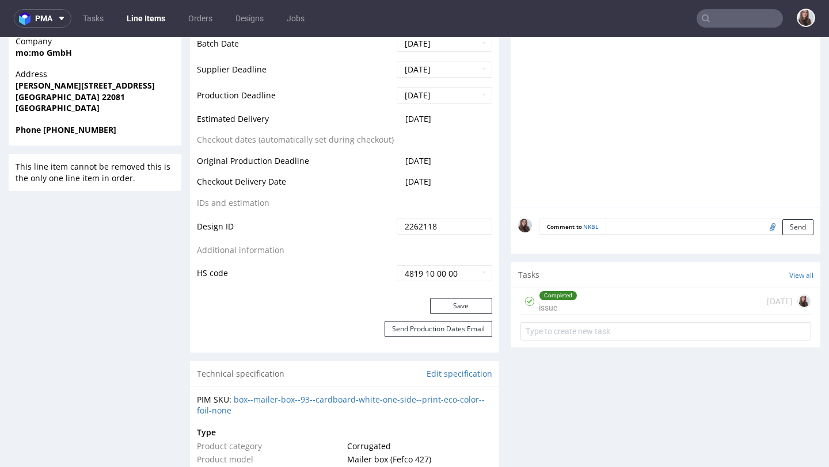
scroll to position [532, 0]
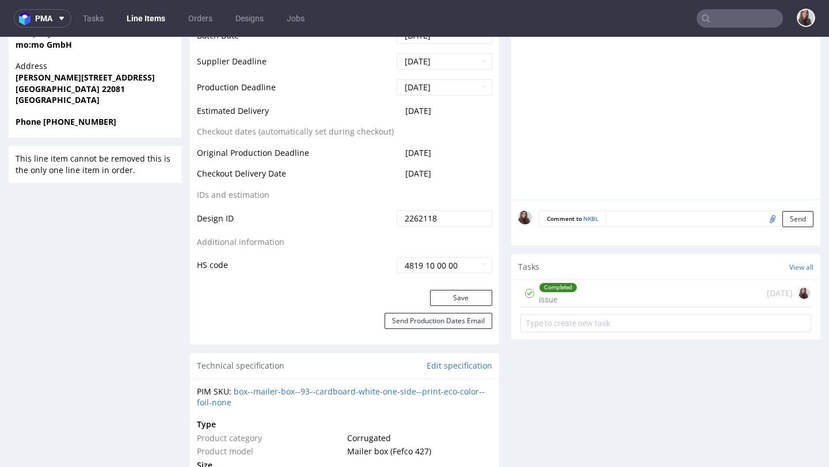
click at [588, 294] on div "Completed issue 15 days ago" at bounding box center [665, 293] width 291 height 27
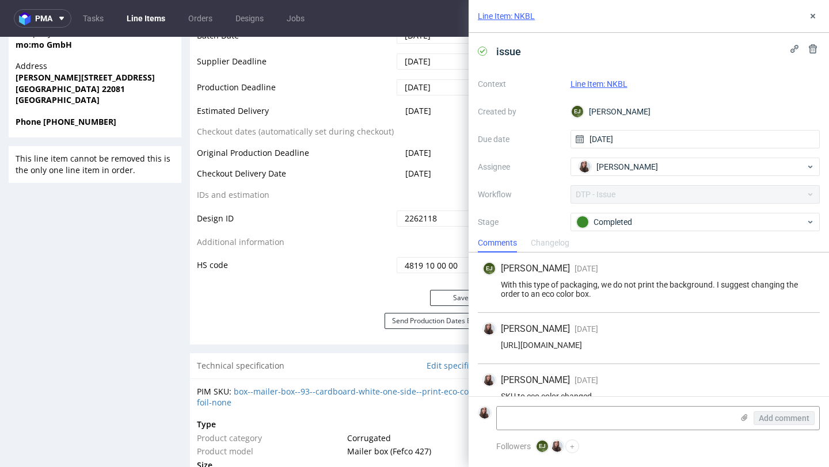
scroll to position [18, 0]
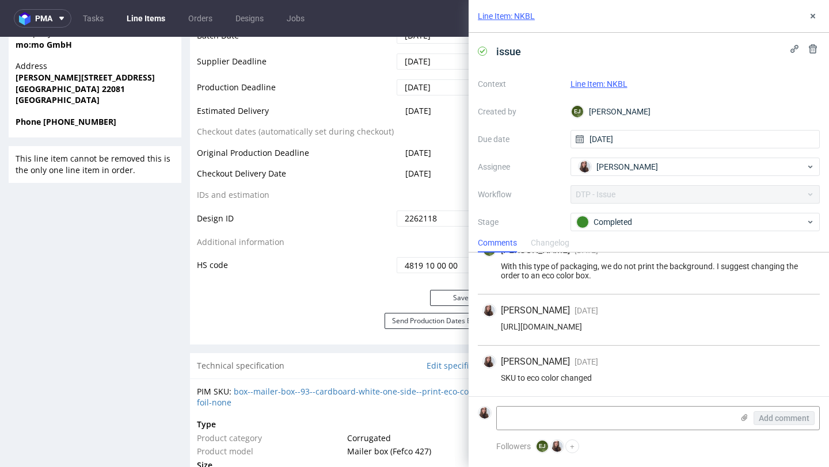
click at [351, 234] on td "Design ID" at bounding box center [295, 222] width 197 height 26
drag, startPoint x: 444, startPoint y: 112, endPoint x: 399, endPoint y: 111, distance: 44.9
click at [399, 111] on td "2025-10-17" at bounding box center [443, 114] width 98 height 21
copy span "2025-10-17"
click at [816, 13] on icon at bounding box center [812, 16] width 9 height 9
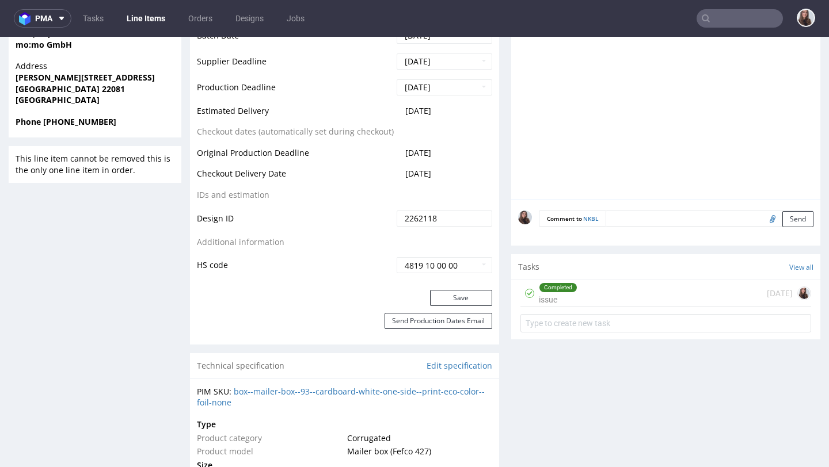
click at [735, 16] on input "text" at bounding box center [739, 18] width 86 height 18
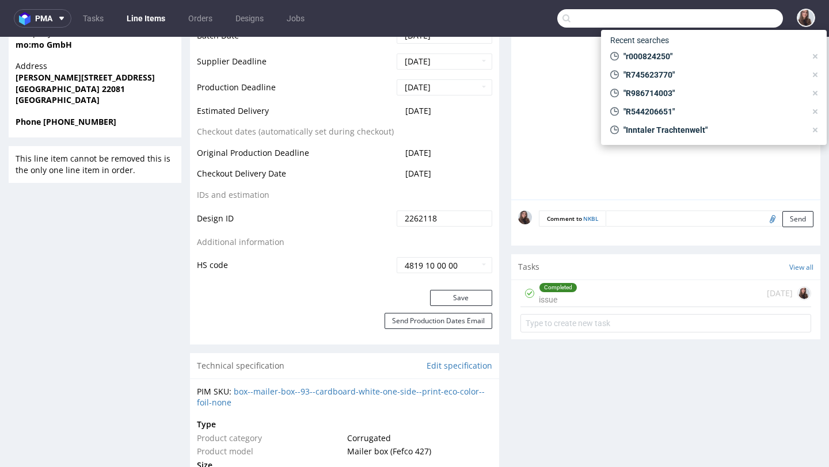
paste input "R558472591"
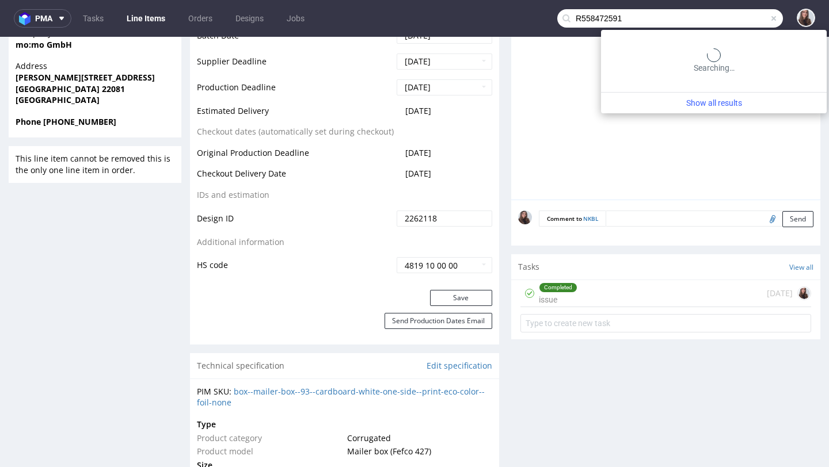
type input "R558472591"
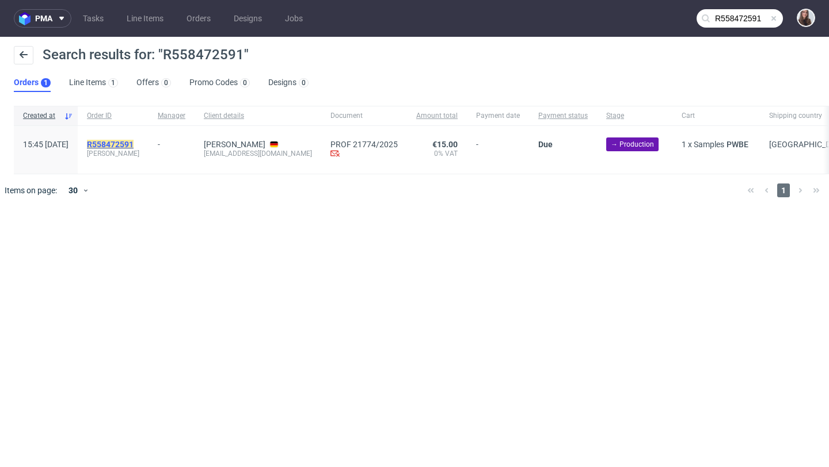
click at [133, 140] on mark "R558472591" at bounding box center [110, 144] width 47 height 9
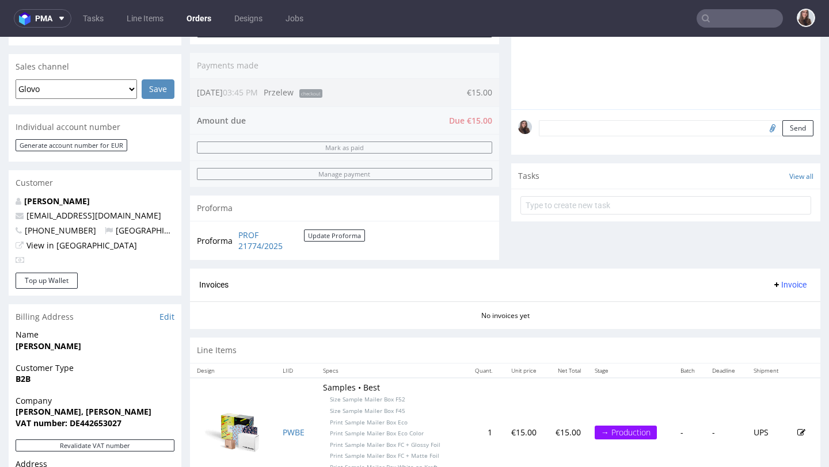
scroll to position [305, 0]
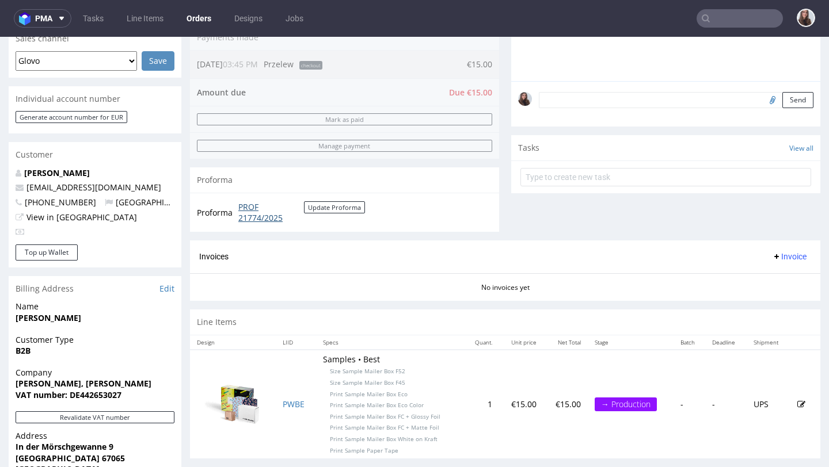
click at [251, 209] on link "PROF 21774/2025" at bounding box center [271, 212] width 66 height 22
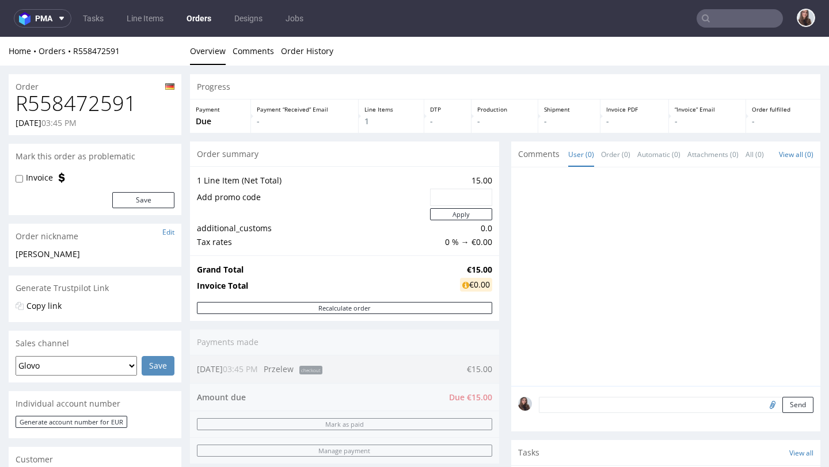
click at [37, 101] on h1 "R558472591" at bounding box center [95, 103] width 159 height 23
click at [27, 86] on div "Order" at bounding box center [95, 83] width 173 height 18
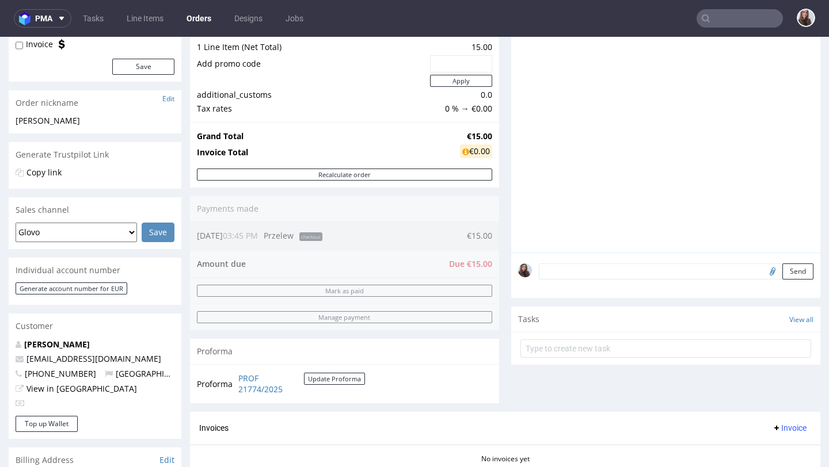
scroll to position [136, 0]
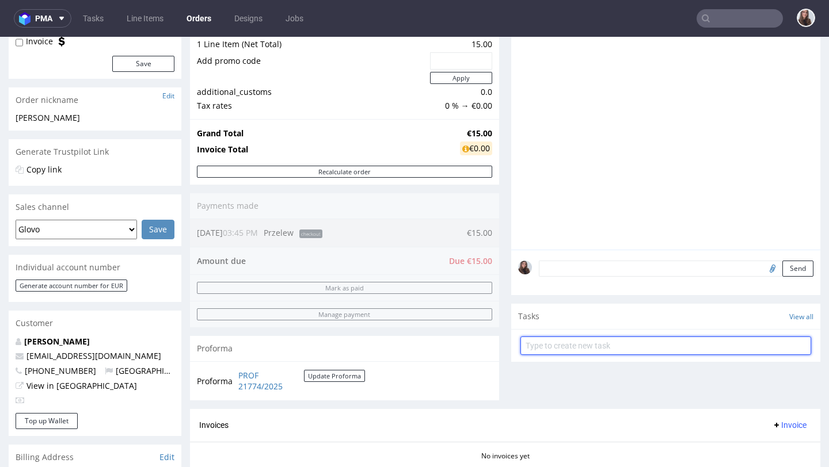
click at [578, 355] on input "text" at bounding box center [665, 346] width 291 height 18
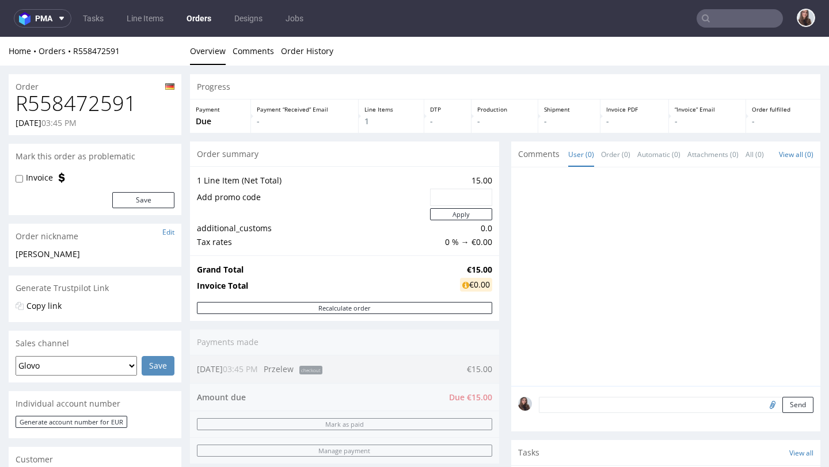
click at [719, 17] on input "text" at bounding box center [739, 18] width 86 height 18
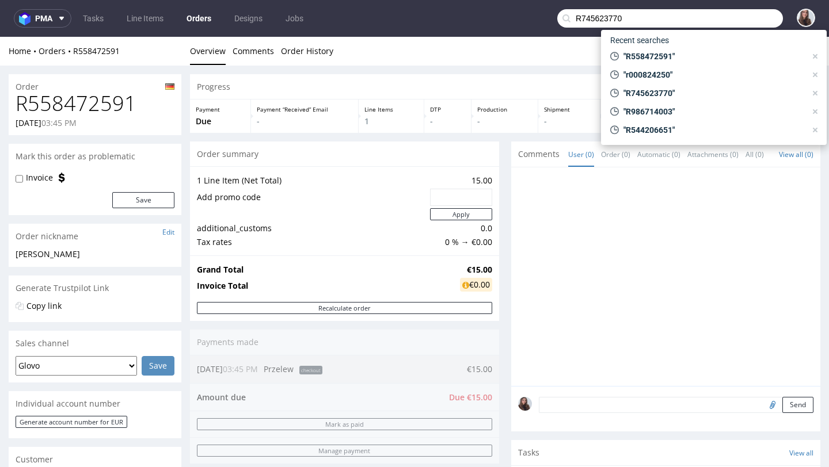
type input "R745623770"
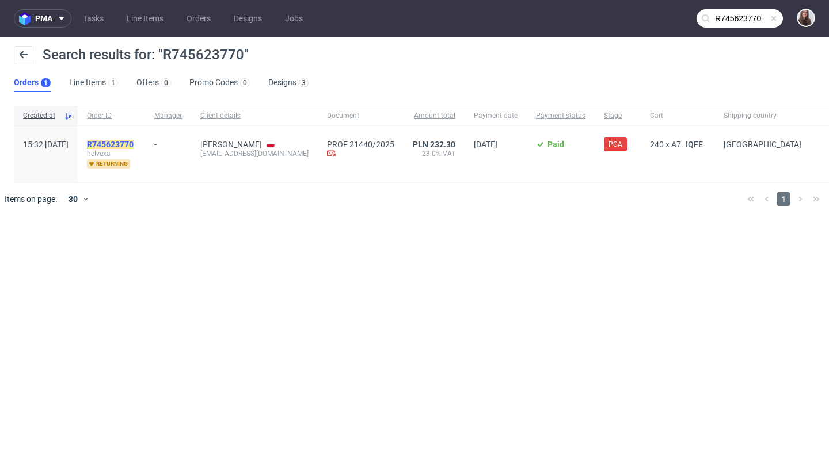
click at [133, 143] on mark "R745623770" at bounding box center [110, 144] width 47 height 9
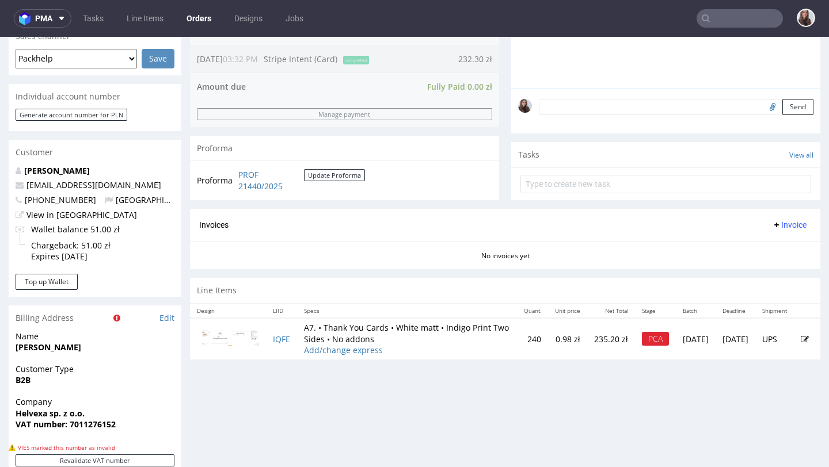
scroll to position [340, 0]
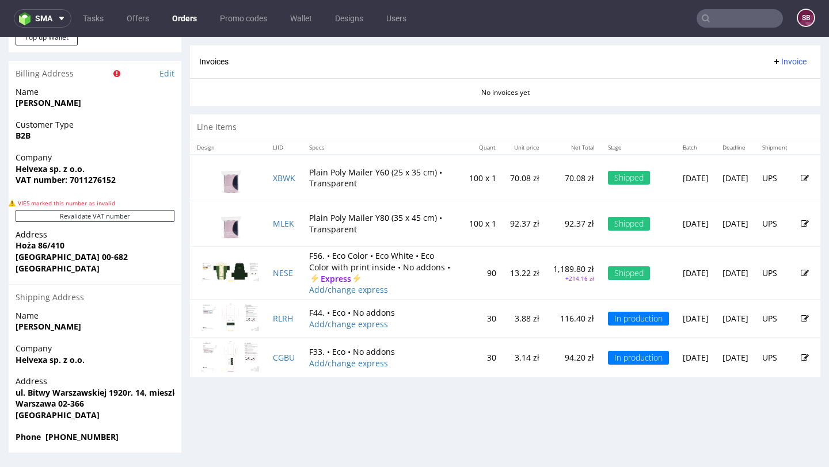
scroll to position [3, 0]
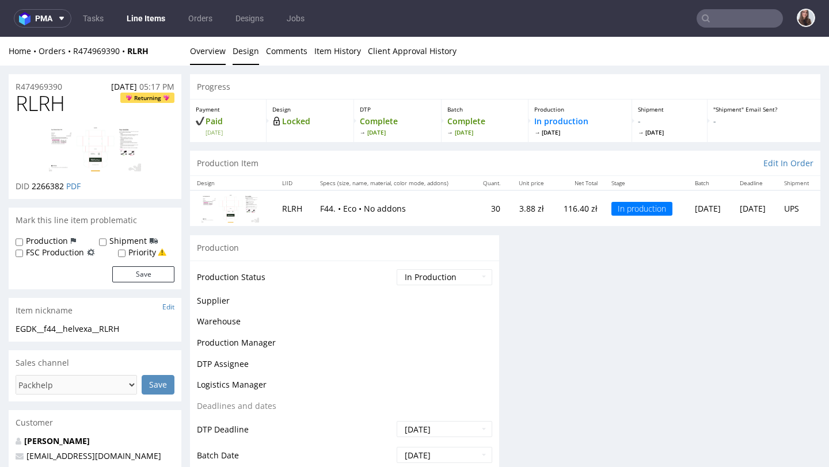
click at [254, 50] on link "Design" at bounding box center [245, 51] width 26 height 28
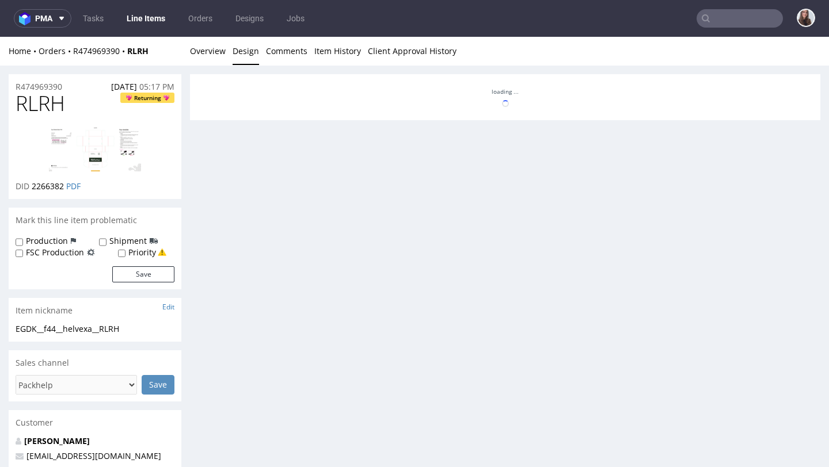
scroll to position [37, 0]
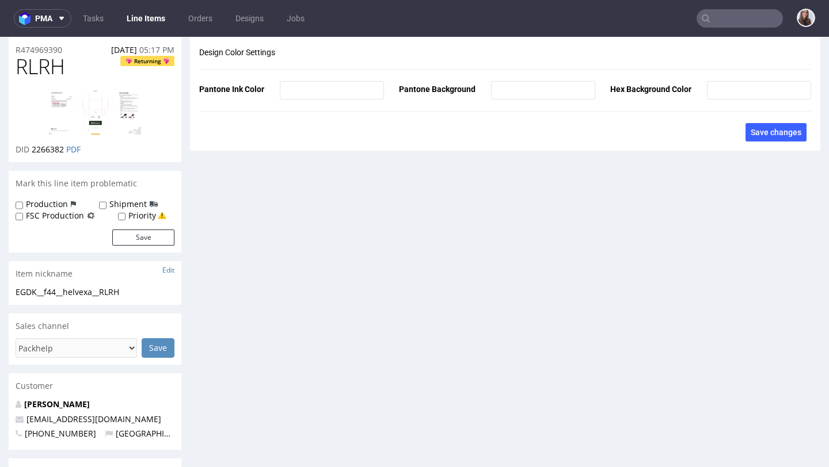
click at [71, 104] on img at bounding box center [95, 112] width 92 height 45
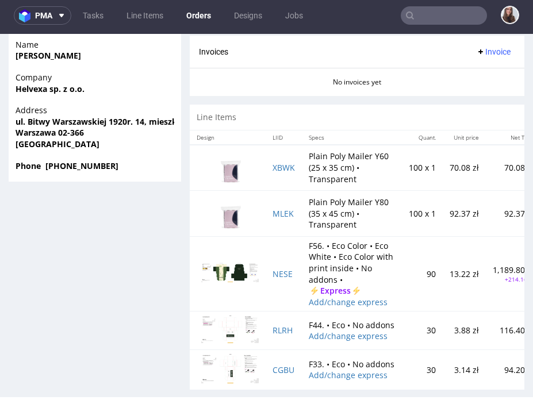
scroll to position [848, 0]
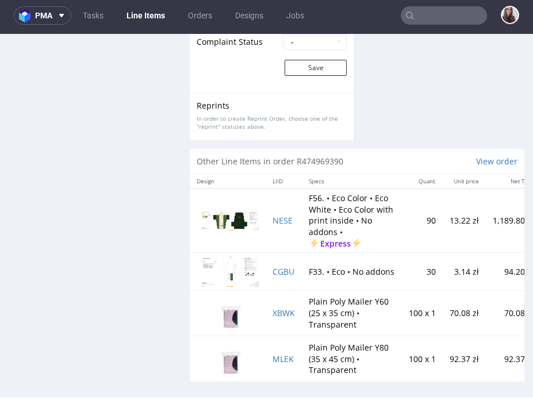
scroll to position [1959, 0]
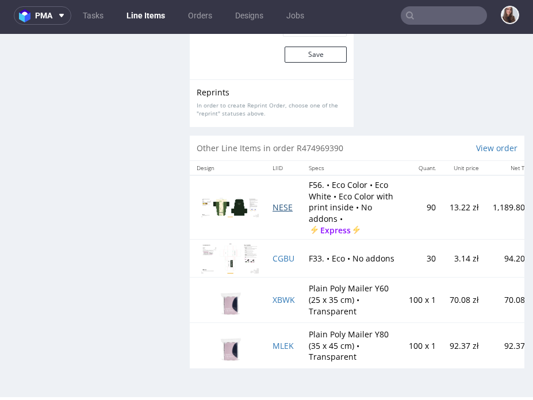
click at [281, 208] on span "NESE" at bounding box center [283, 207] width 20 height 11
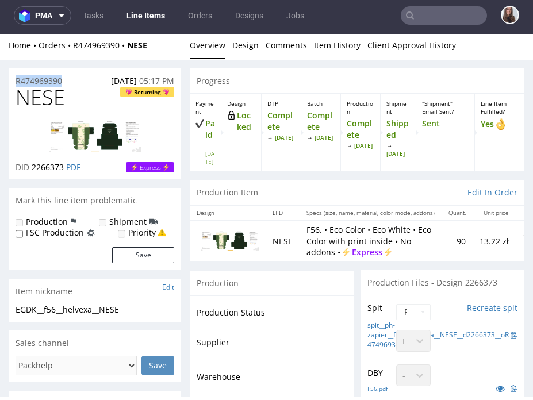
drag, startPoint x: 82, startPoint y: 75, endPoint x: 19, endPoint y: 72, distance: 63.4
click at [19, 72] on div "R474969390 25.09.2025 05:17 PM" at bounding box center [95, 77] width 173 height 18
copy p "R474969390"
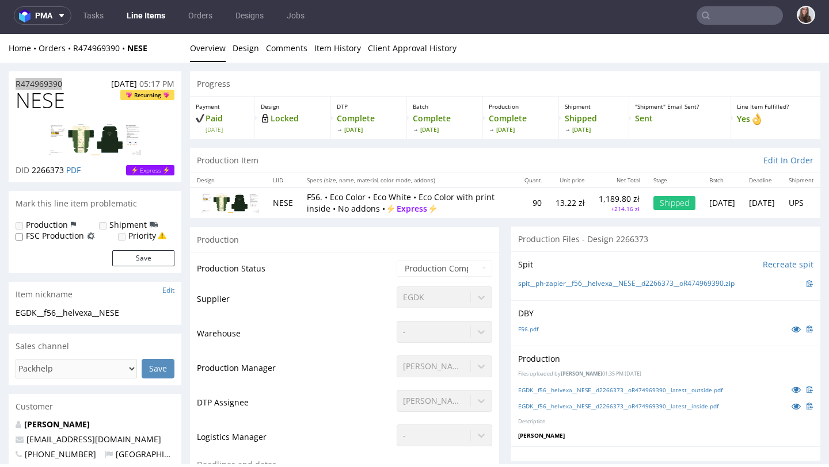
click at [721, 12] on input "text" at bounding box center [739, 15] width 86 height 18
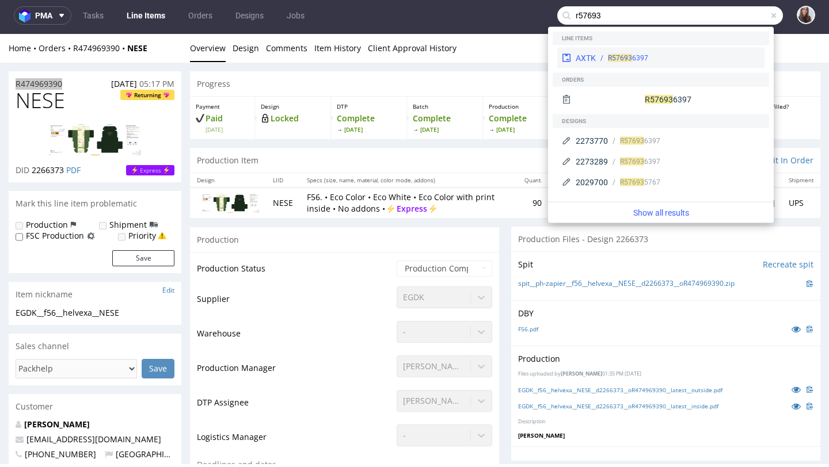
type input "r57693"
click at [631, 59] on span "R57693" at bounding box center [620, 58] width 24 height 8
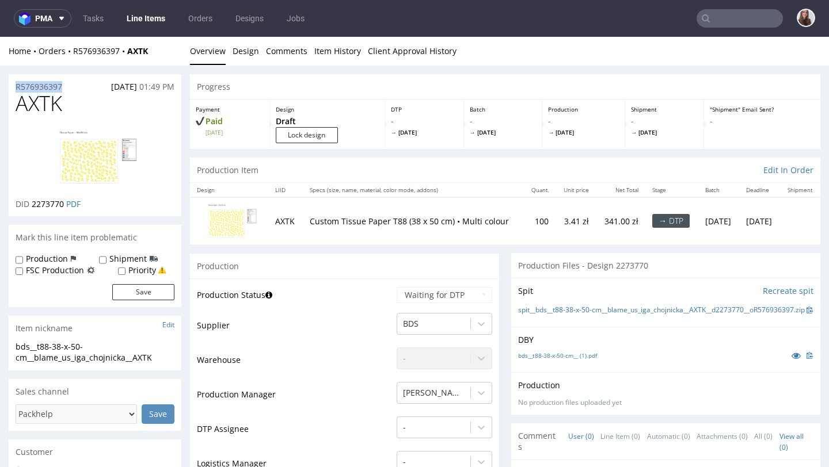
drag, startPoint x: 77, startPoint y: 82, endPoint x: 0, endPoint y: 91, distance: 77.7
copy p "R576936397"
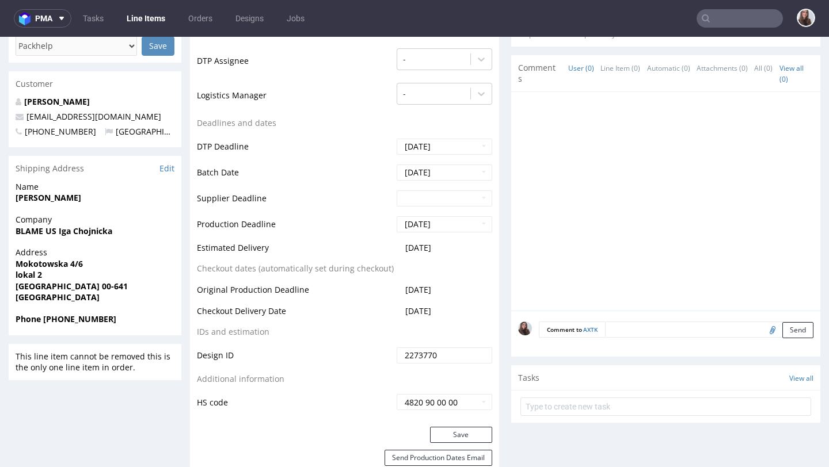
scroll to position [372, 0]
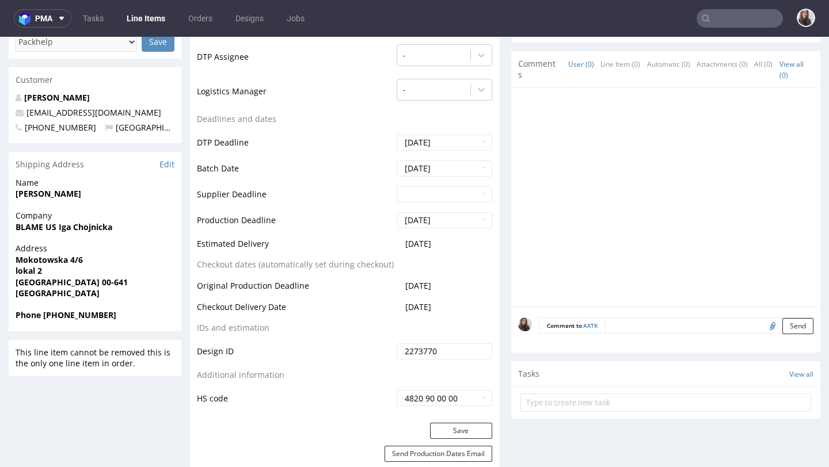
drag, startPoint x: 451, startPoint y: 244, endPoint x: 394, endPoint y: 245, distance: 57.0
click at [394, 245] on td "2025-10-20" at bounding box center [443, 247] width 98 height 21
copy span "2025-10-20"
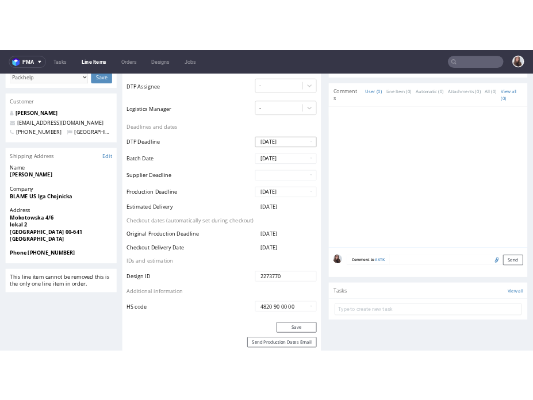
scroll to position [0, 0]
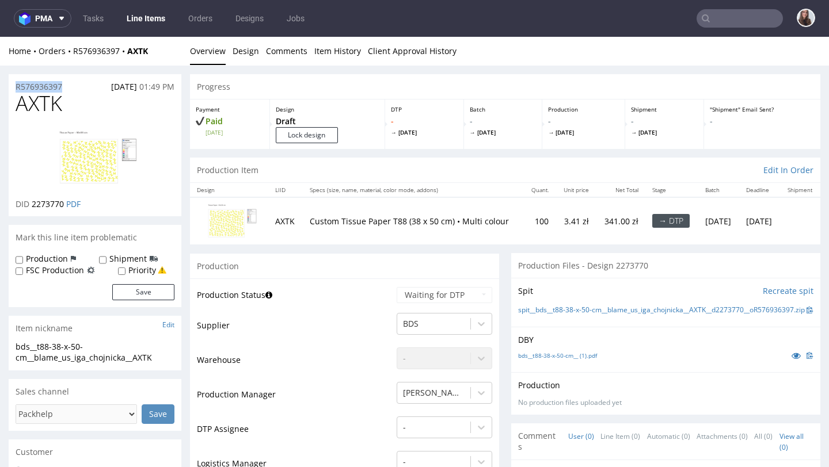
drag, startPoint x: 72, startPoint y: 85, endPoint x: 7, endPoint y: 81, distance: 64.6
copy p "R576936397"
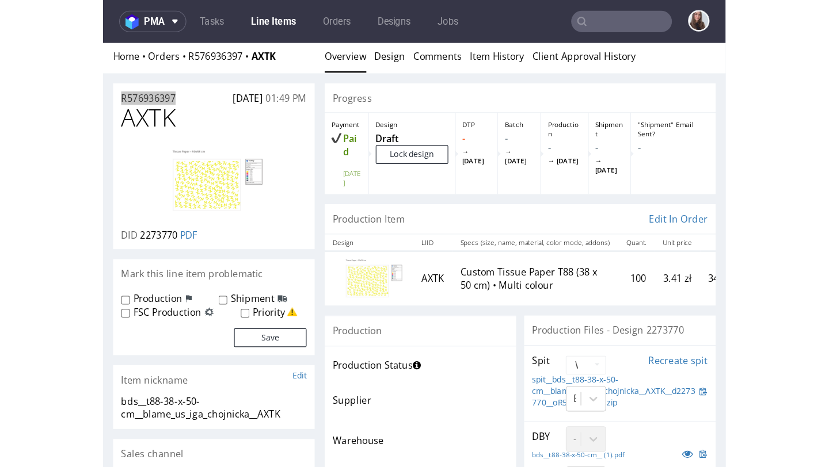
scroll to position [18, 0]
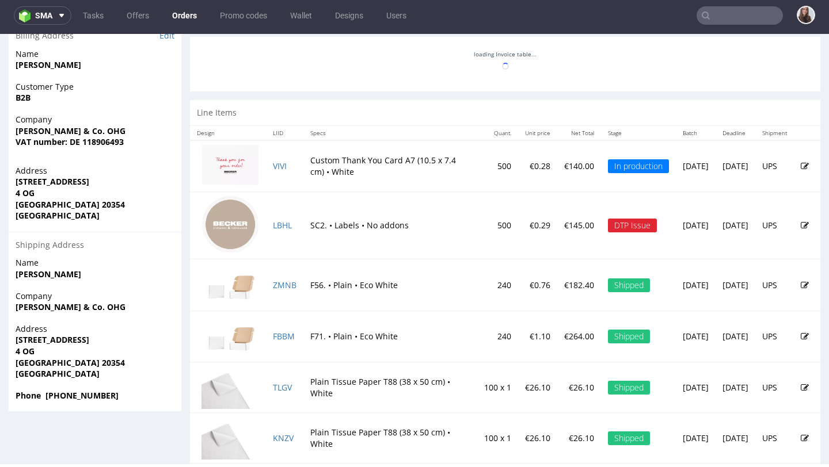
scroll to position [554, 0]
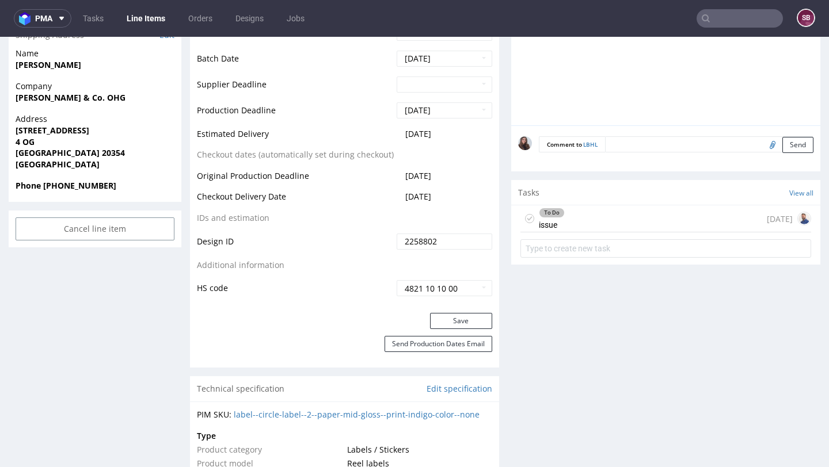
scroll to position [520, 0]
click at [577, 215] on div "To Do issue [DATE]" at bounding box center [665, 218] width 291 height 27
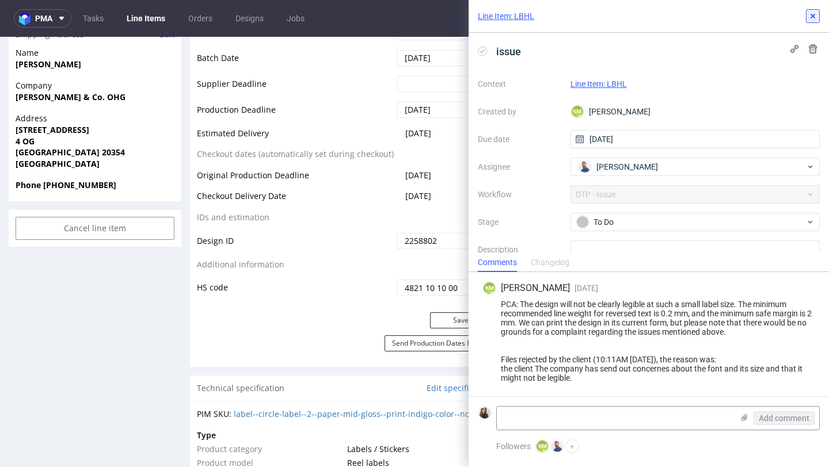
click at [810, 17] on icon at bounding box center [812, 16] width 9 height 9
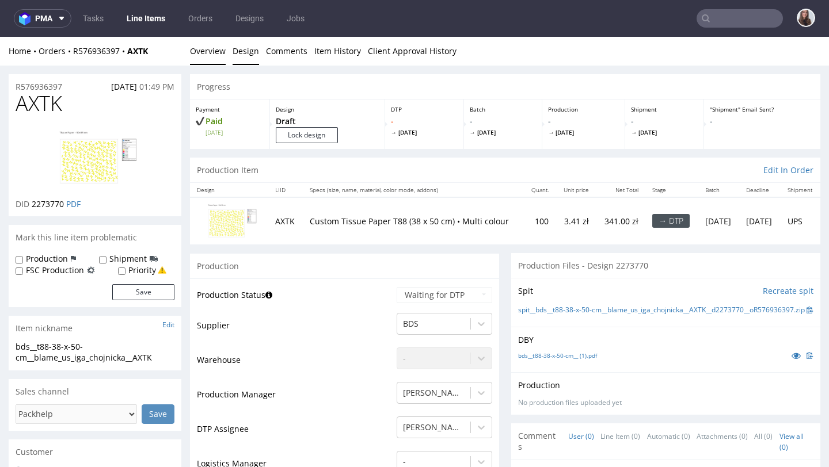
click at [241, 54] on link "Design" at bounding box center [245, 51] width 26 height 28
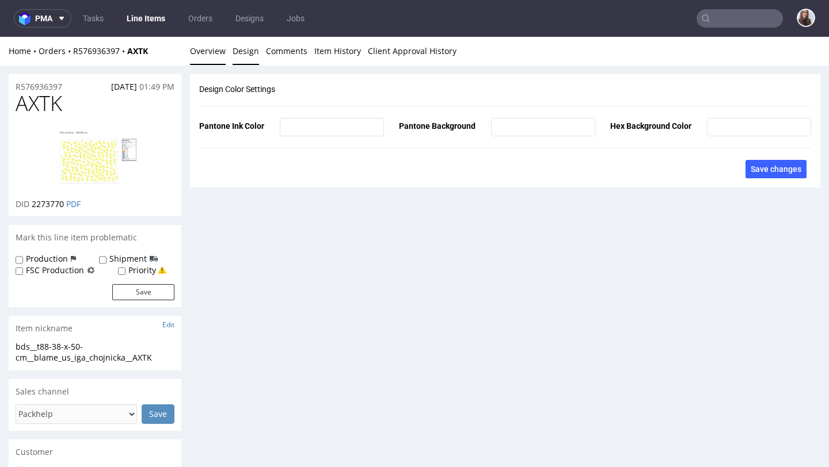
click at [216, 52] on link "Overview" at bounding box center [208, 51] width 36 height 28
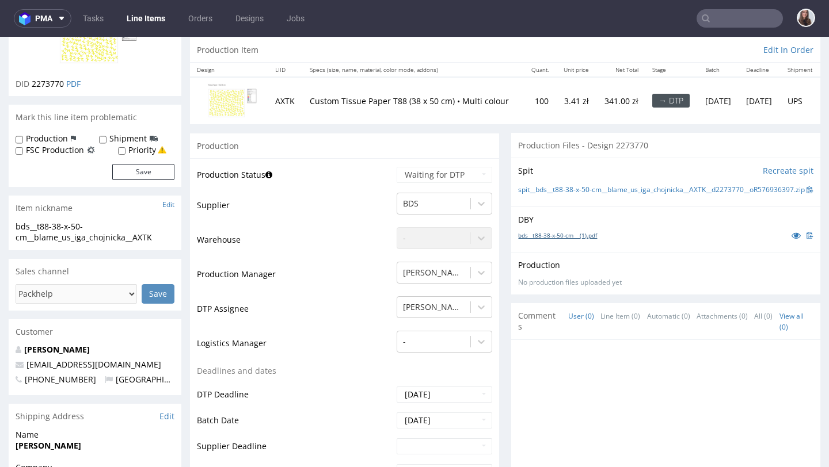
scroll to position [117, 0]
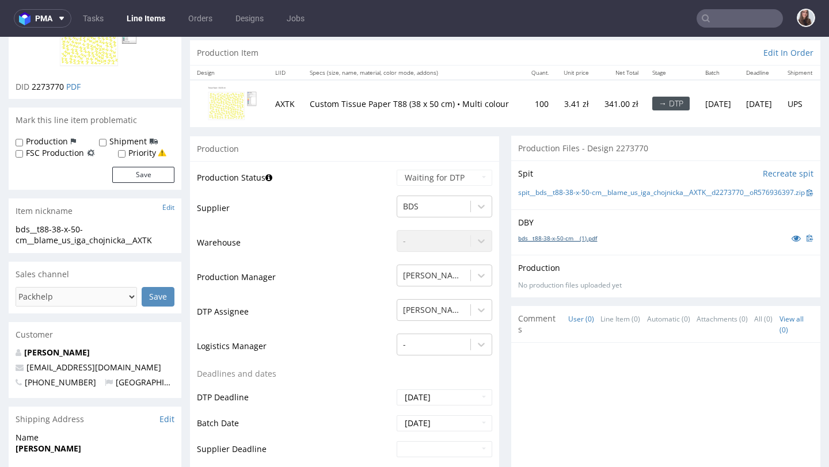
click at [568, 242] on link "bds__t88-38-x-50-cm__ (1).pdf" at bounding box center [557, 238] width 79 height 8
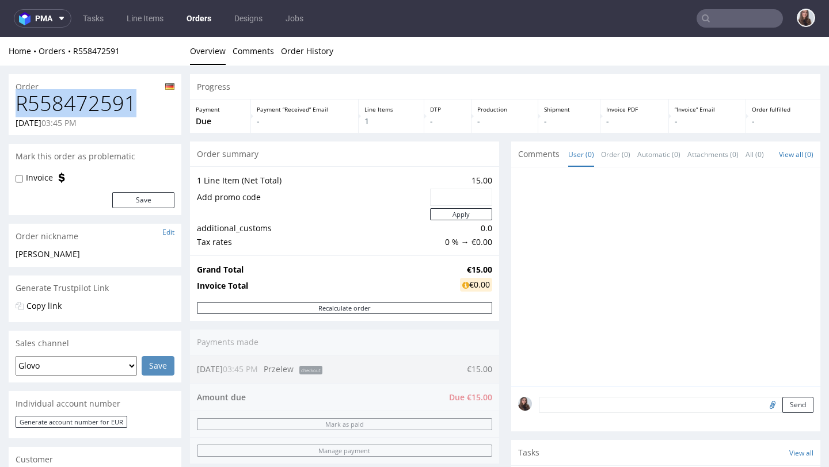
drag, startPoint x: 142, startPoint y: 106, endPoint x: 14, endPoint y: 112, distance: 128.4
click at [14, 112] on div "R558472591 [DATE] 03:45 PM" at bounding box center [95, 113] width 173 height 43
copy h1 "R558472591"
